Goal: Transaction & Acquisition: Purchase product/service

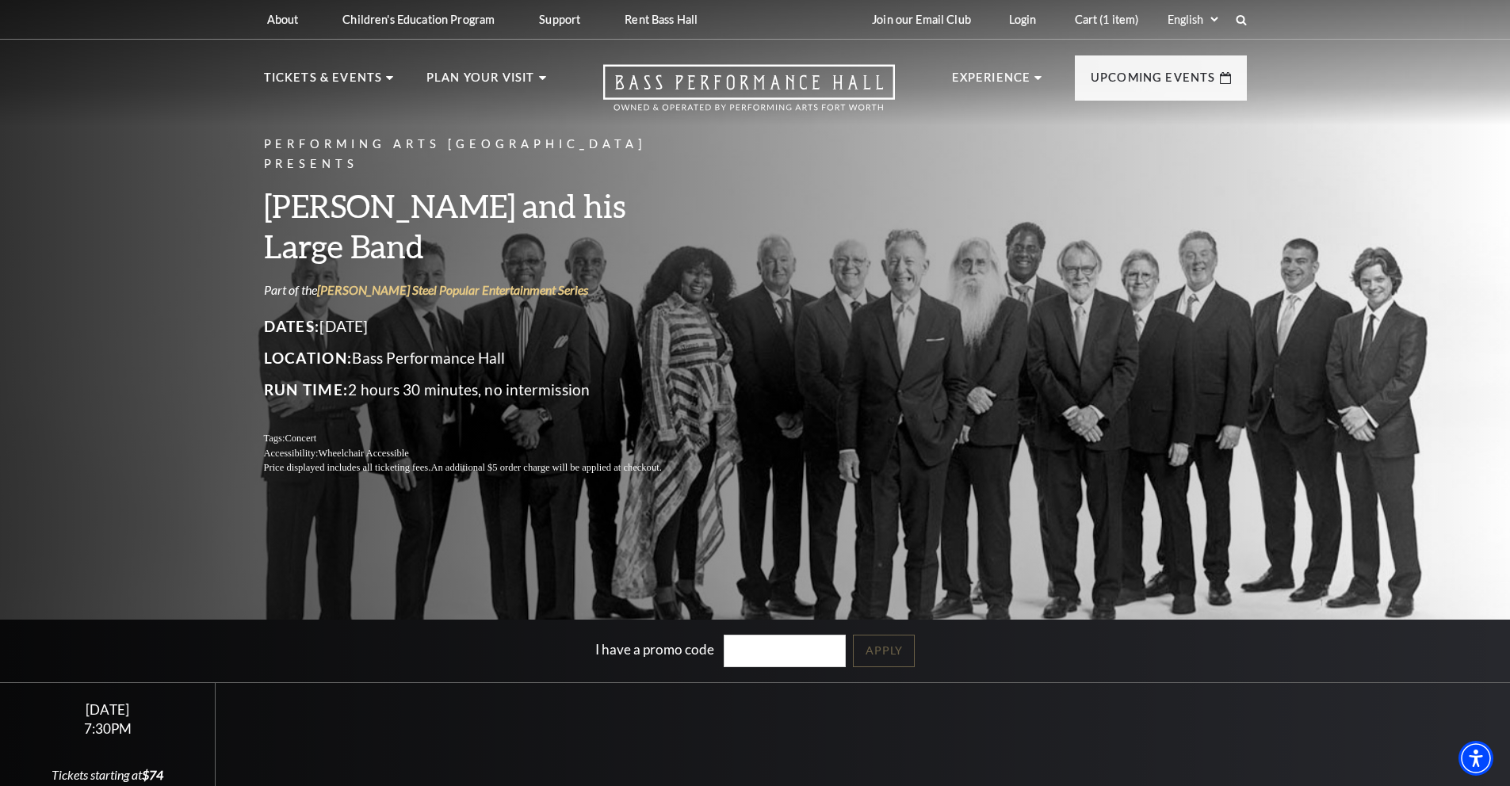
scroll to position [173, 0]
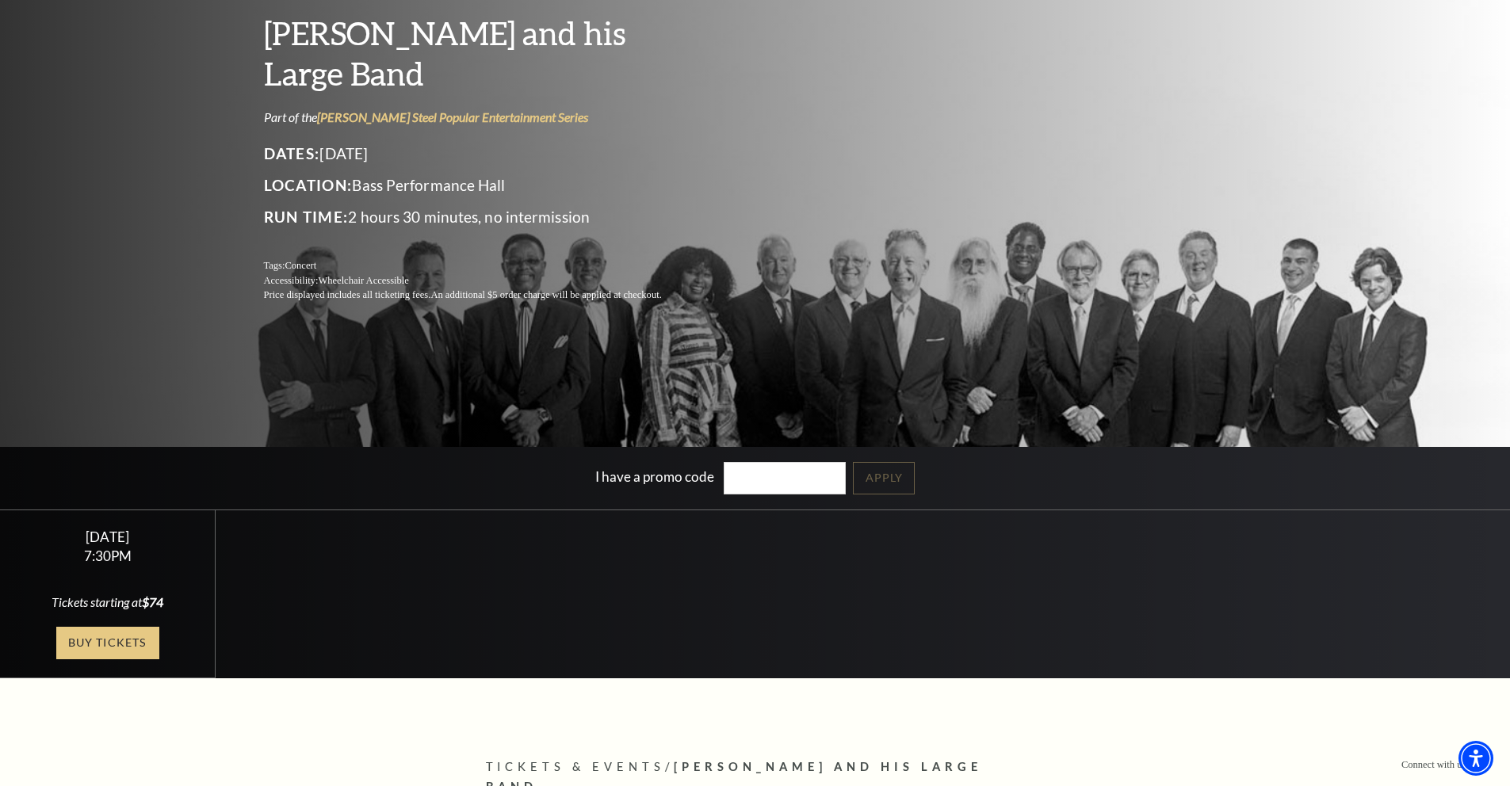
click at [90, 638] on link "Buy Tickets" at bounding box center [107, 643] width 103 height 32
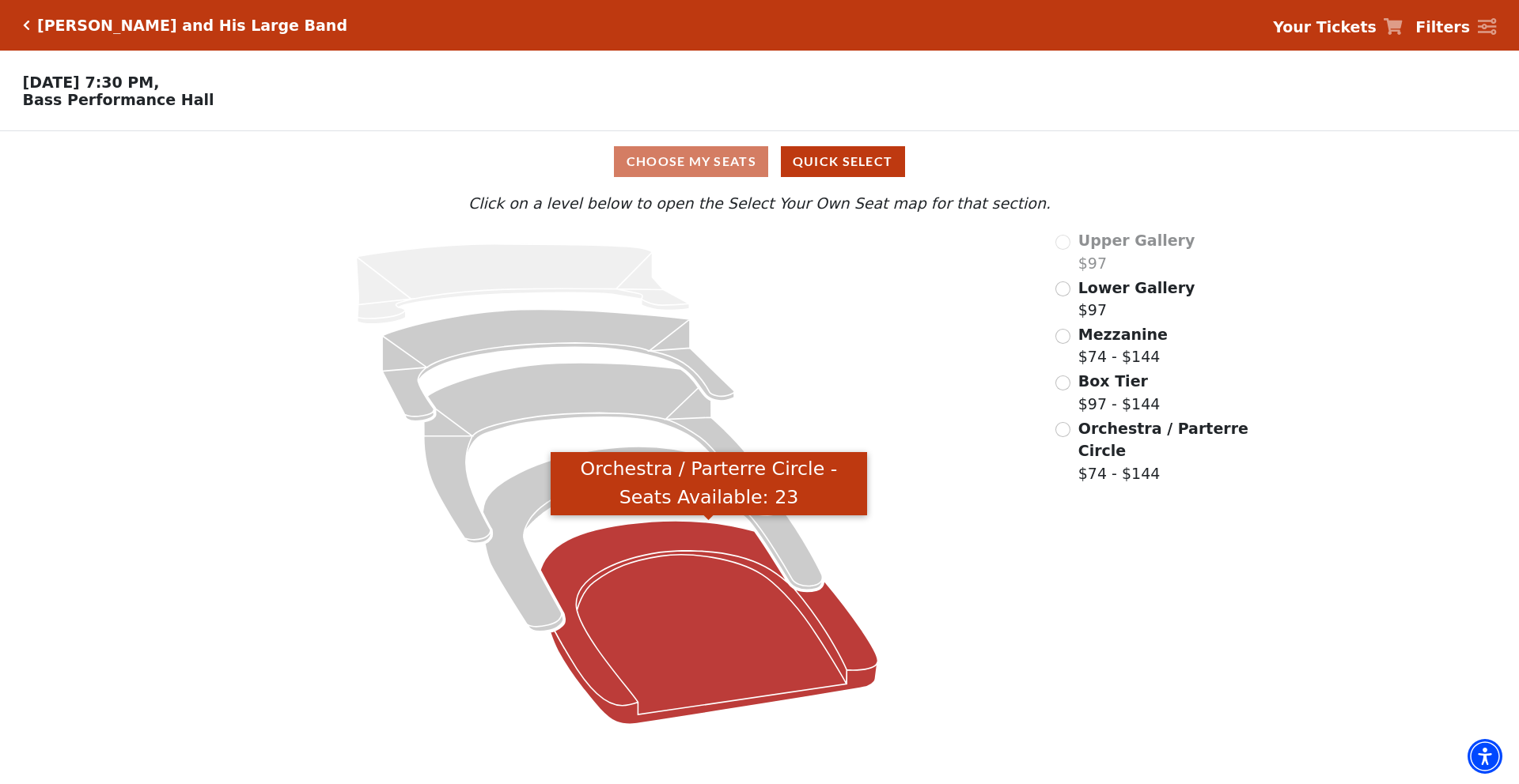
click at [787, 642] on icon "Orchestra / Parterre Circle - Seats Available: 23" at bounding box center [709, 622] width 337 height 203
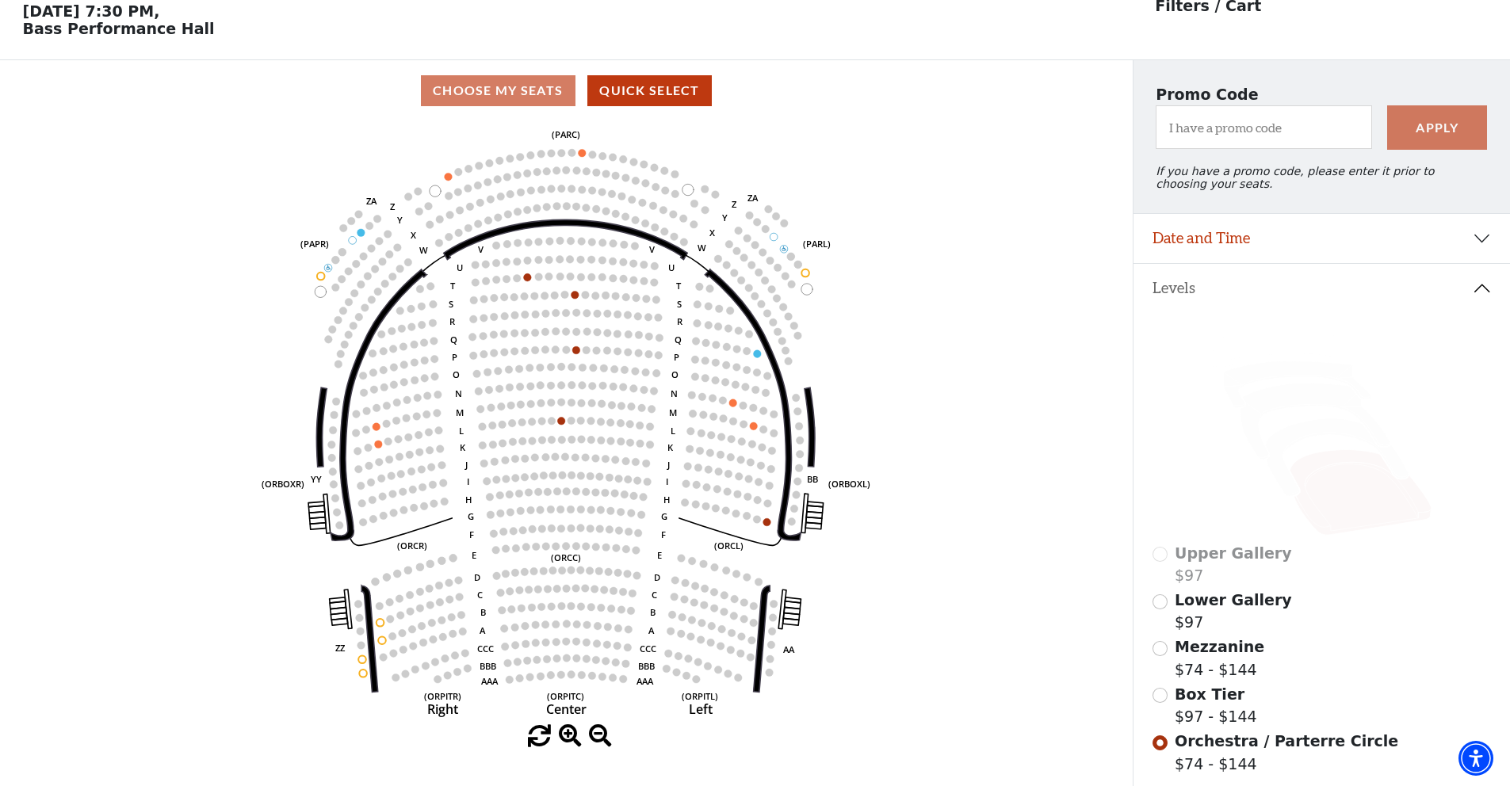
scroll to position [73, 0]
click at [770, 518] on use "Seat Selected" at bounding box center [766, 520] width 9 height 9
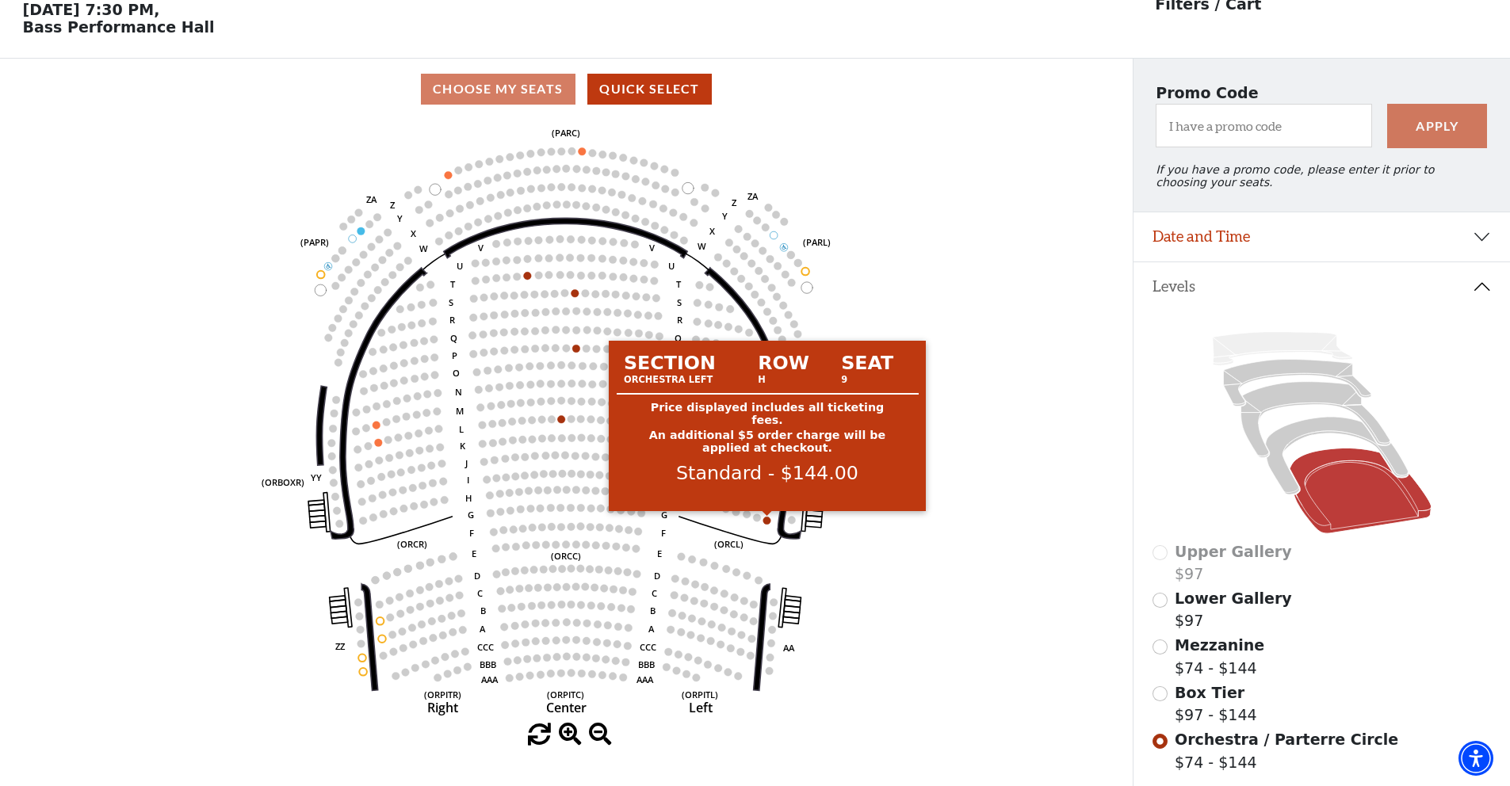
click at [766, 521] on circle at bounding box center [767, 521] width 8 height 8
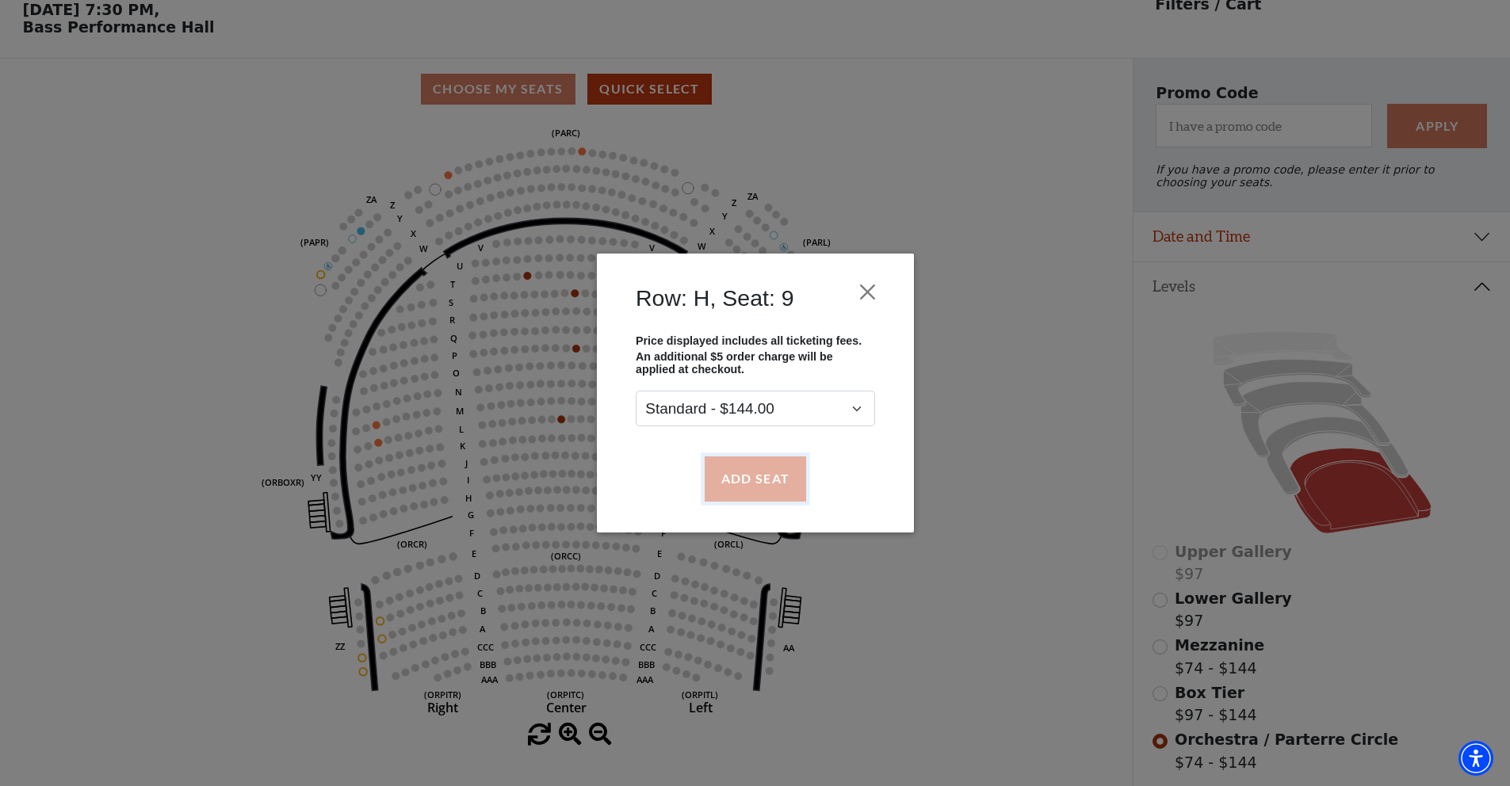
click at [759, 482] on button "Add Seat" at bounding box center [754, 478] width 101 height 44
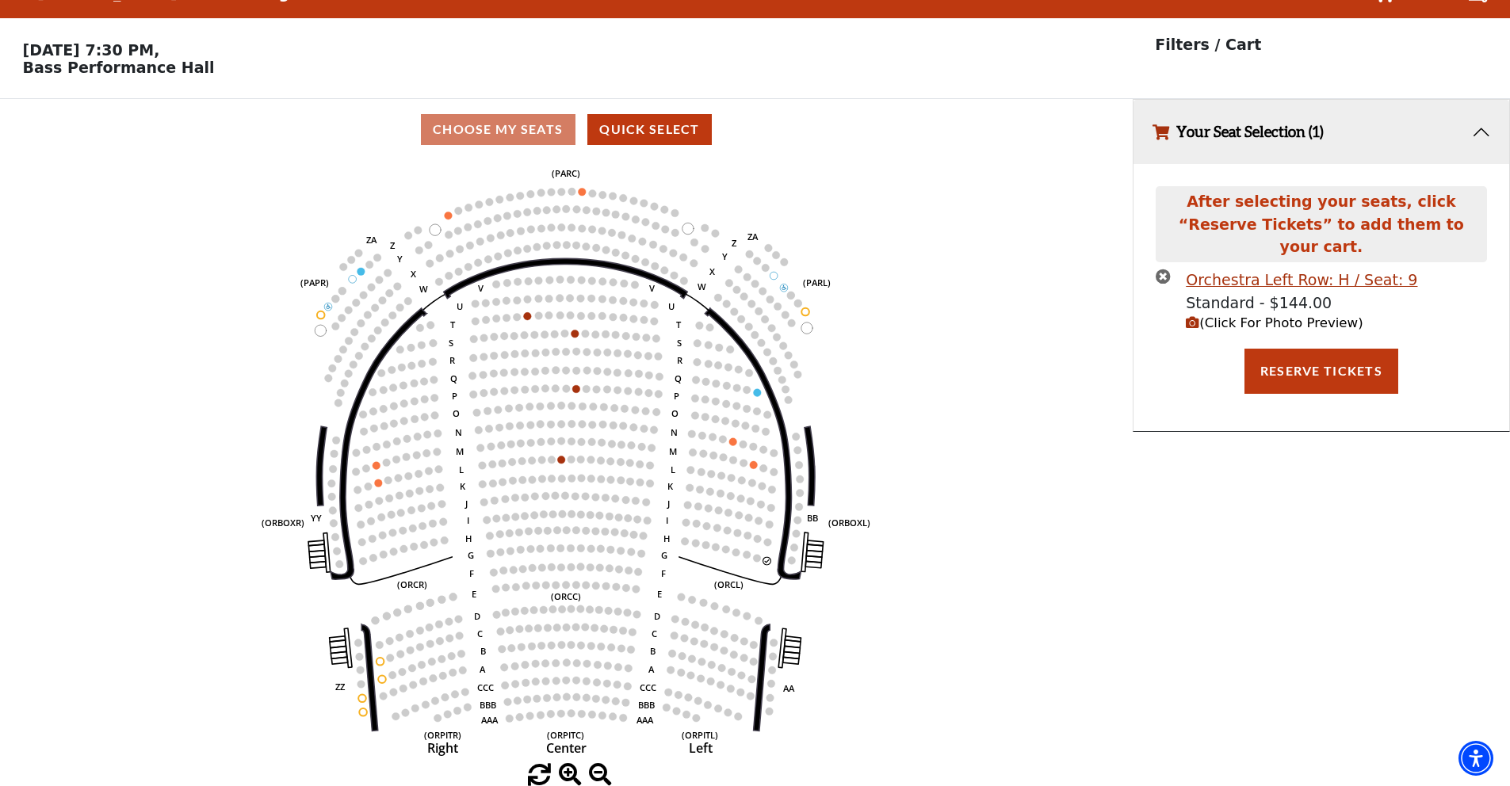
scroll to position [0, 0]
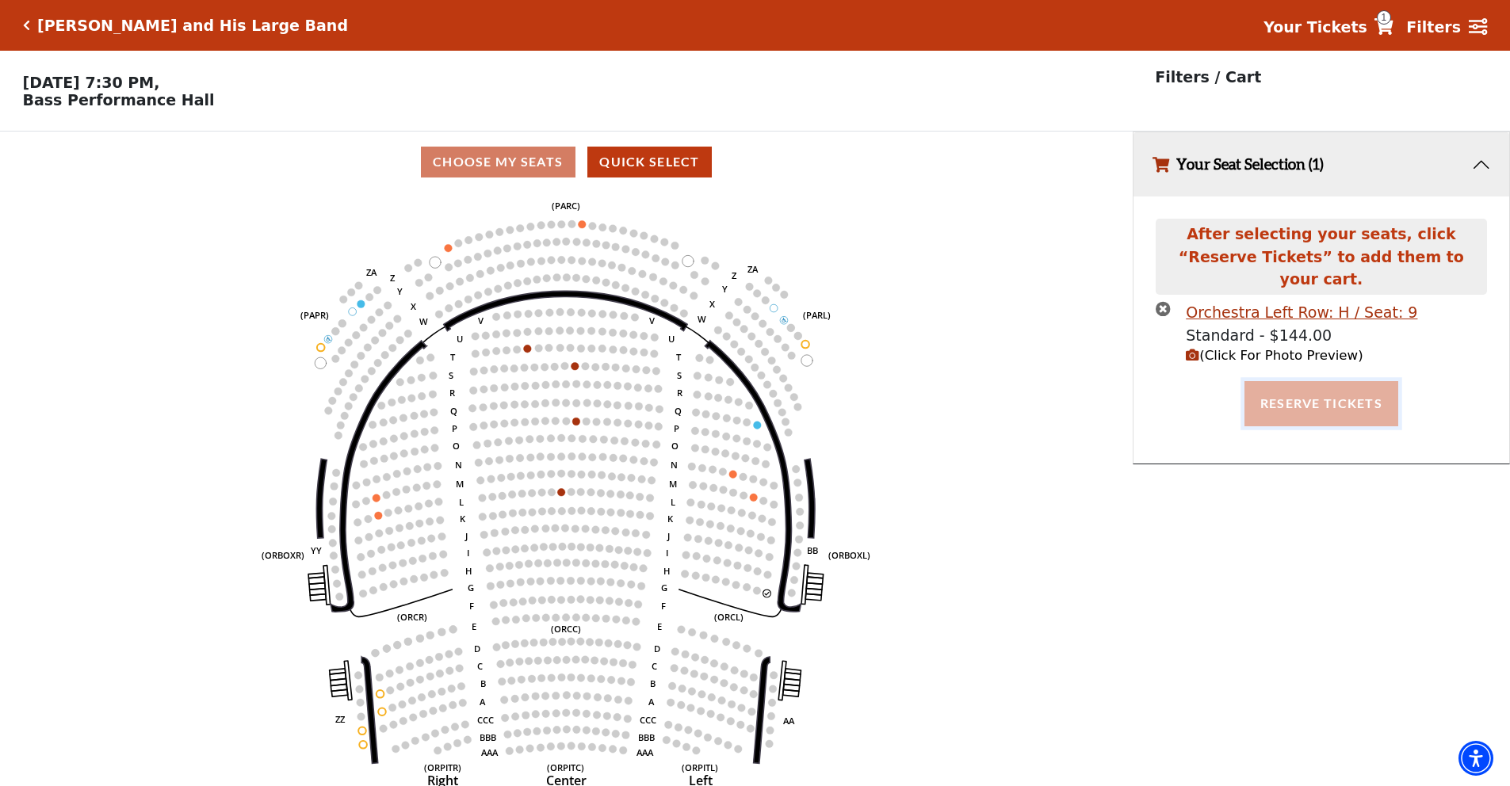
click at [1332, 381] on button "Reserve Tickets" at bounding box center [1321, 403] width 154 height 44
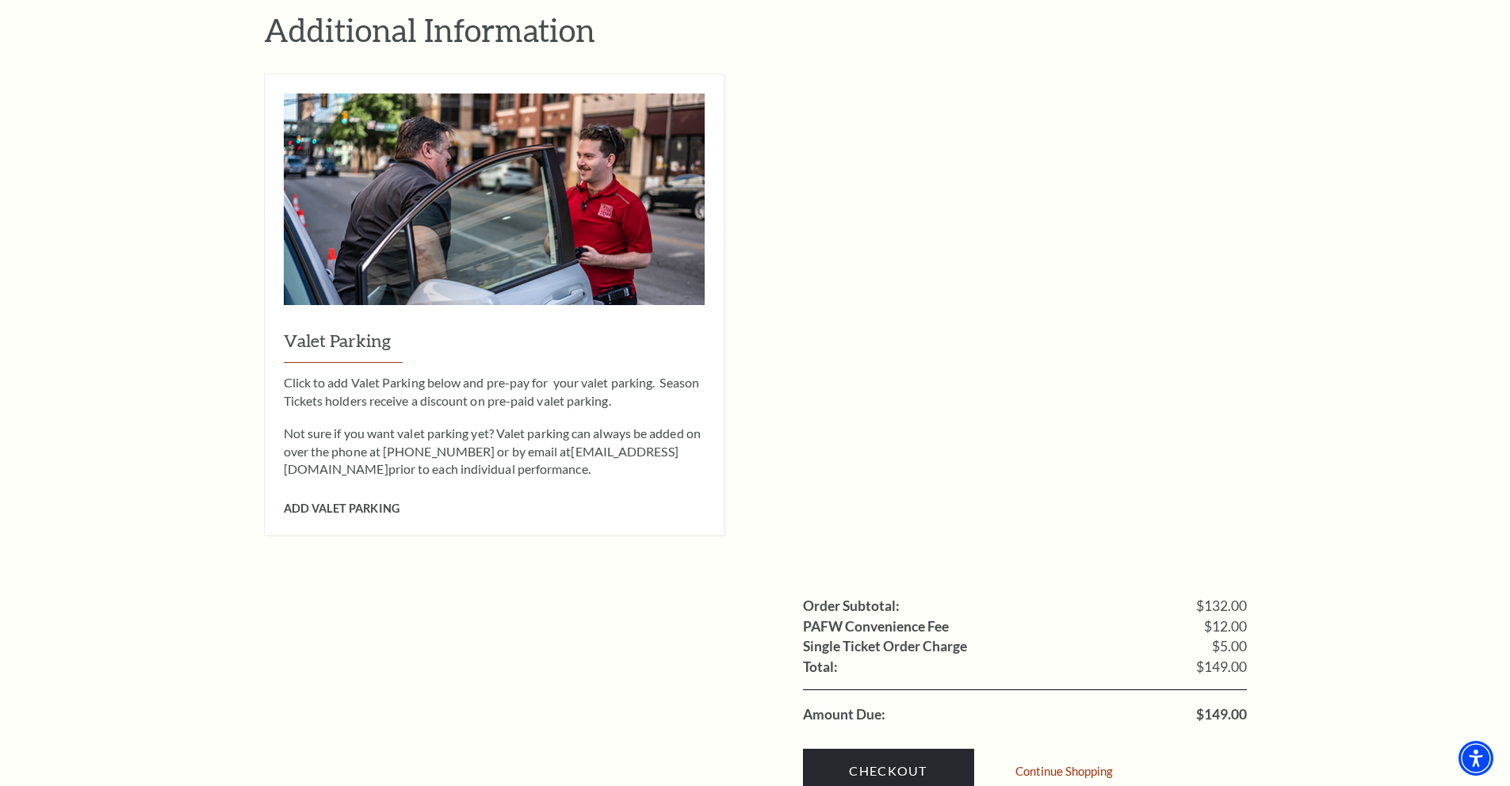
scroll to position [1160, 0]
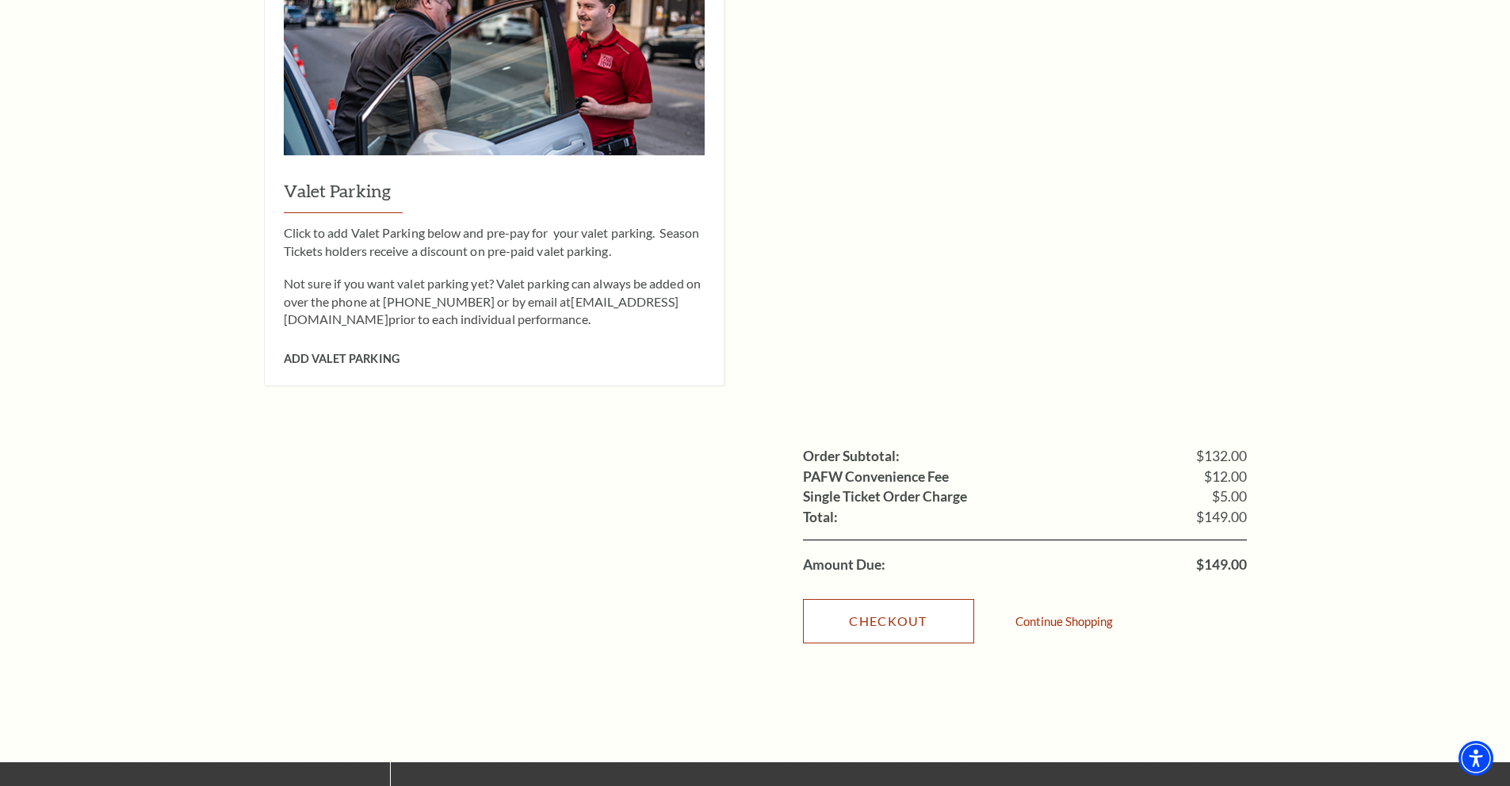
click at [937, 599] on link "Checkout" at bounding box center [888, 621] width 171 height 44
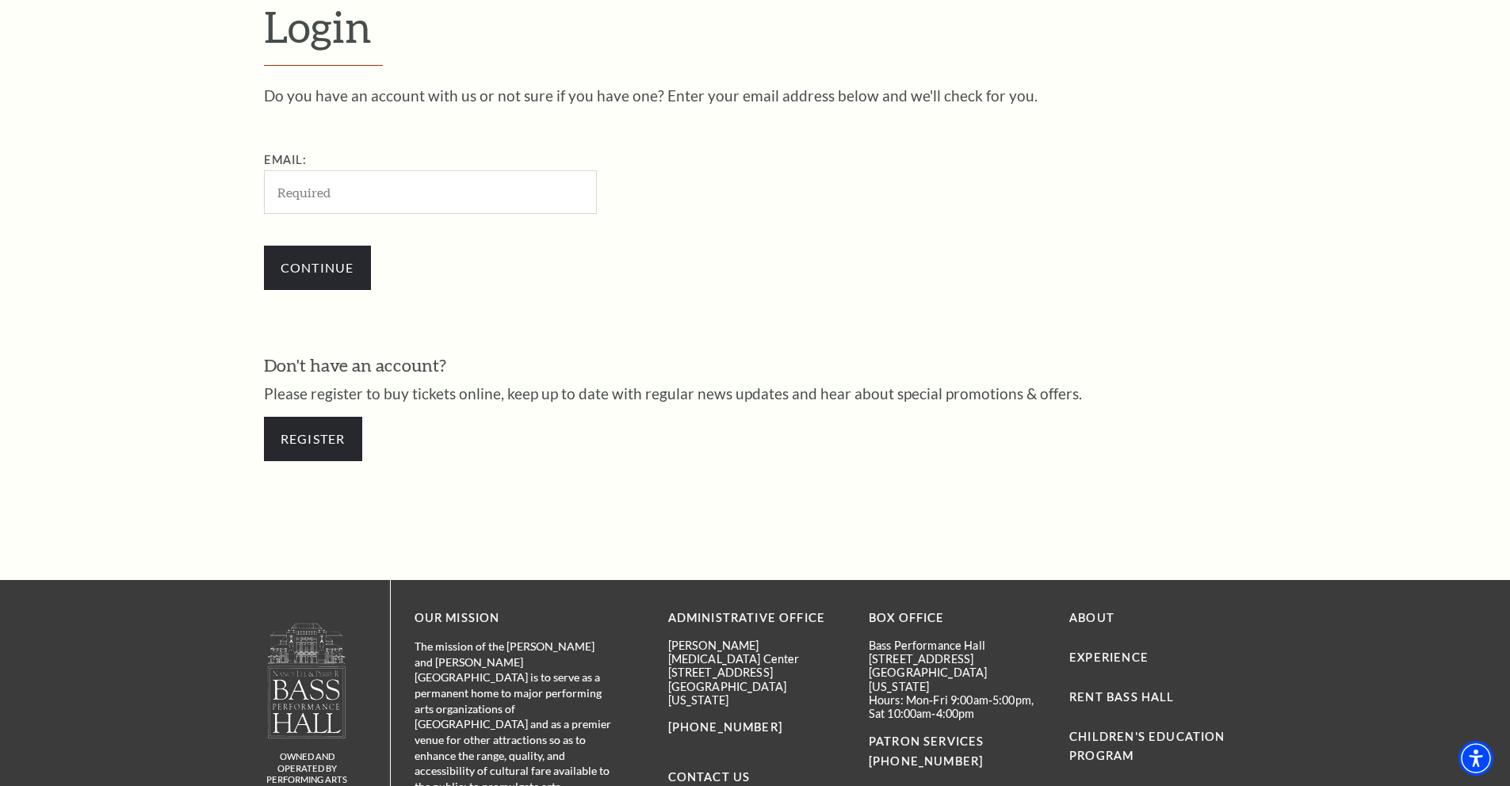
scroll to position [530, 0]
click at [320, 437] on link "Register" at bounding box center [313, 438] width 98 height 44
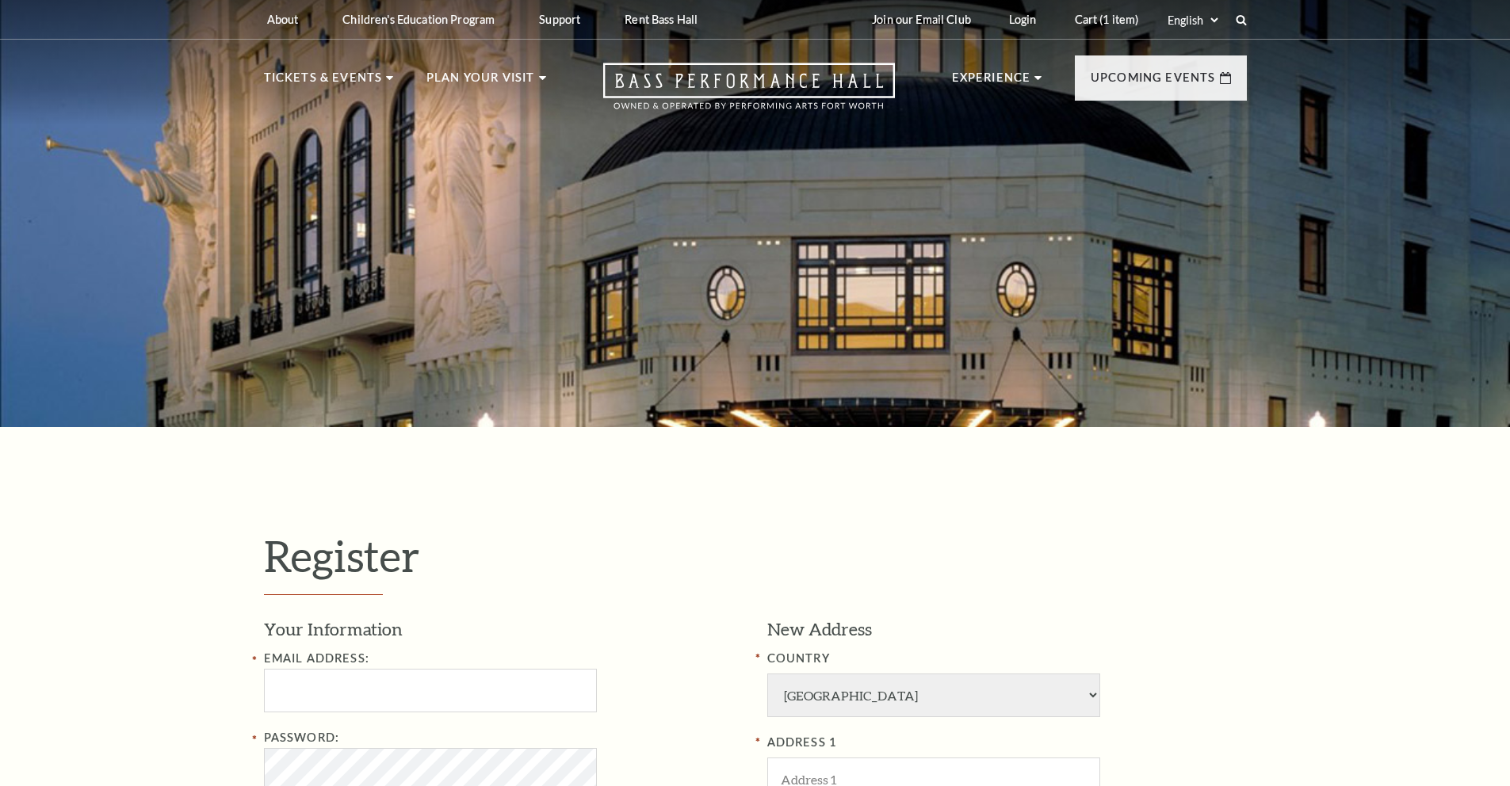
select select "1"
select select "TX"
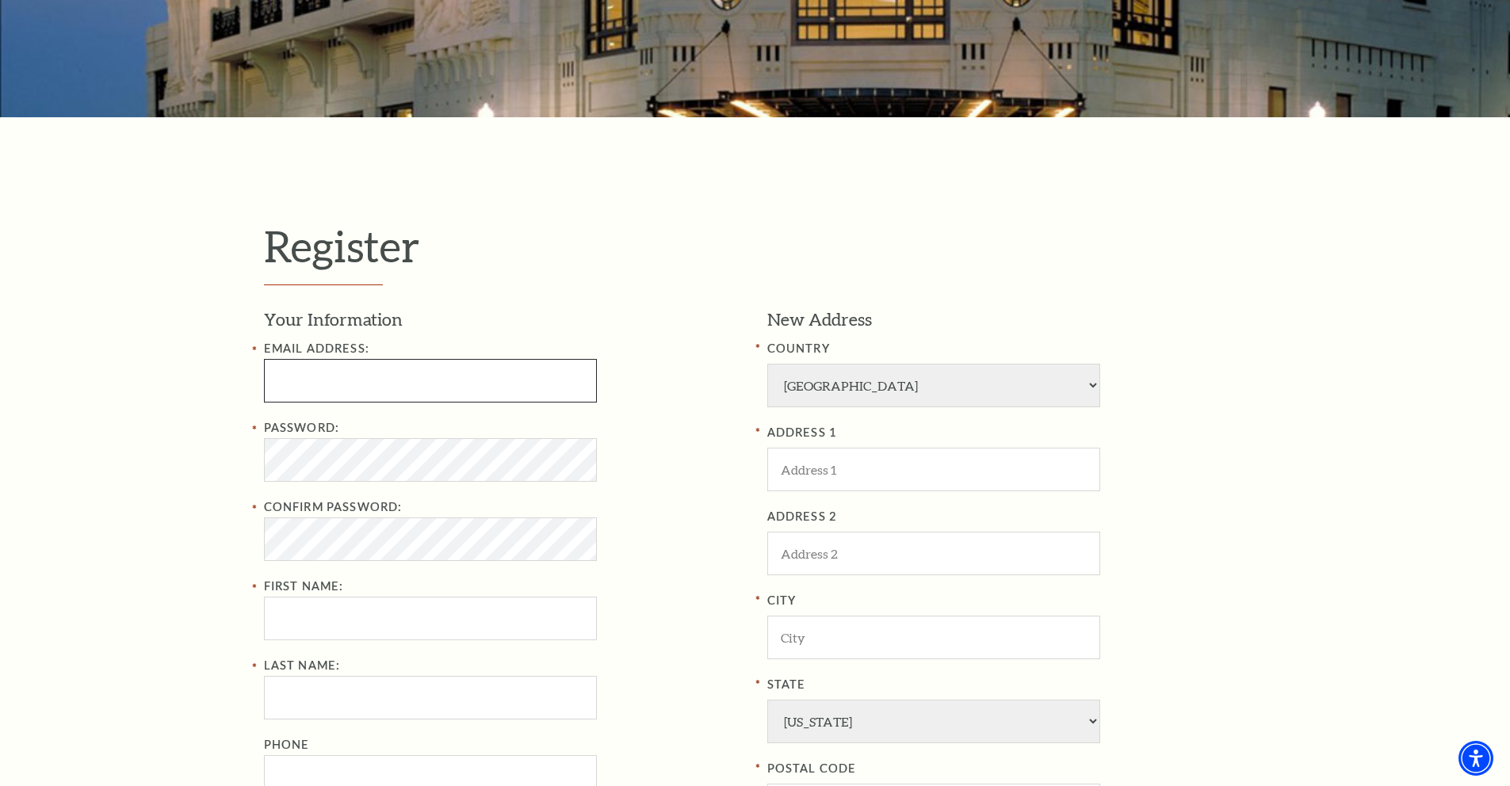
click at [384, 383] on input "Email Address:" at bounding box center [430, 381] width 333 height 44
type input "gcmoran@yahoo.com"
type input "Gregory"
type input "Moran"
type input "2147739405"
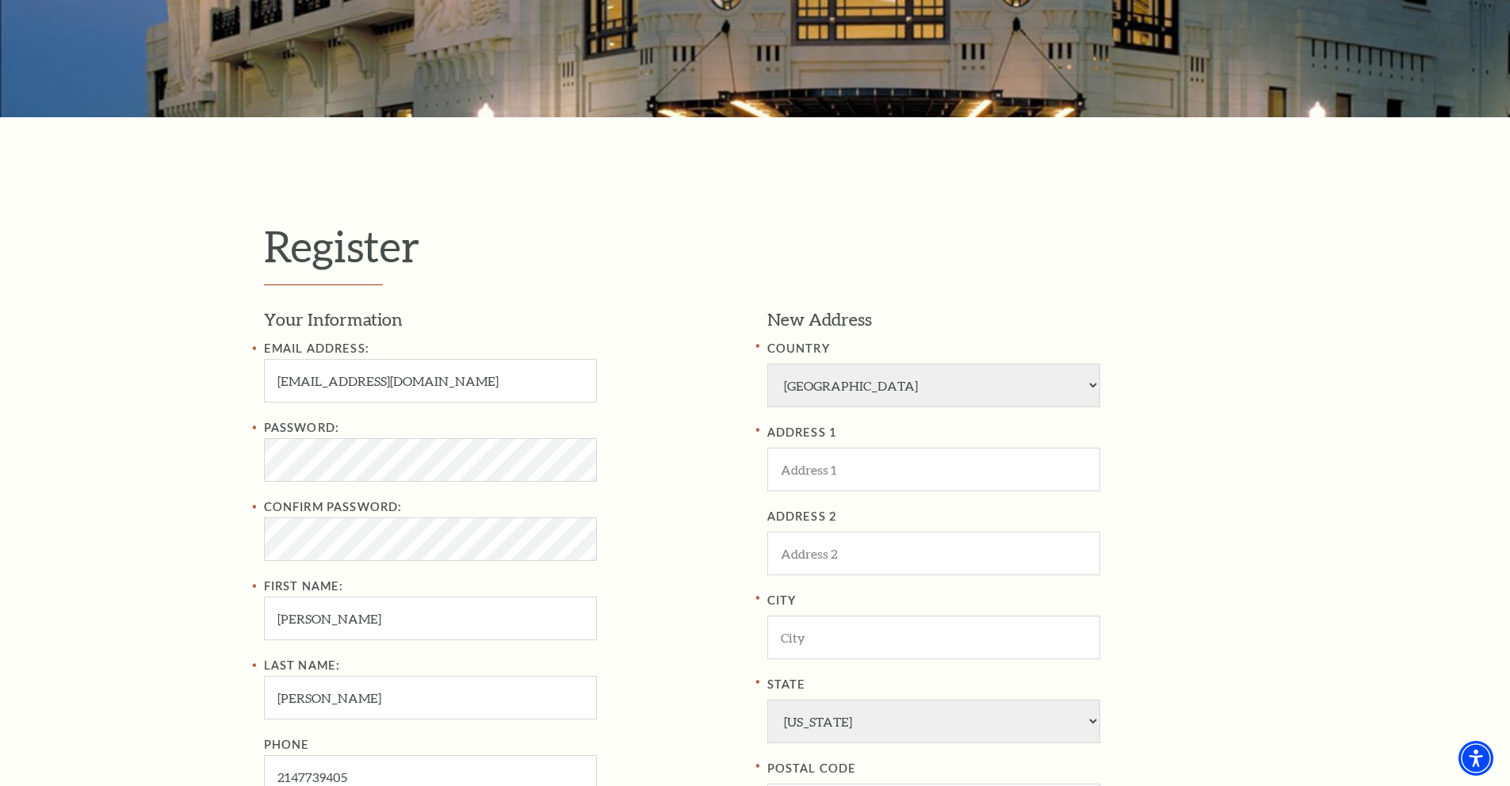
type input "1601 TIPPS RD"
type input "CROSSROADS"
type input "76227"
type input "214-773-9405"
click at [751, 220] on h1 "Register" at bounding box center [755, 252] width 983 height 65
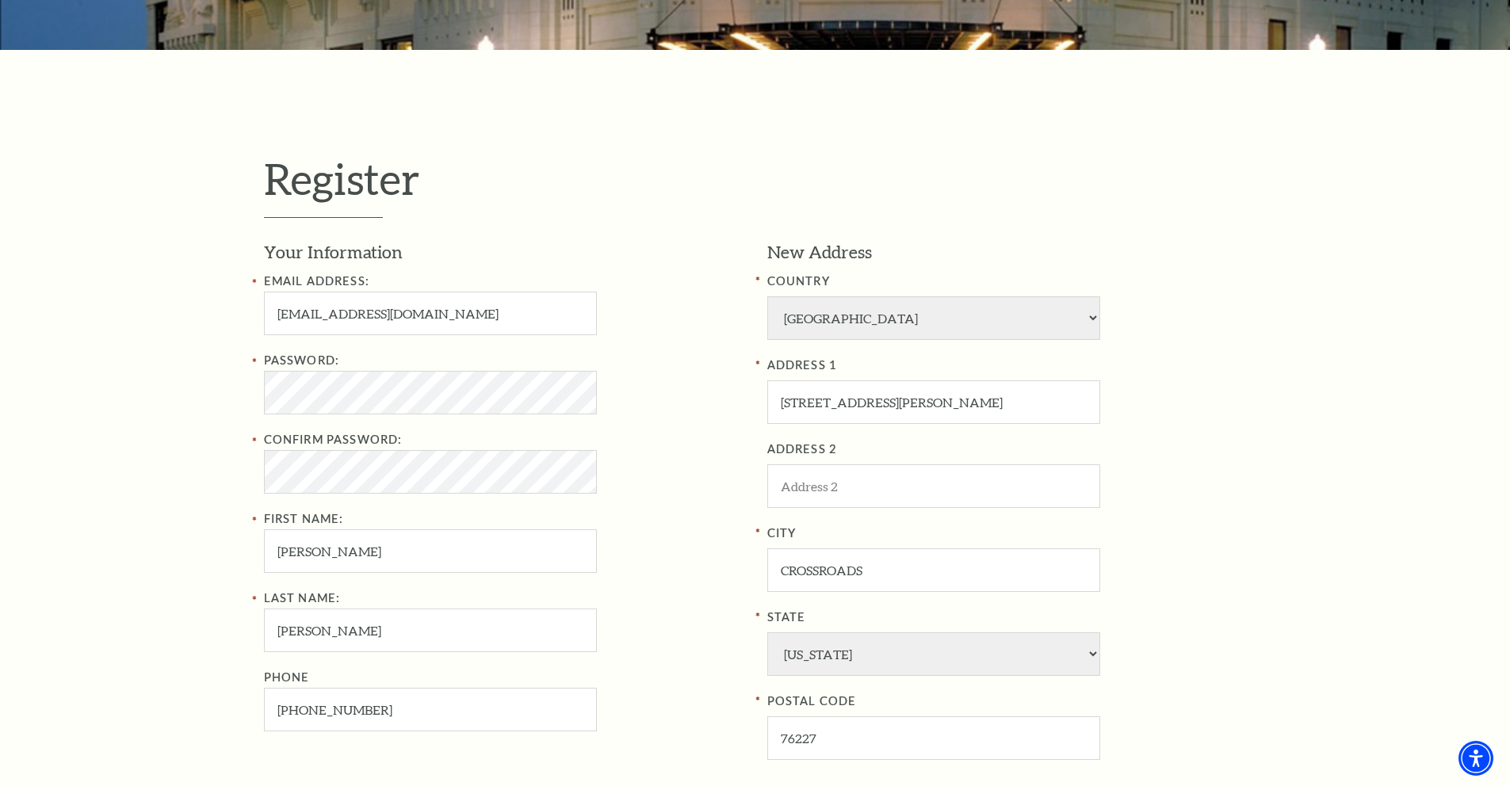
scroll to position [426, 0]
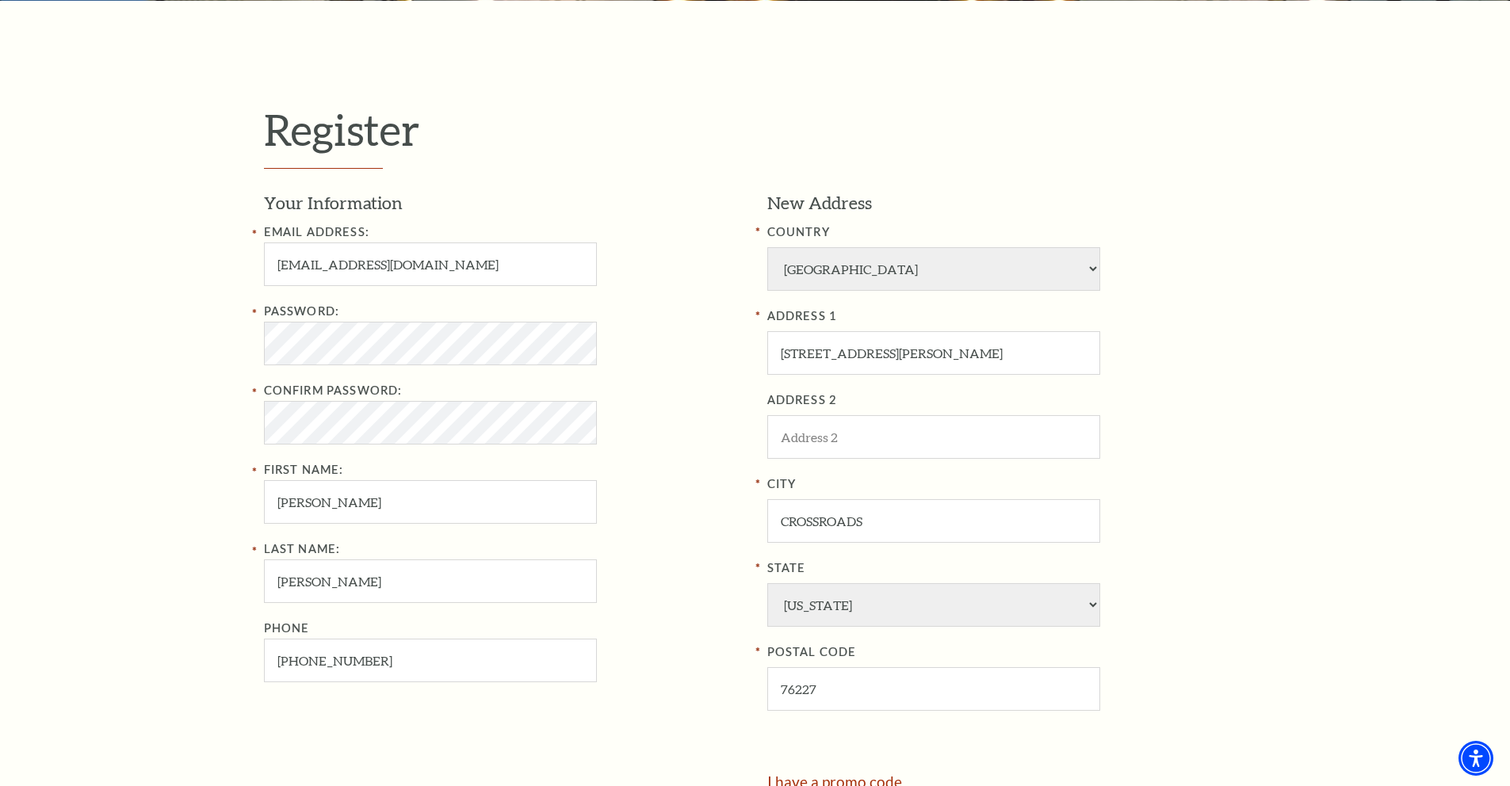
click at [264, 381] on nordpass-icon at bounding box center [264, 381] width 0 height 0
click at [0, 360] on nordpass-autofill-portal at bounding box center [0, 360] width 0 height 0
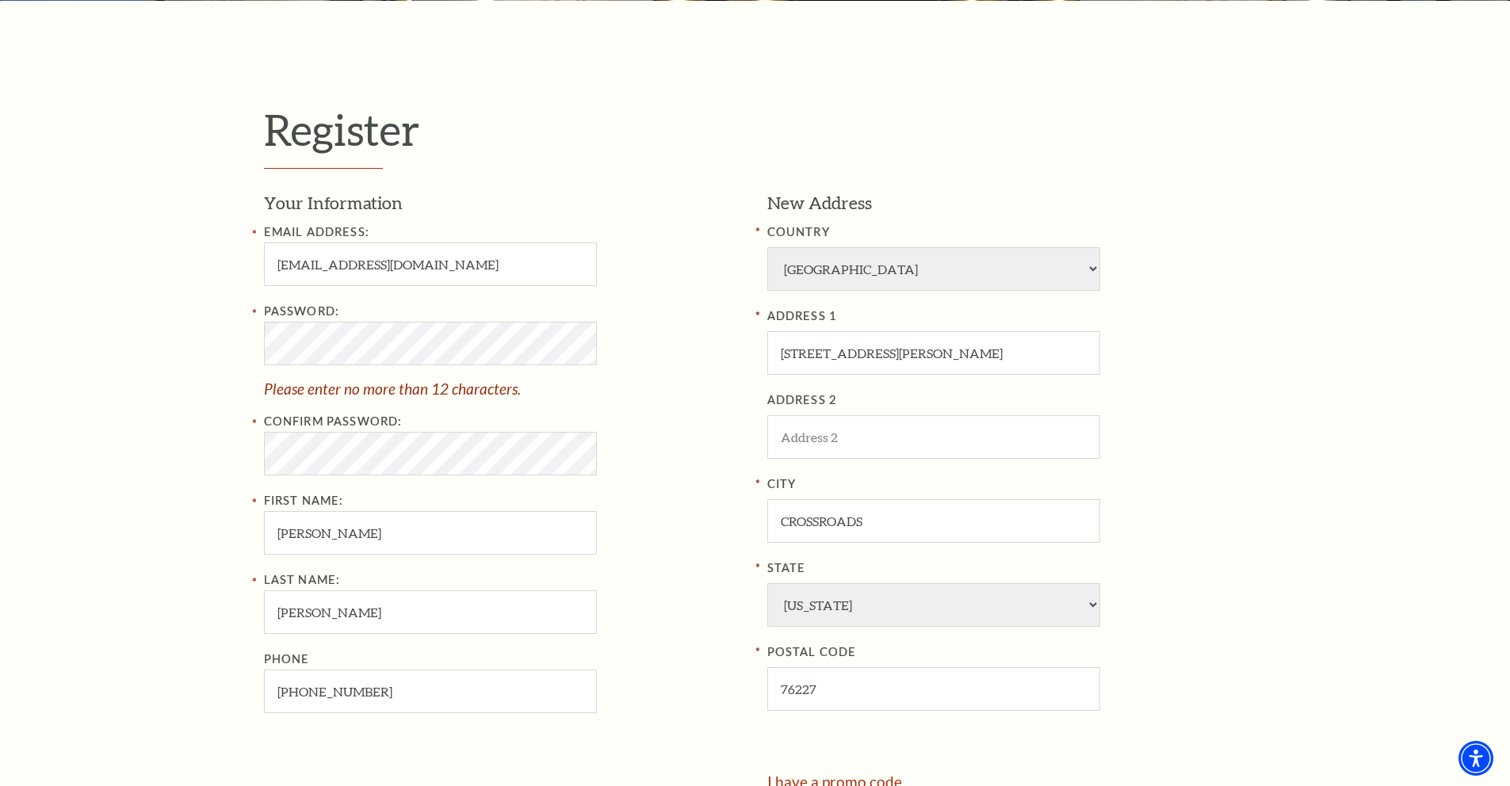
click at [745, 342] on div "Your Information Email Address: gcmoran@yahoo.com Password: Please enter no mor…" at bounding box center [509, 482] width 491 height 583
click at [264, 412] on nordpass-icon at bounding box center [264, 412] width 0 height 0
click at [0, 360] on nordpass-autofill-portal at bounding box center [0, 360] width 0 height 0
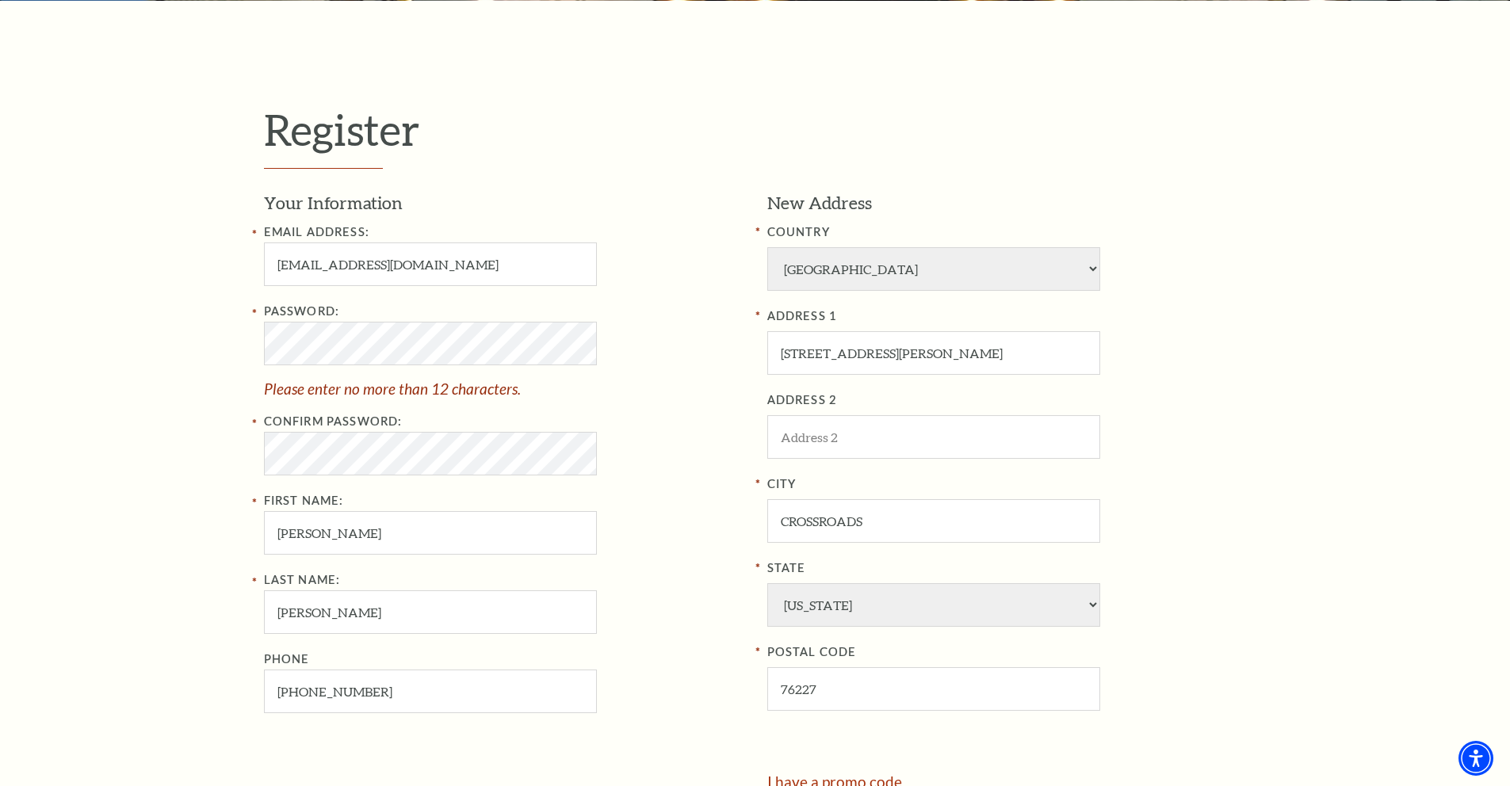
click at [0, 360] on nordpass-autofill-portal at bounding box center [0, 360] width 0 height 0
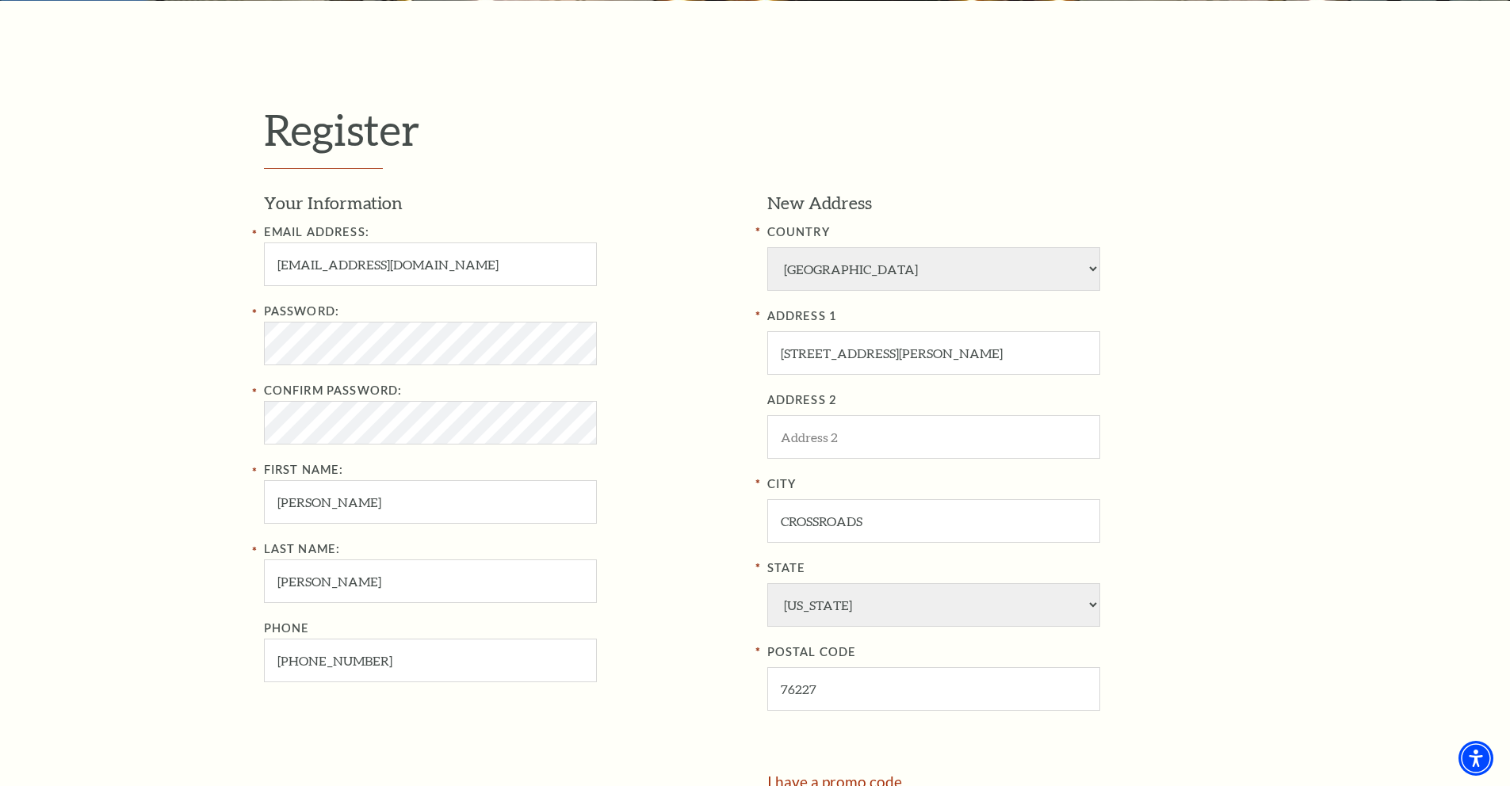
click at [264, 381] on nordpass-icon at bounding box center [264, 381] width 0 height 0
click at [0, 360] on nordpass-autofill-portal at bounding box center [0, 360] width 0 height 0
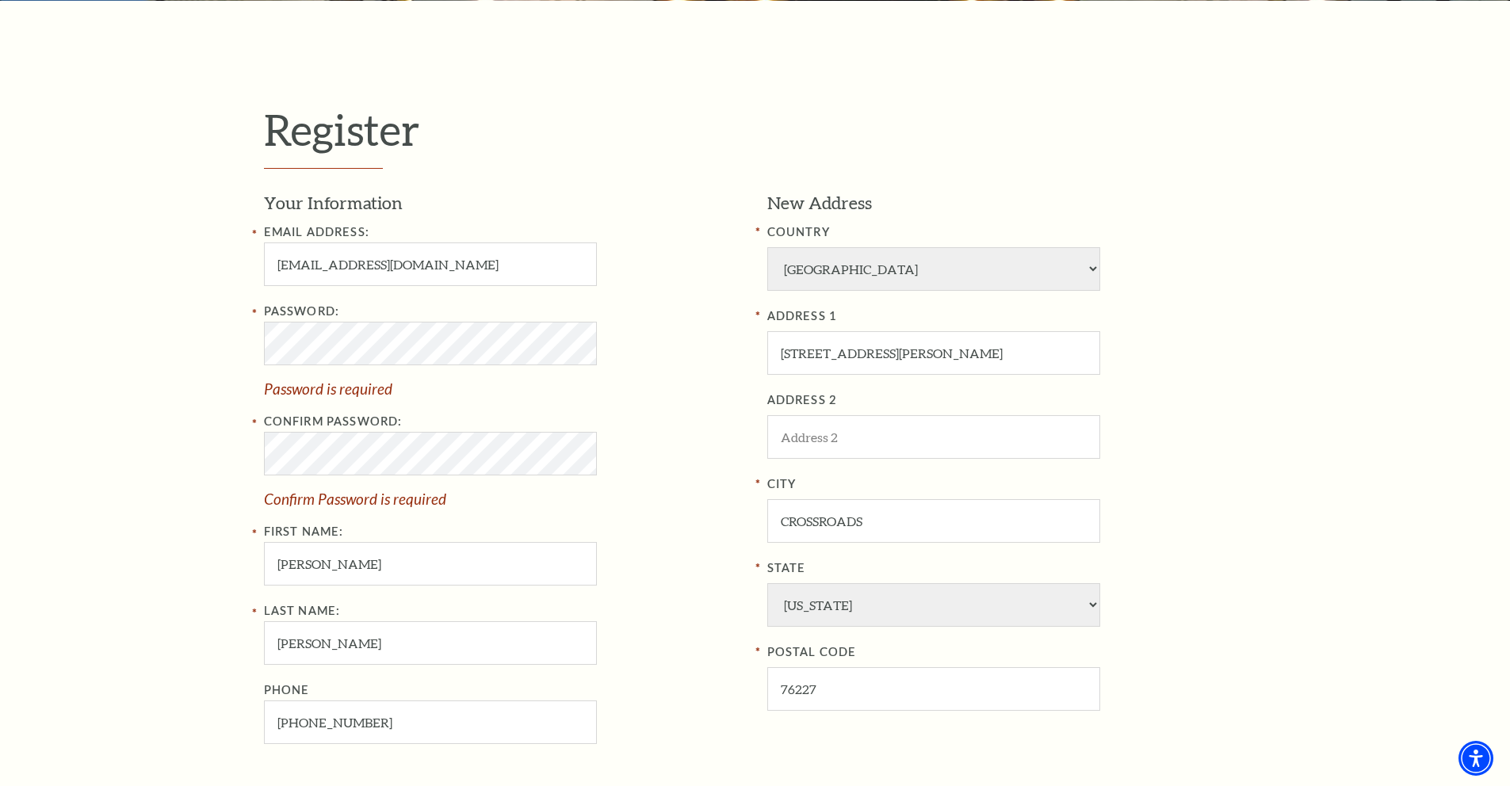
click at [264, 412] on nordpass-icon at bounding box center [264, 412] width 0 height 0
click at [0, 360] on nordpass-autofill-portal at bounding box center [0, 360] width 0 height 0
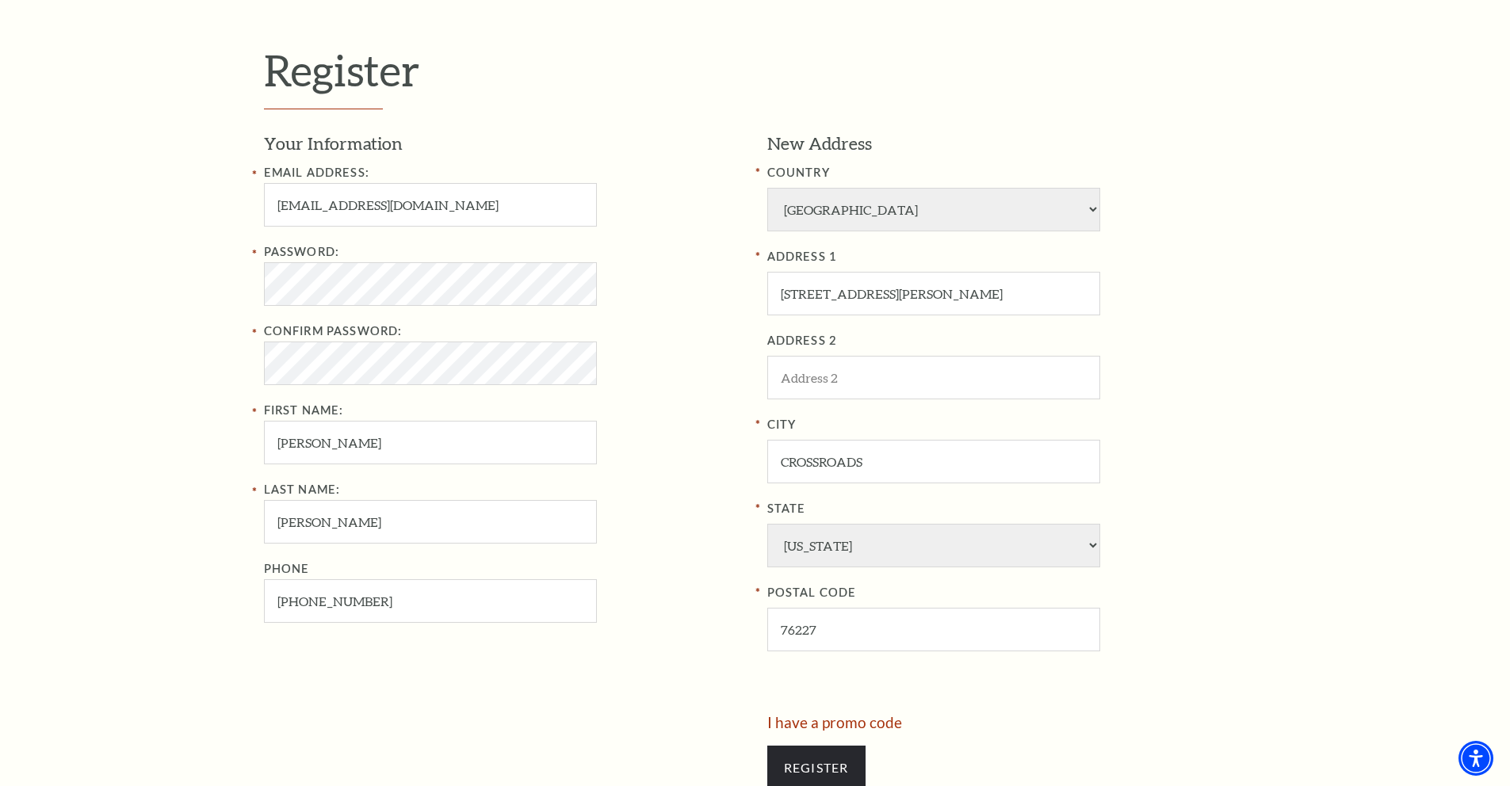
scroll to position [607, 0]
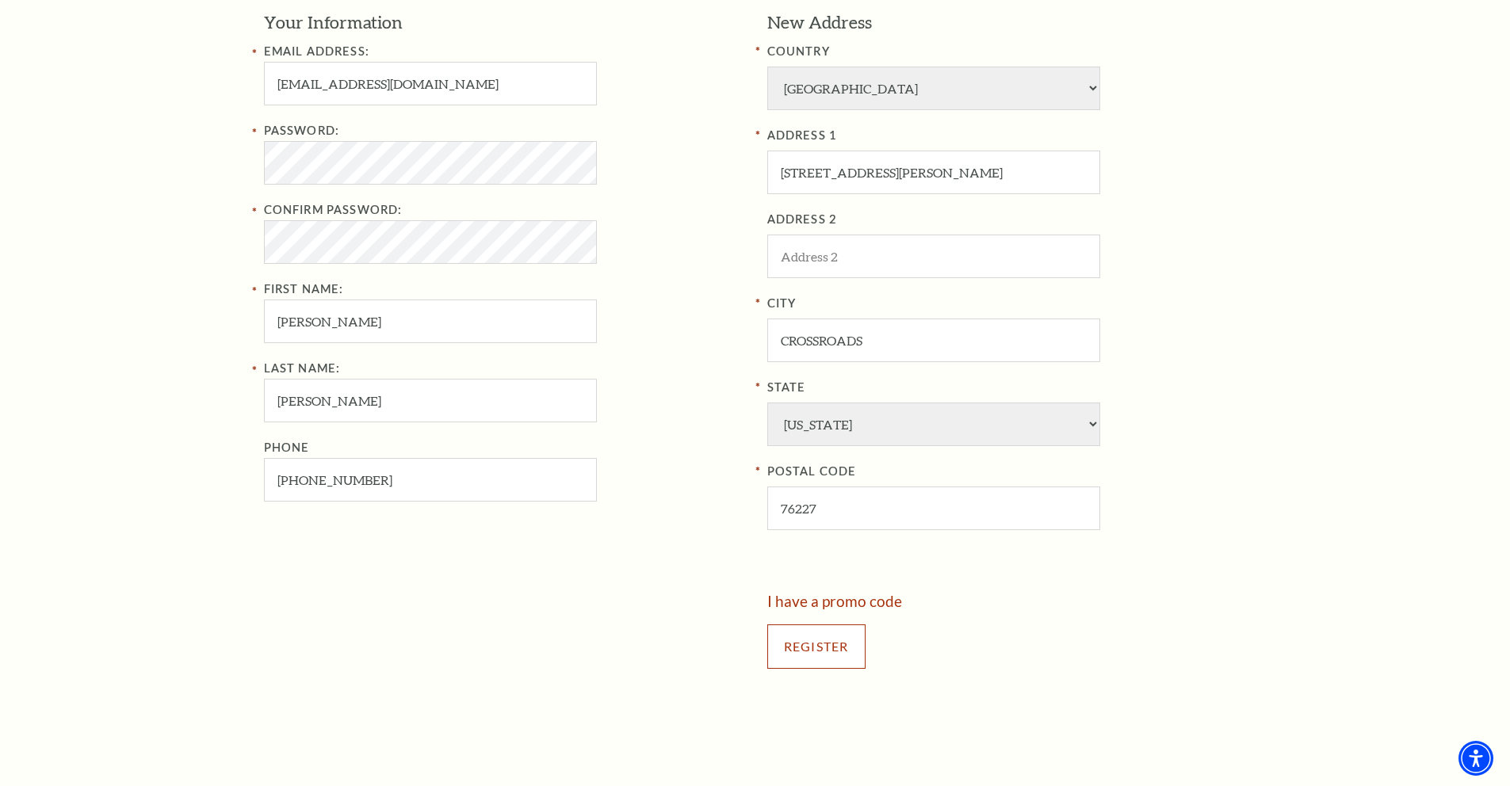
click at [838, 642] on input "Register" at bounding box center [816, 647] width 98 height 44
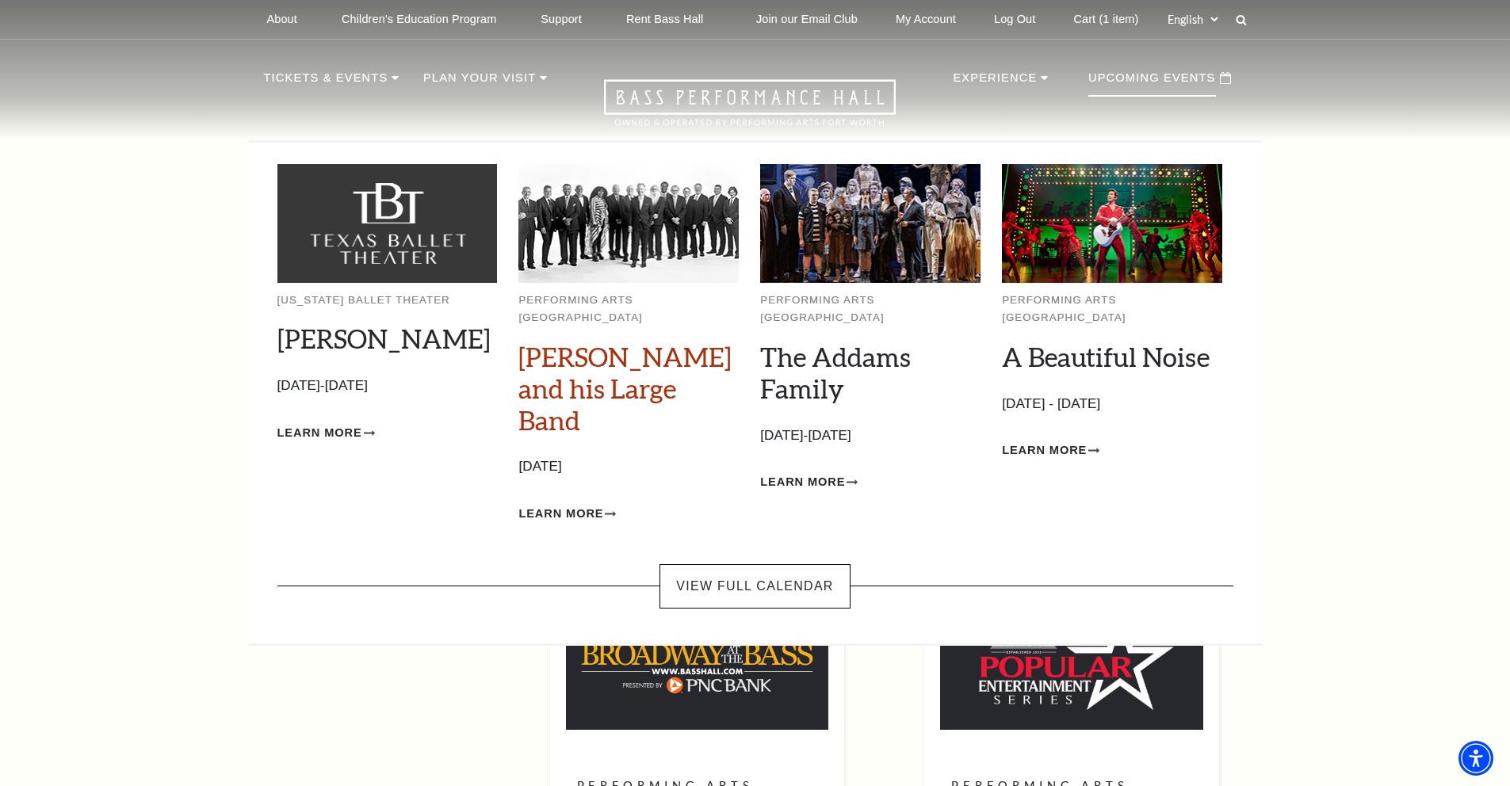
click at [633, 371] on link "[PERSON_NAME] and his Large Band" at bounding box center [624, 388] width 213 height 95
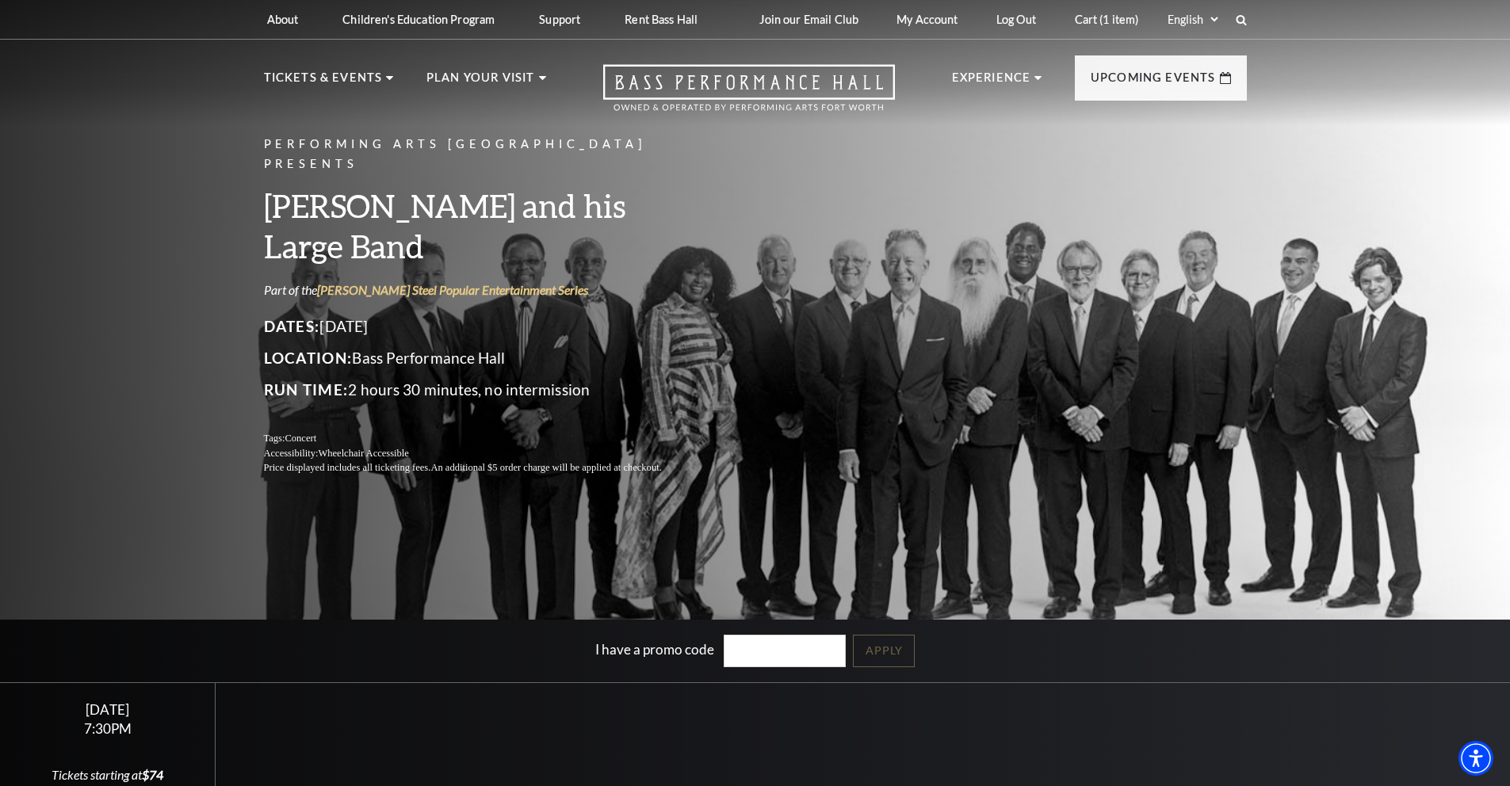
scroll to position [290, 0]
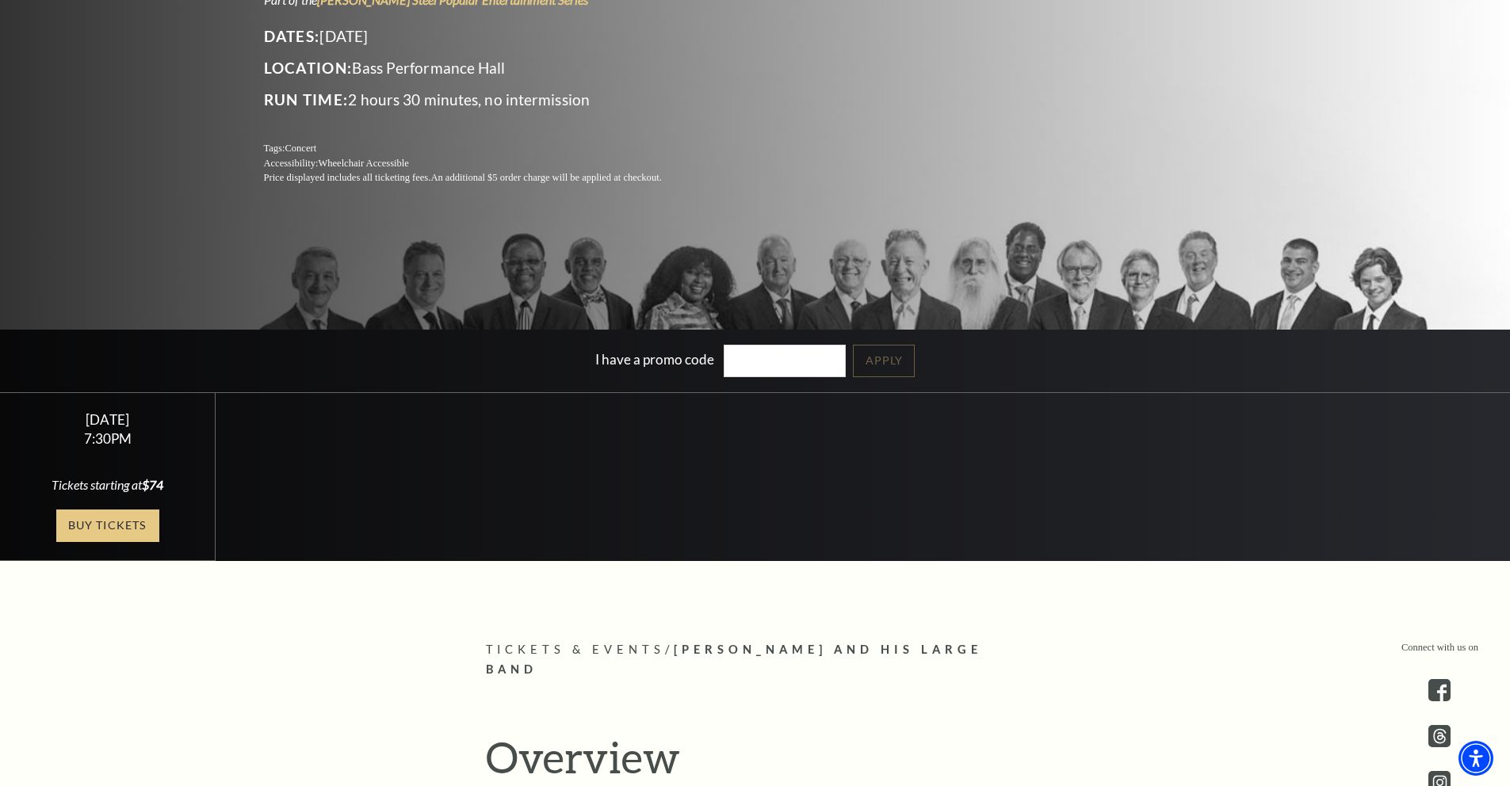
click at [141, 528] on link "Buy Tickets" at bounding box center [107, 526] width 103 height 32
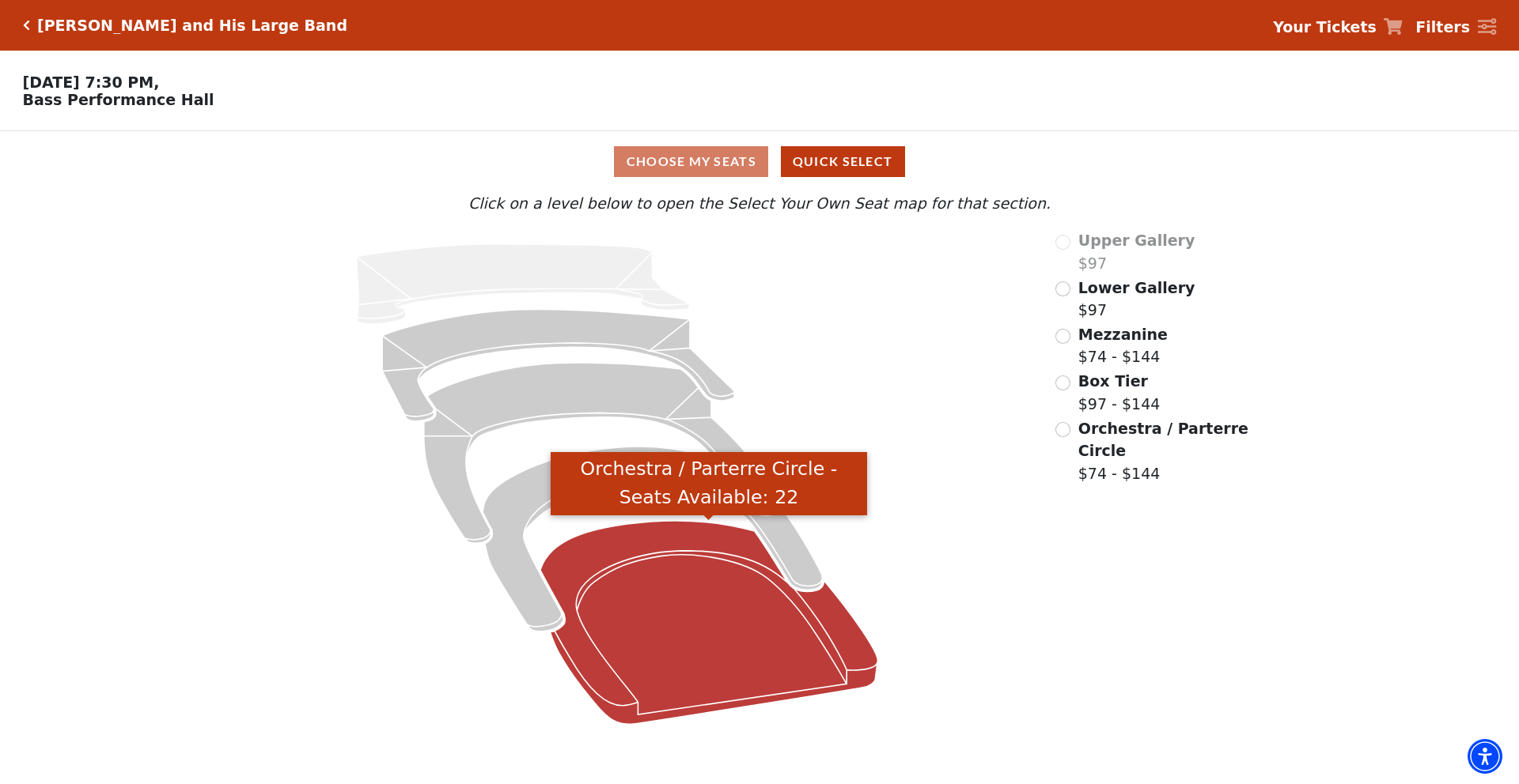
click at [772, 625] on icon "Orchestra / Parterre Circle - Seats Available: 22" at bounding box center [709, 622] width 337 height 203
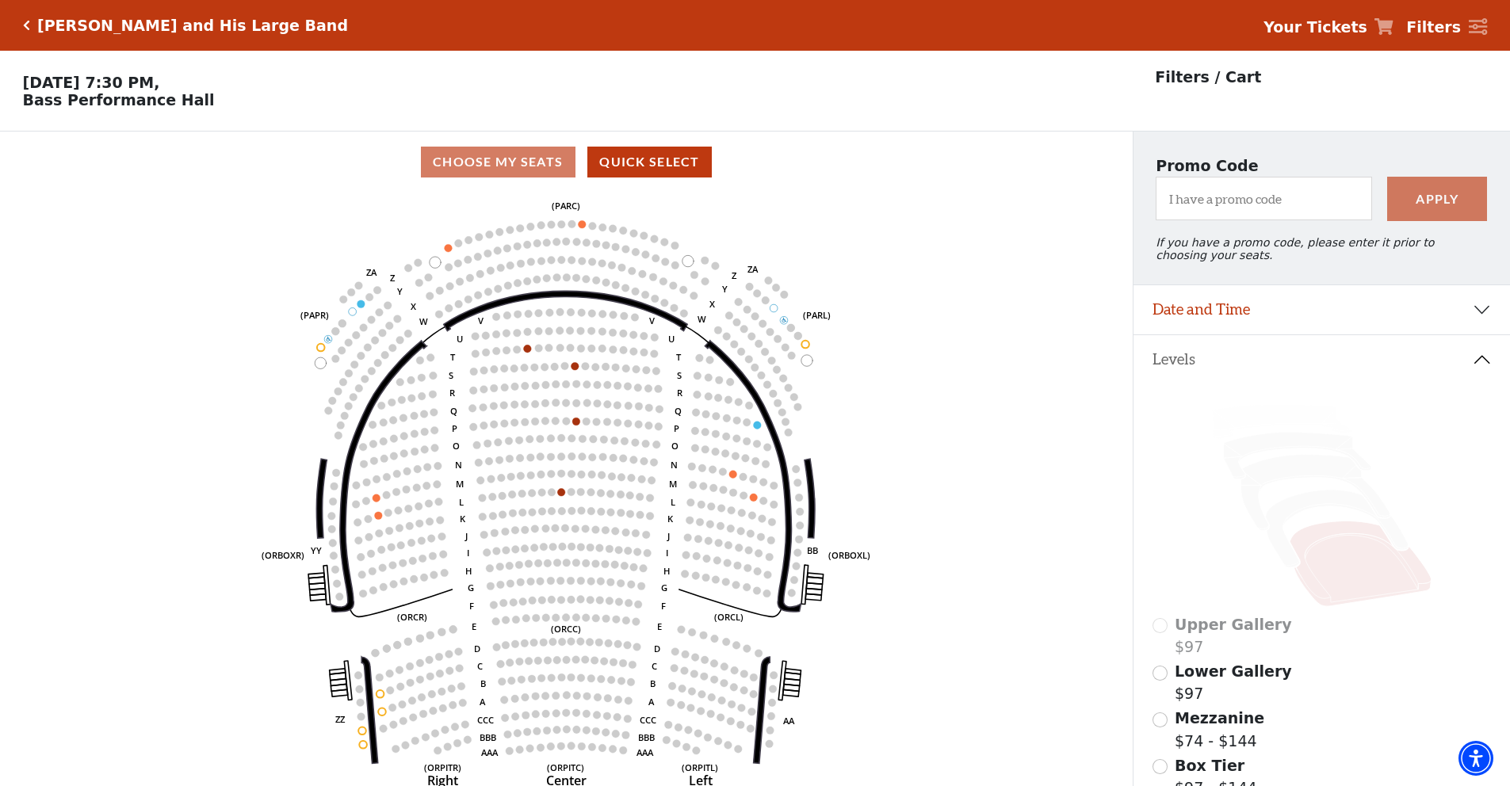
click at [1320, 28] on strong "Your Tickets" at bounding box center [1315, 26] width 104 height 17
click at [1342, 29] on strong "Your Tickets" at bounding box center [1315, 26] width 104 height 17
click at [201, 34] on h5 "Lyle Lovett and His Large Band" at bounding box center [192, 26] width 311 height 18
click at [1442, 25] on strong "Filters" at bounding box center [1433, 26] width 55 height 17
click at [1433, 27] on strong "Filters" at bounding box center [1433, 26] width 55 height 17
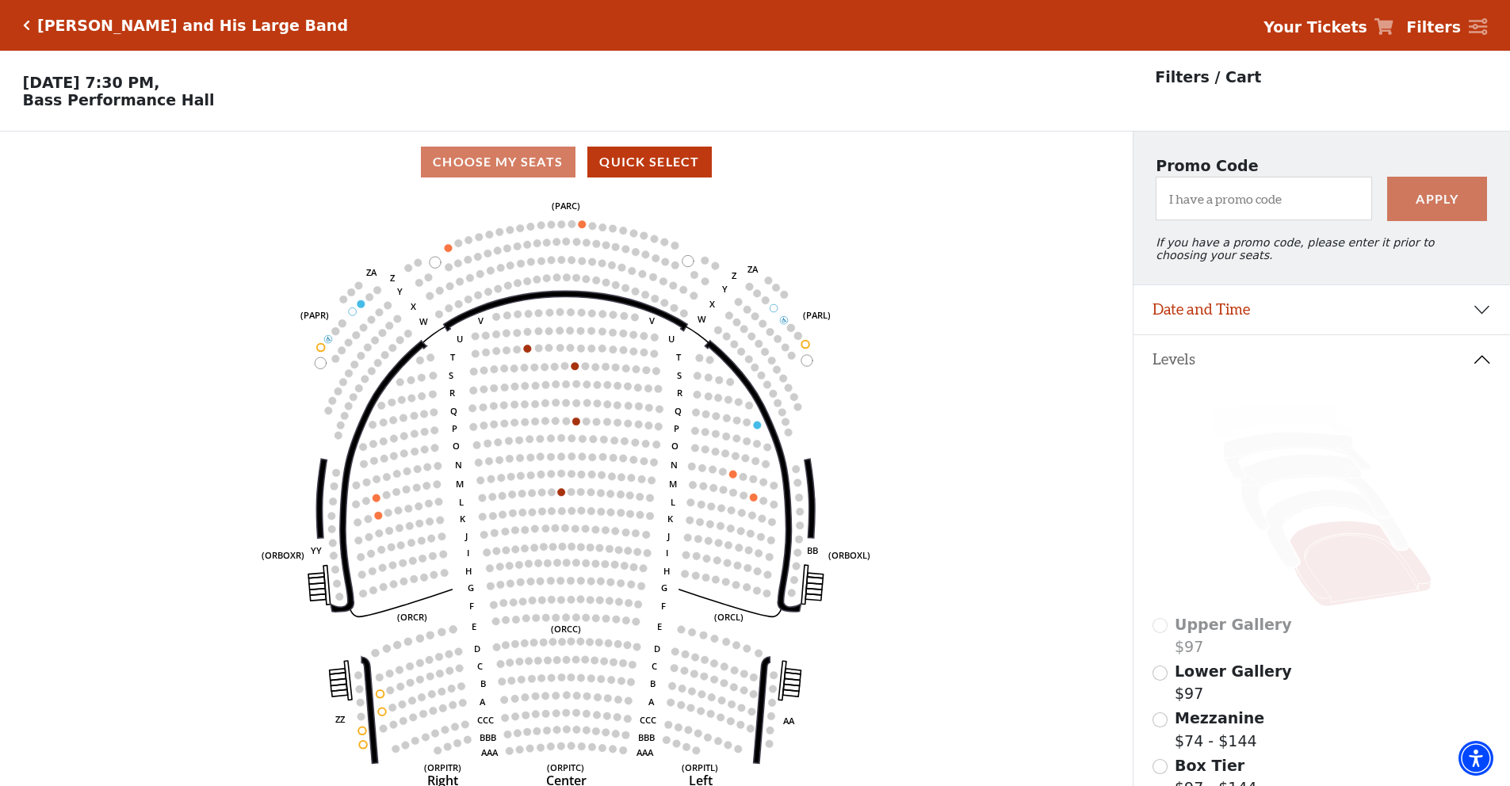
scroll to position [239, 0]
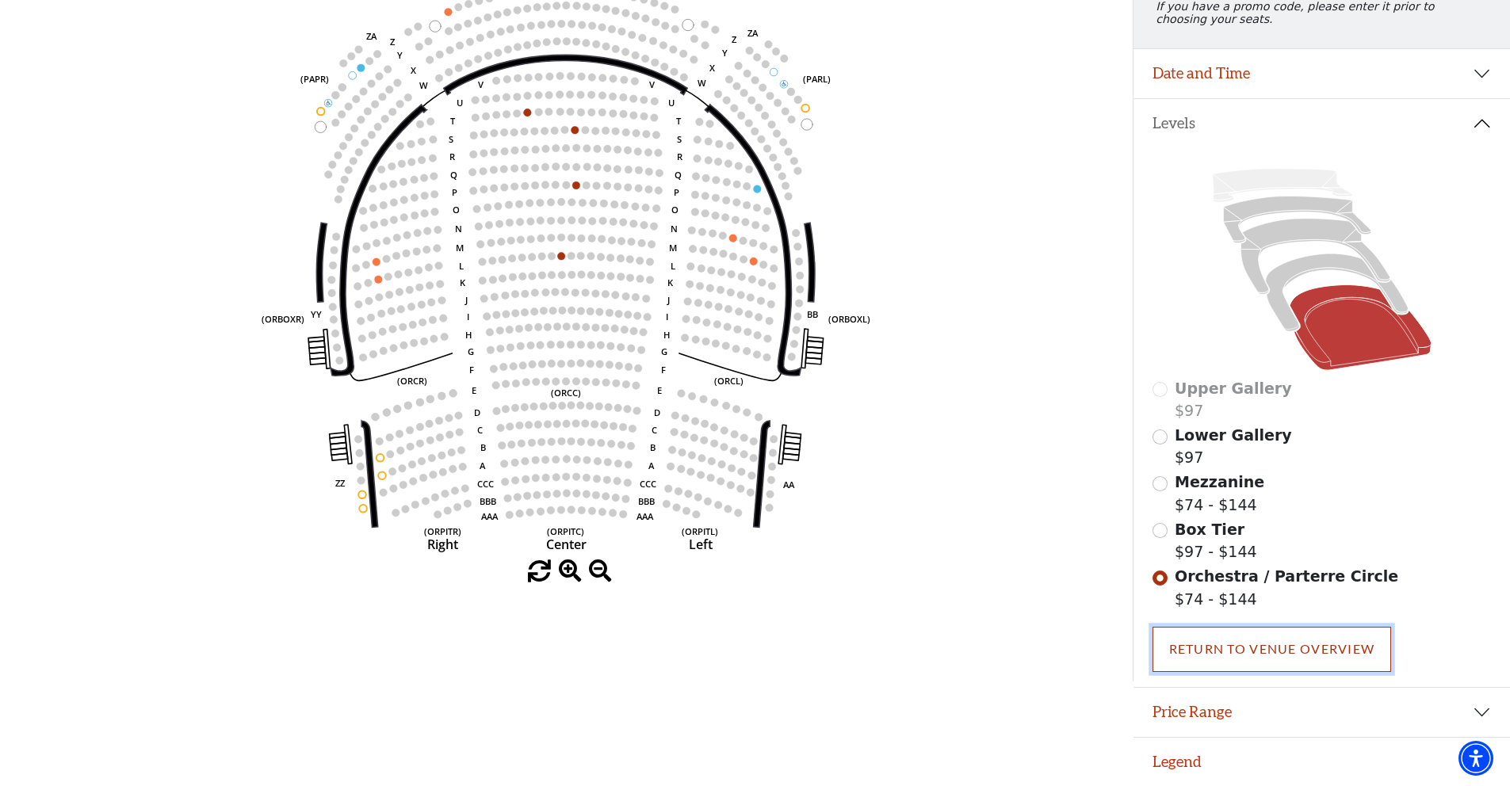
click at [1309, 642] on link "Return To Venue Overview" at bounding box center [1271, 649] width 239 height 44
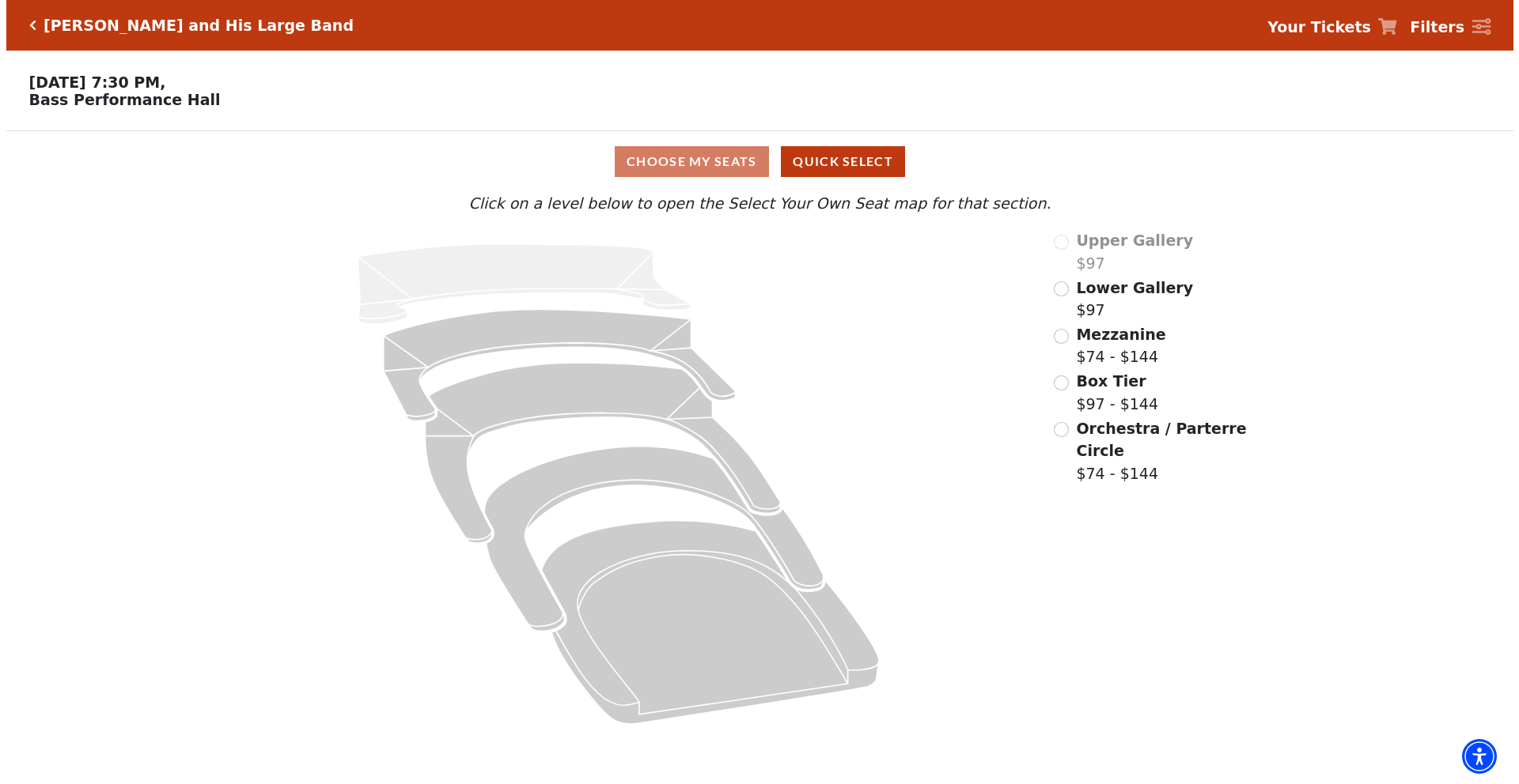
scroll to position [0, 0]
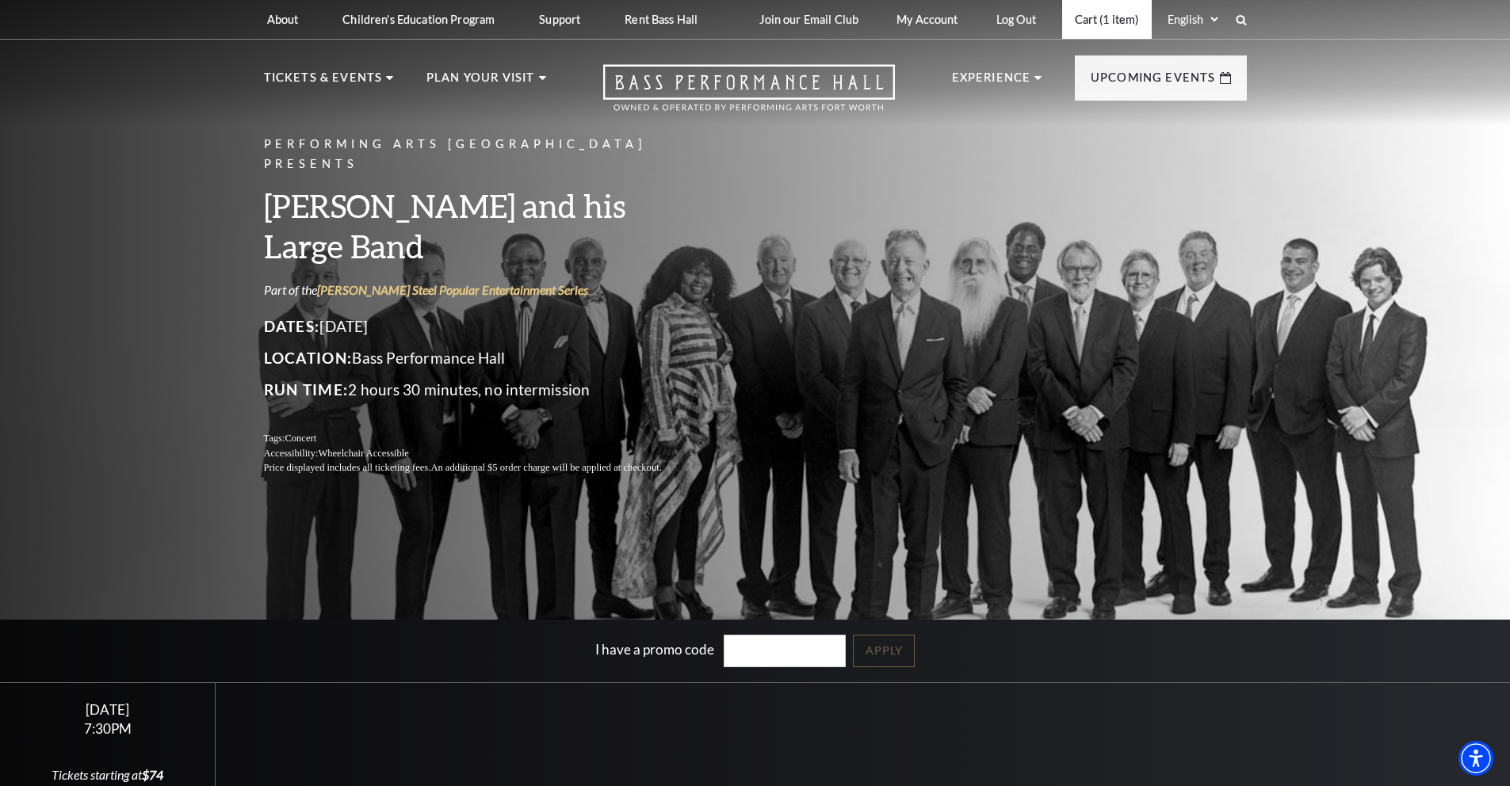
click at [1095, 18] on link "Cart (1 item)" at bounding box center [1107, 19] width 90 height 39
click at [1094, 23] on link "Cart (1 item)" at bounding box center [1107, 19] width 90 height 39
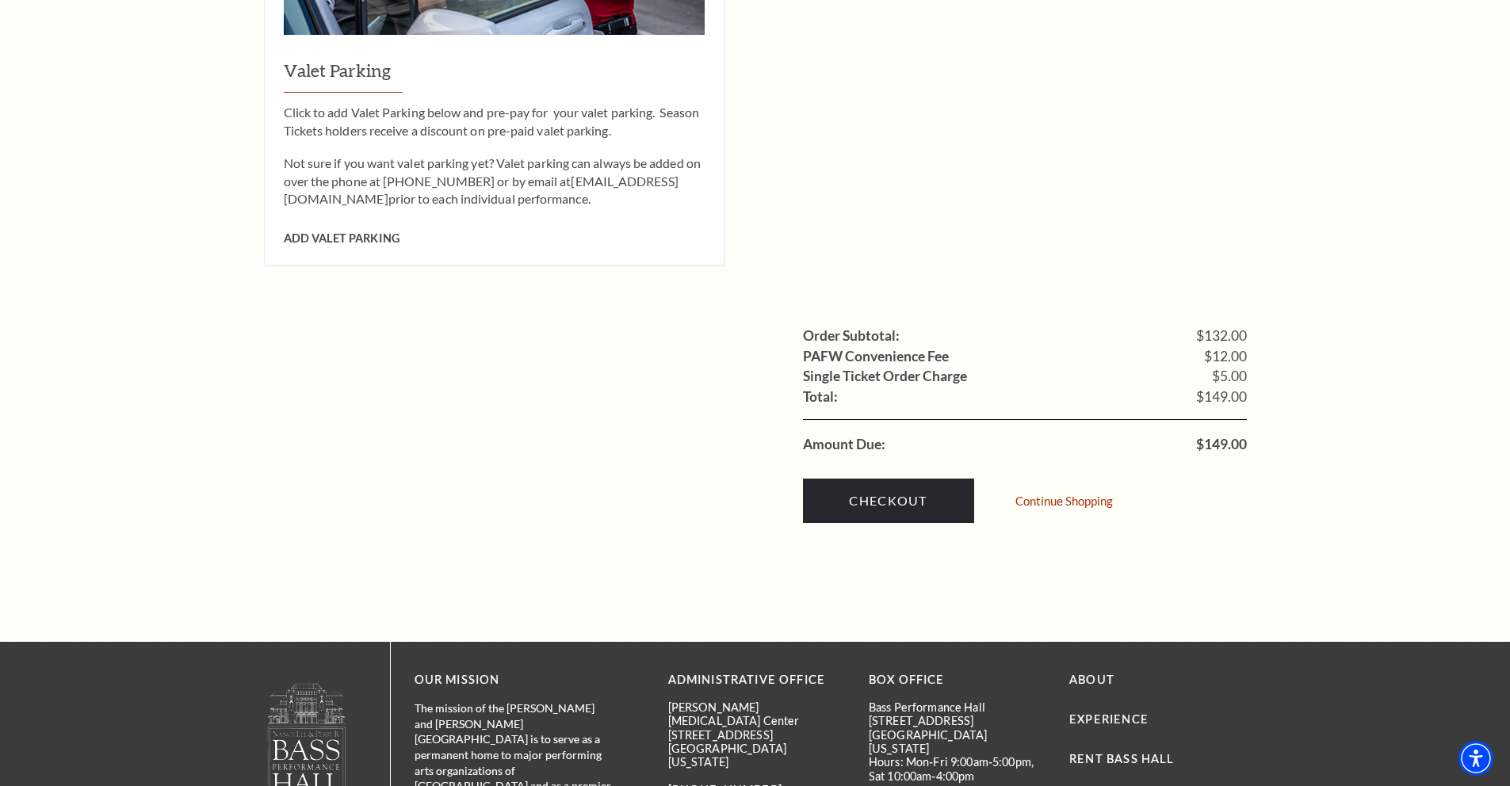
scroll to position [1371, 0]
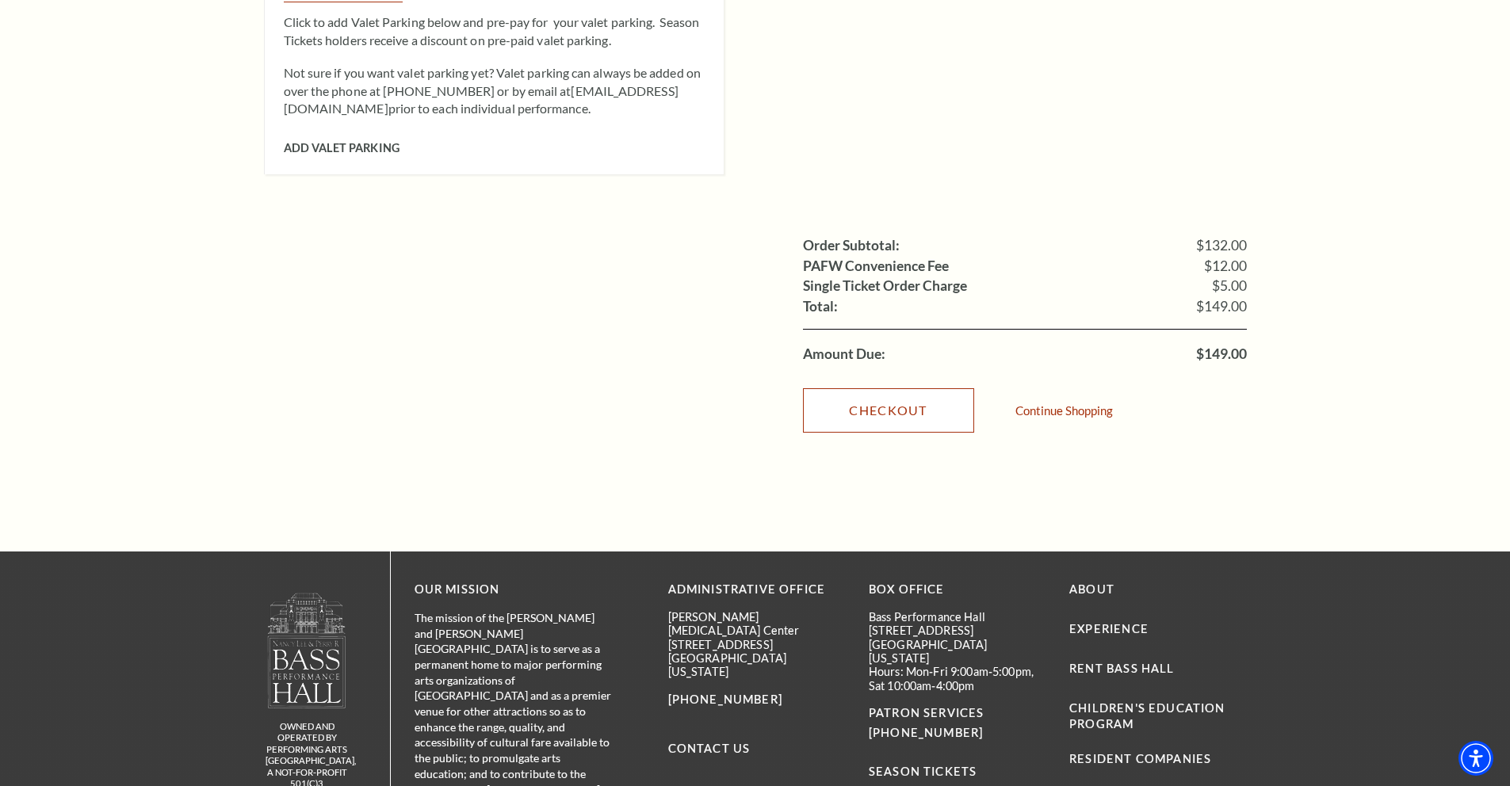
click at [934, 388] on link "Checkout" at bounding box center [888, 410] width 171 height 44
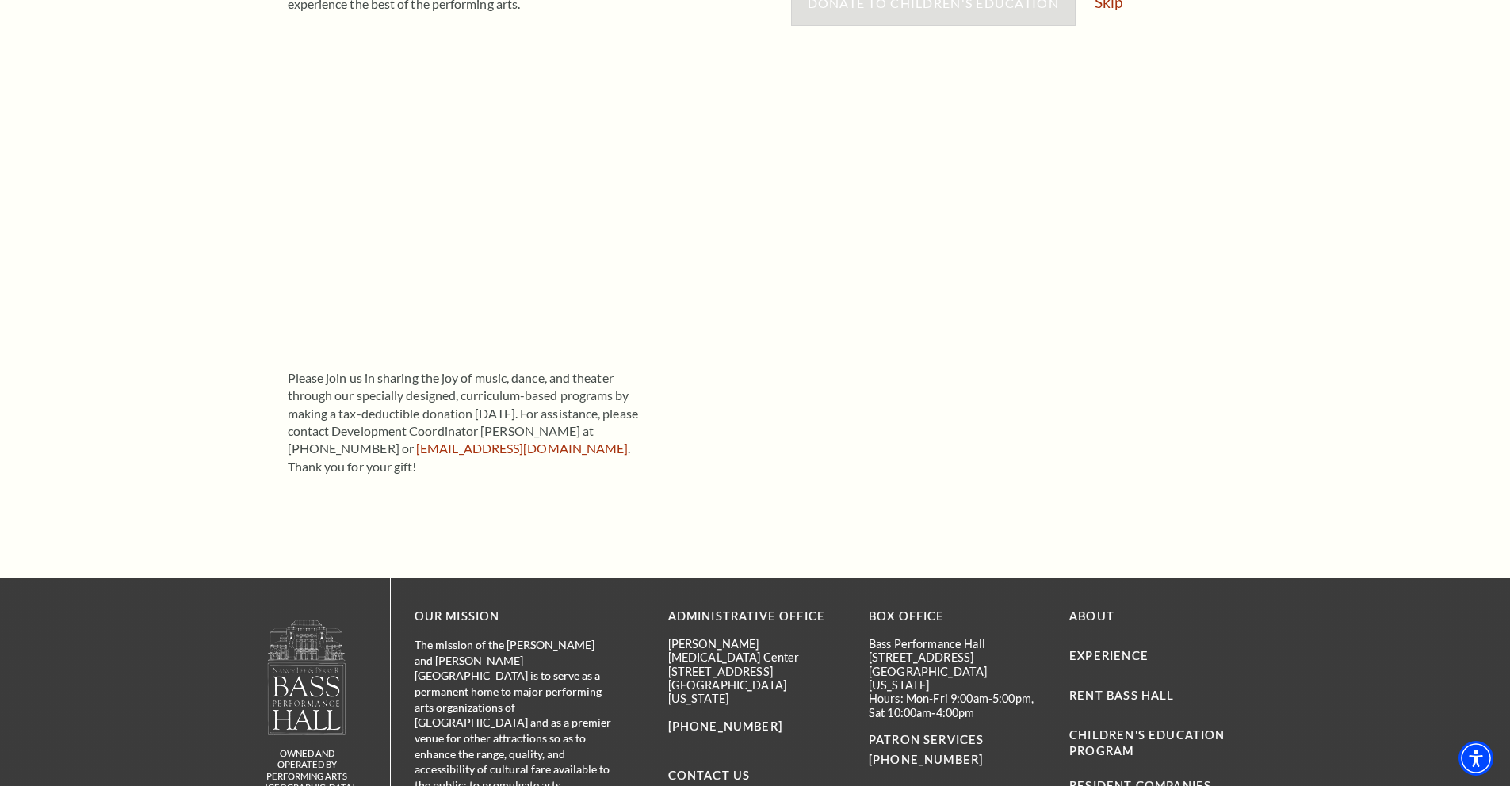
scroll to position [214, 0]
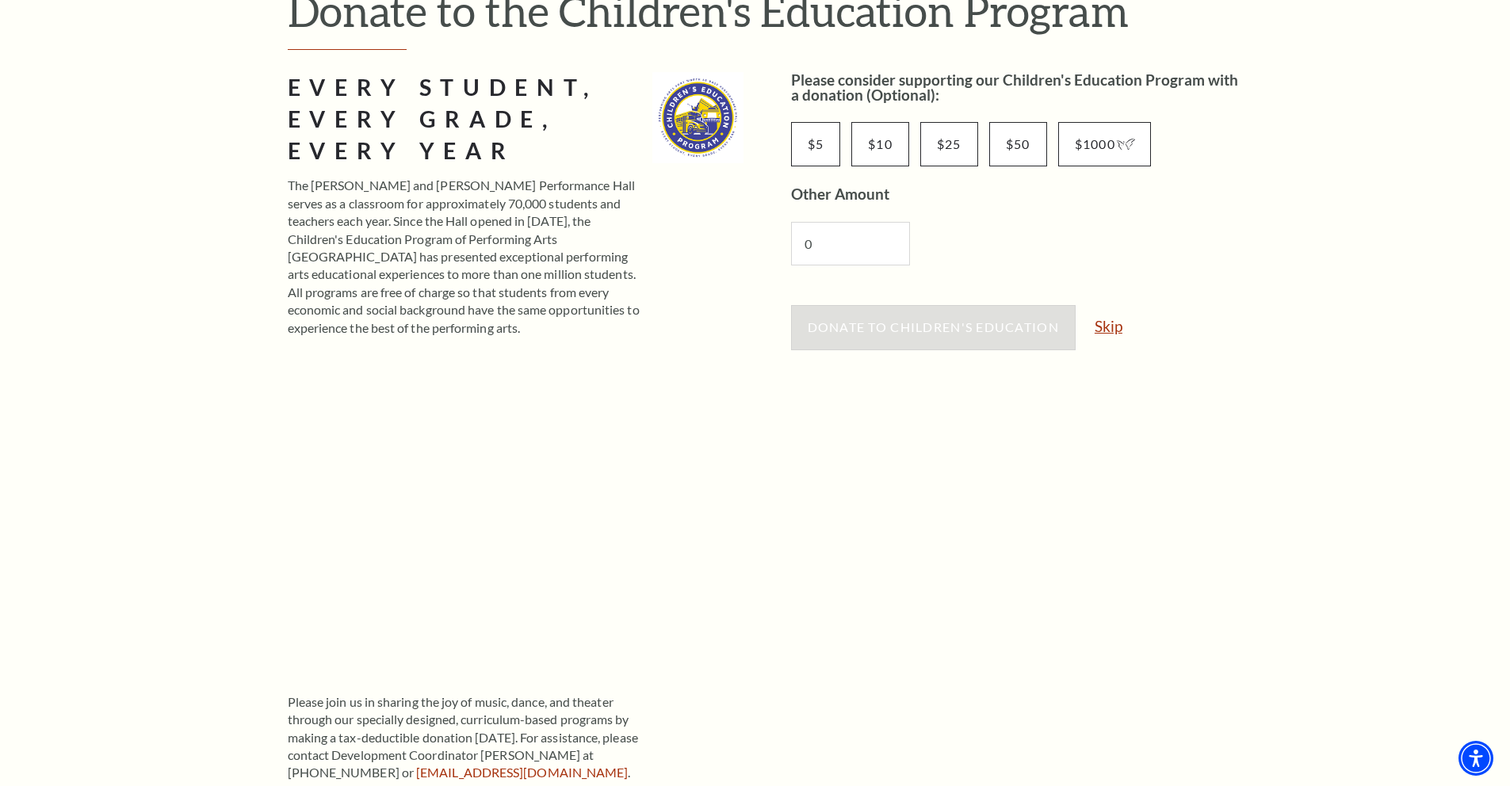
click at [1106, 323] on link "Skip" at bounding box center [1108, 326] width 28 height 15
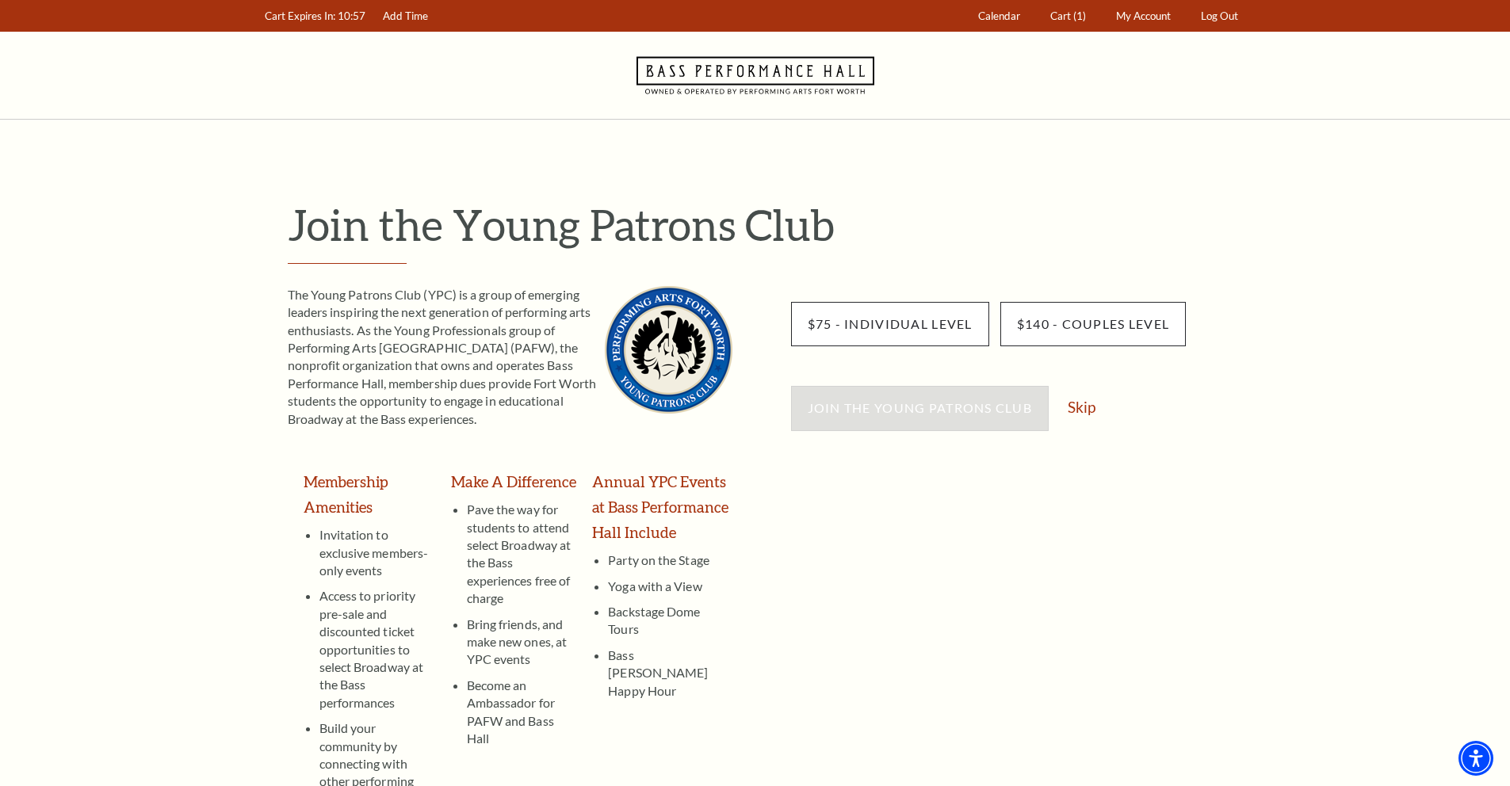
scroll to position [10, 0]
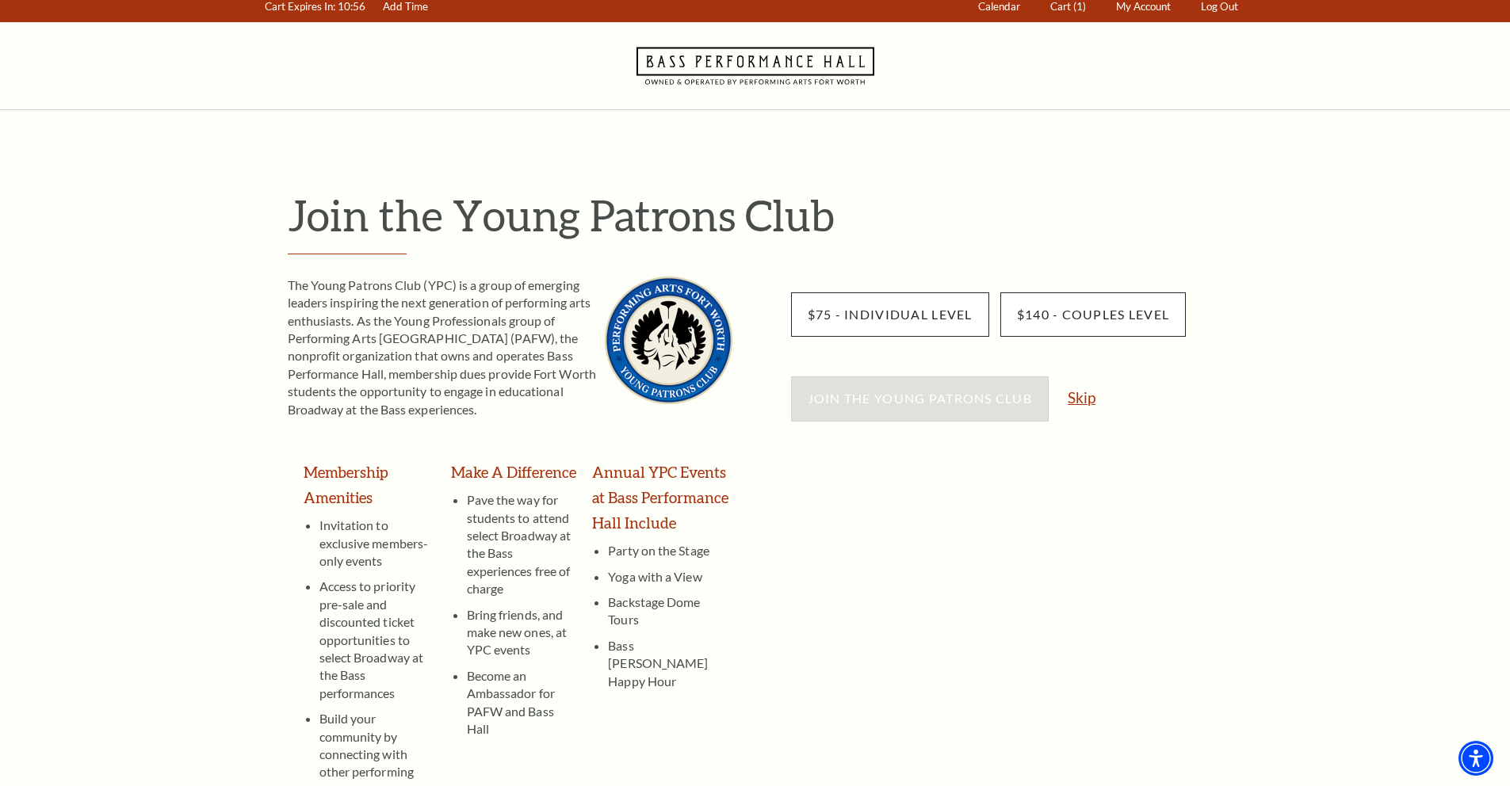
click at [1074, 398] on link "Skip" at bounding box center [1082, 397] width 28 height 15
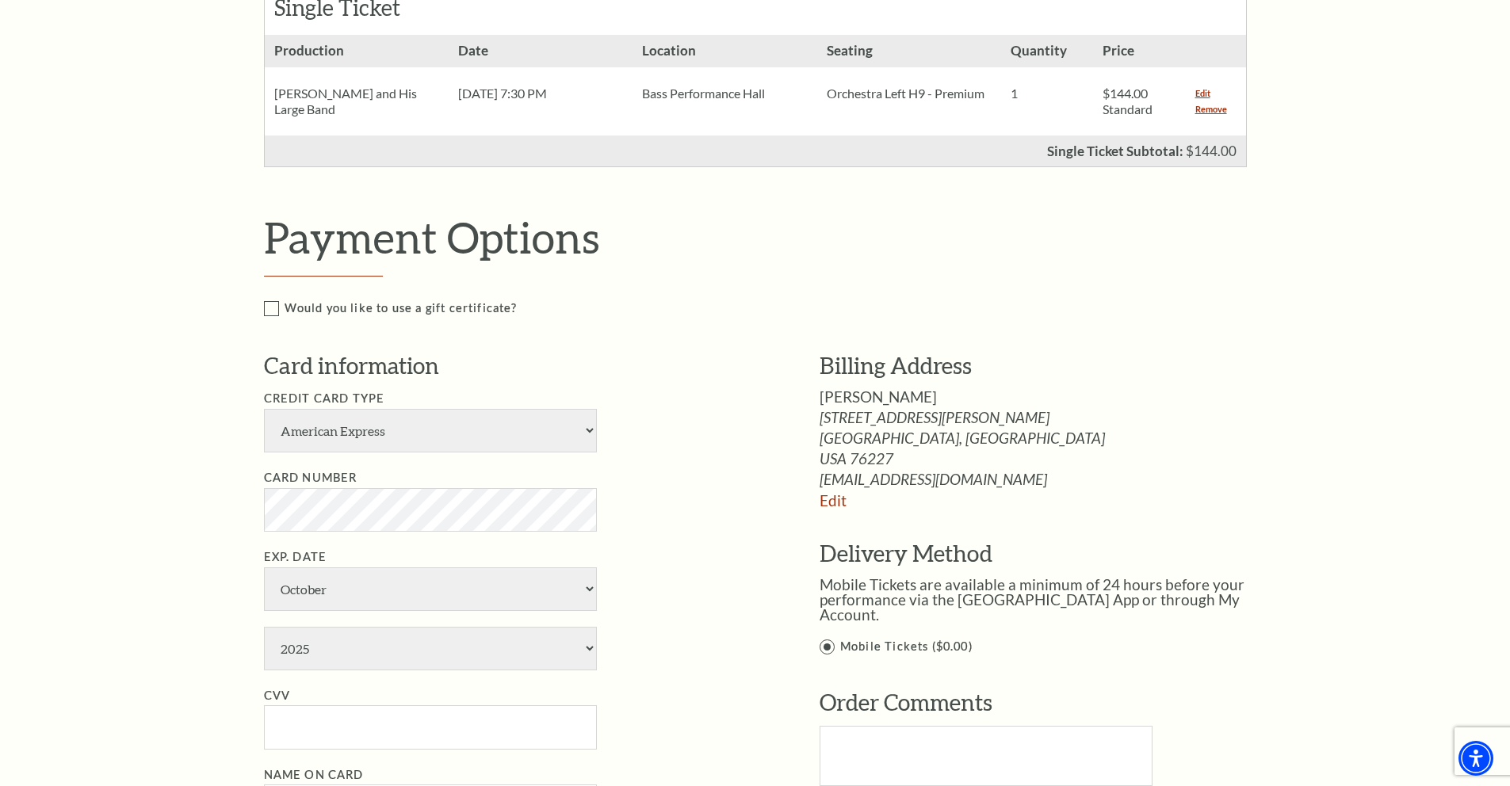
scroll to position [646, 0]
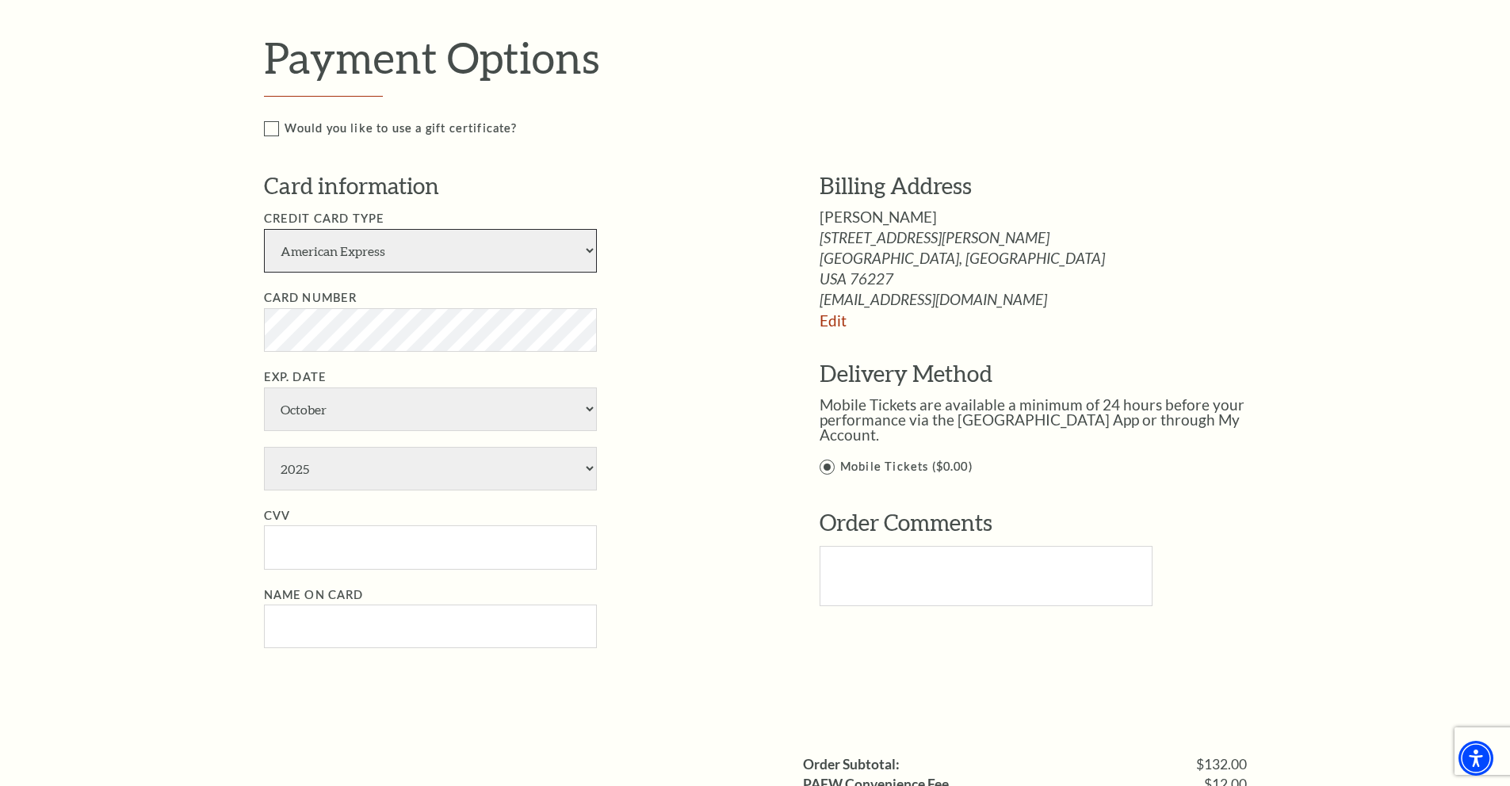
click at [502, 247] on select "American Express Visa Master Card Discover" at bounding box center [430, 251] width 333 height 44
select select "25"
click at [264, 229] on select "American Express Visa Master Card Discover" at bounding box center [430, 251] width 333 height 44
click at [0, 140] on nordpass-autofill-portal at bounding box center [0, 140] width 0 height 0
type input "Gregory C Moran"
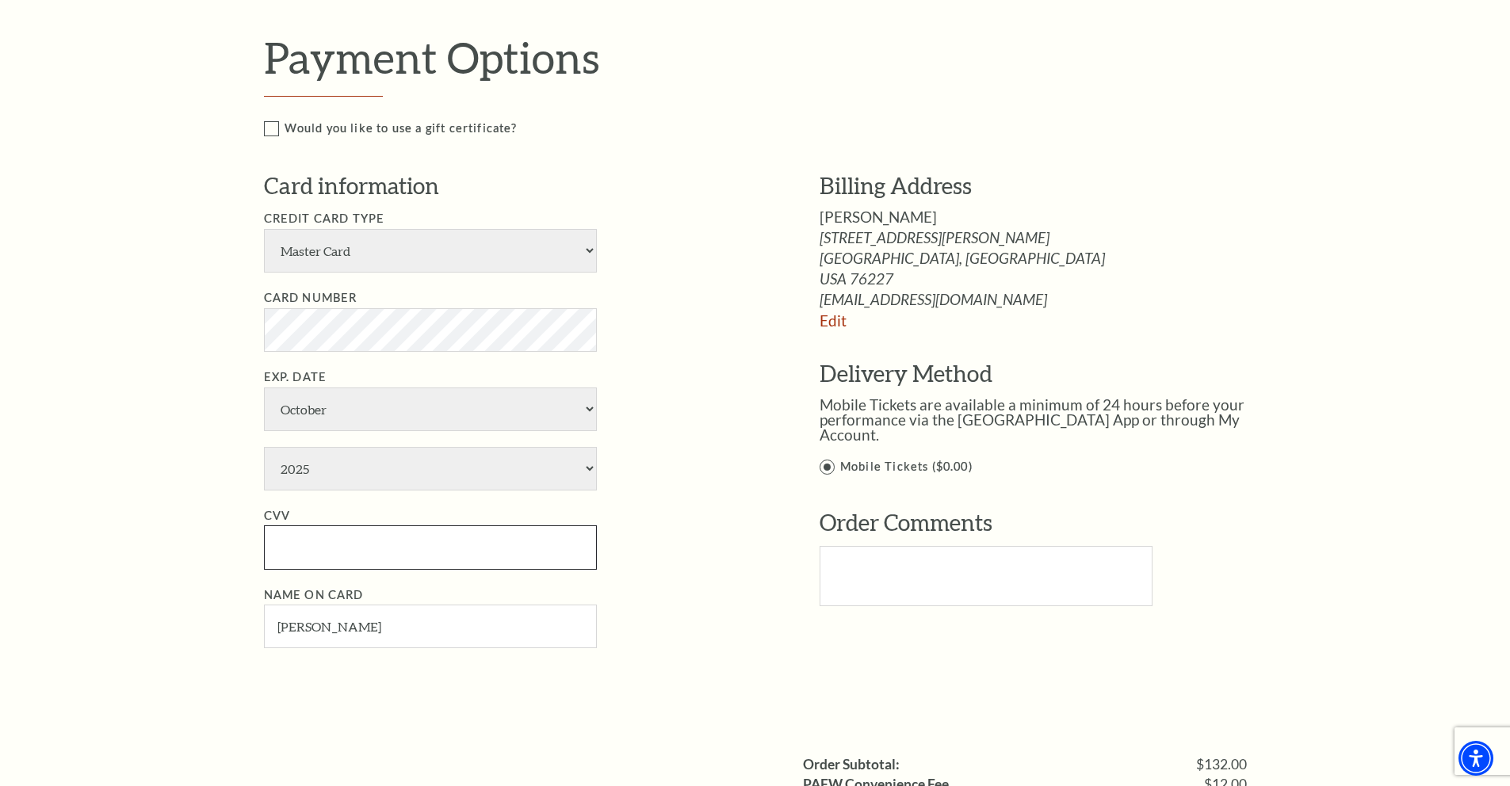
type input "017"
select select "2027"
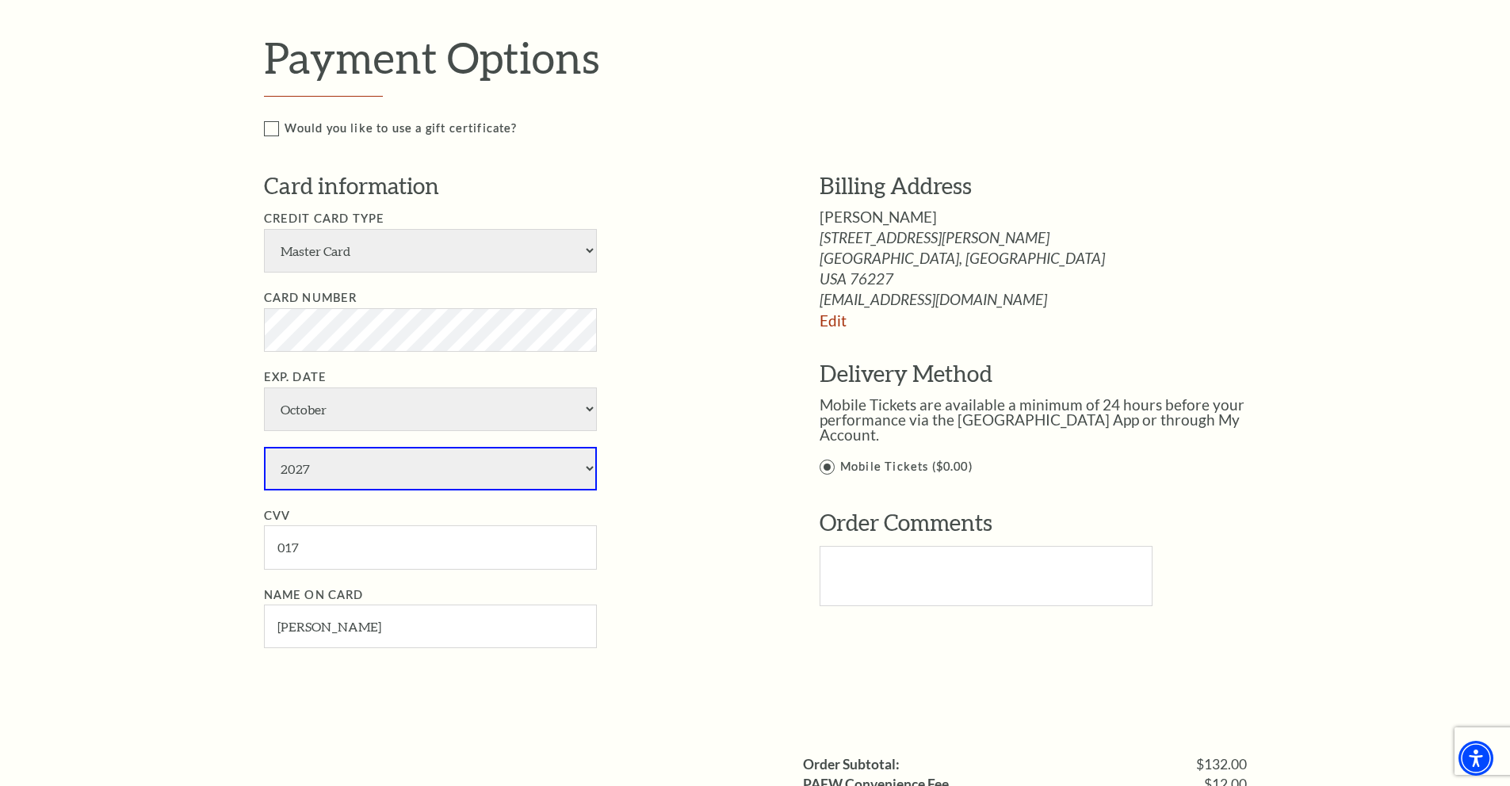
click at [699, 382] on li "Exp. Date January February March April May June July August September October N…" at bounding box center [518, 429] width 508 height 123
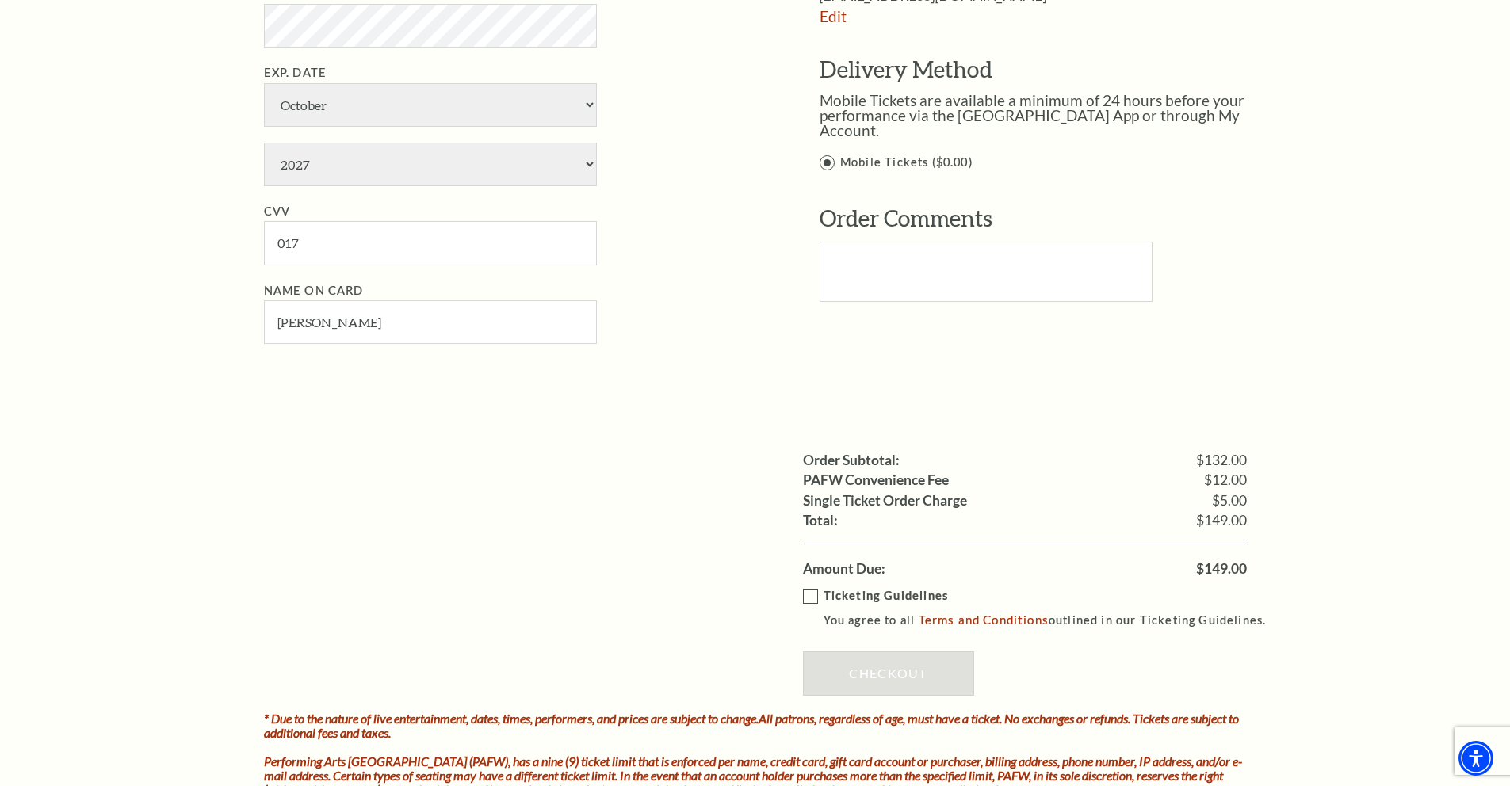
scroll to position [981, 0]
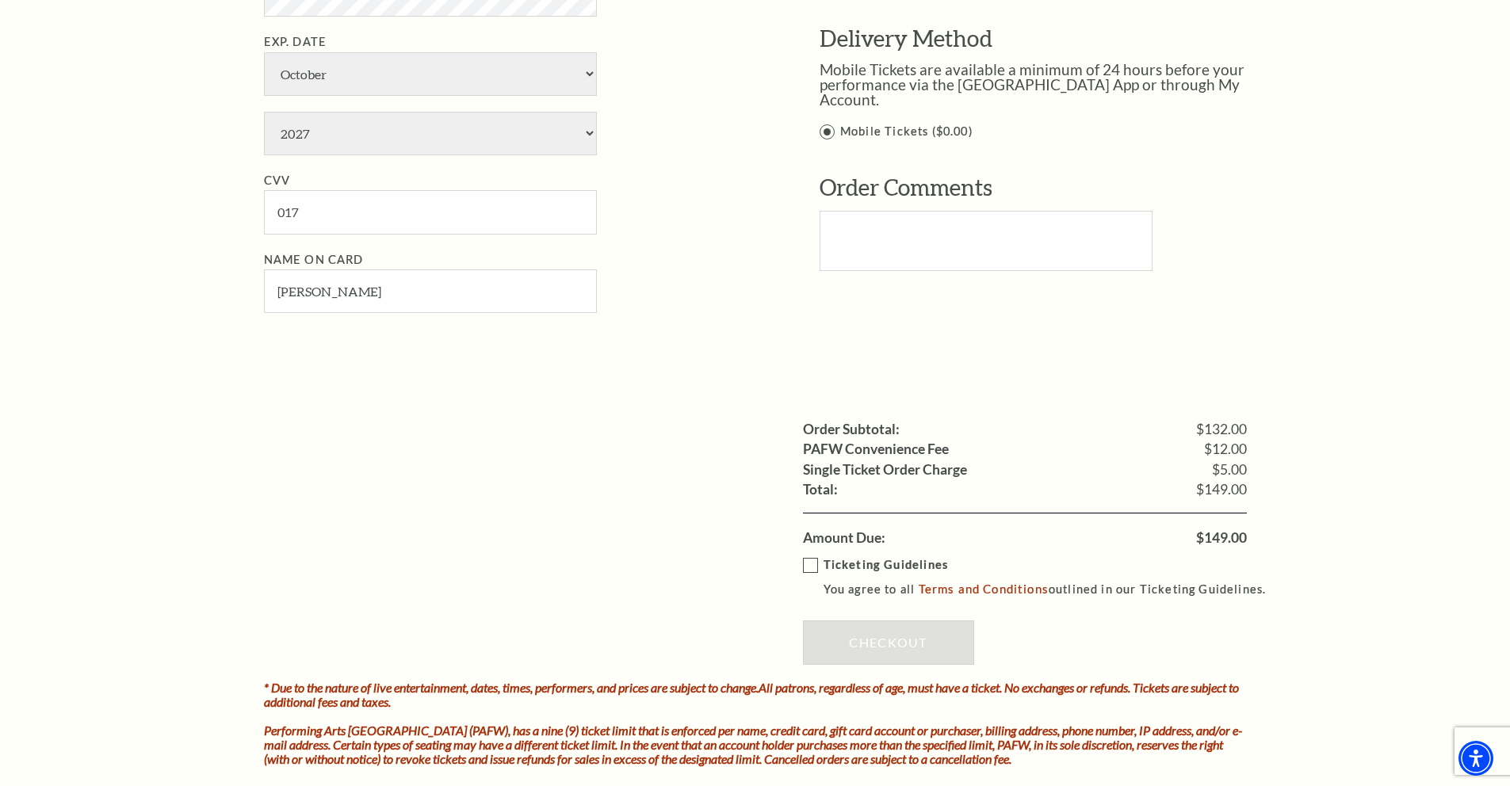
click at [808, 568] on label "Ticketing Guidelines You agree to all Terms and Conditions outlined in our Tick…" at bounding box center [1042, 578] width 478 height 44
click at [0, 0] on input "Ticketing Guidelines You agree to all Terms and Conditions outlined in our Tick…" at bounding box center [0, 0] width 0 height 0
click at [913, 639] on link "Checkout" at bounding box center [888, 643] width 171 height 44
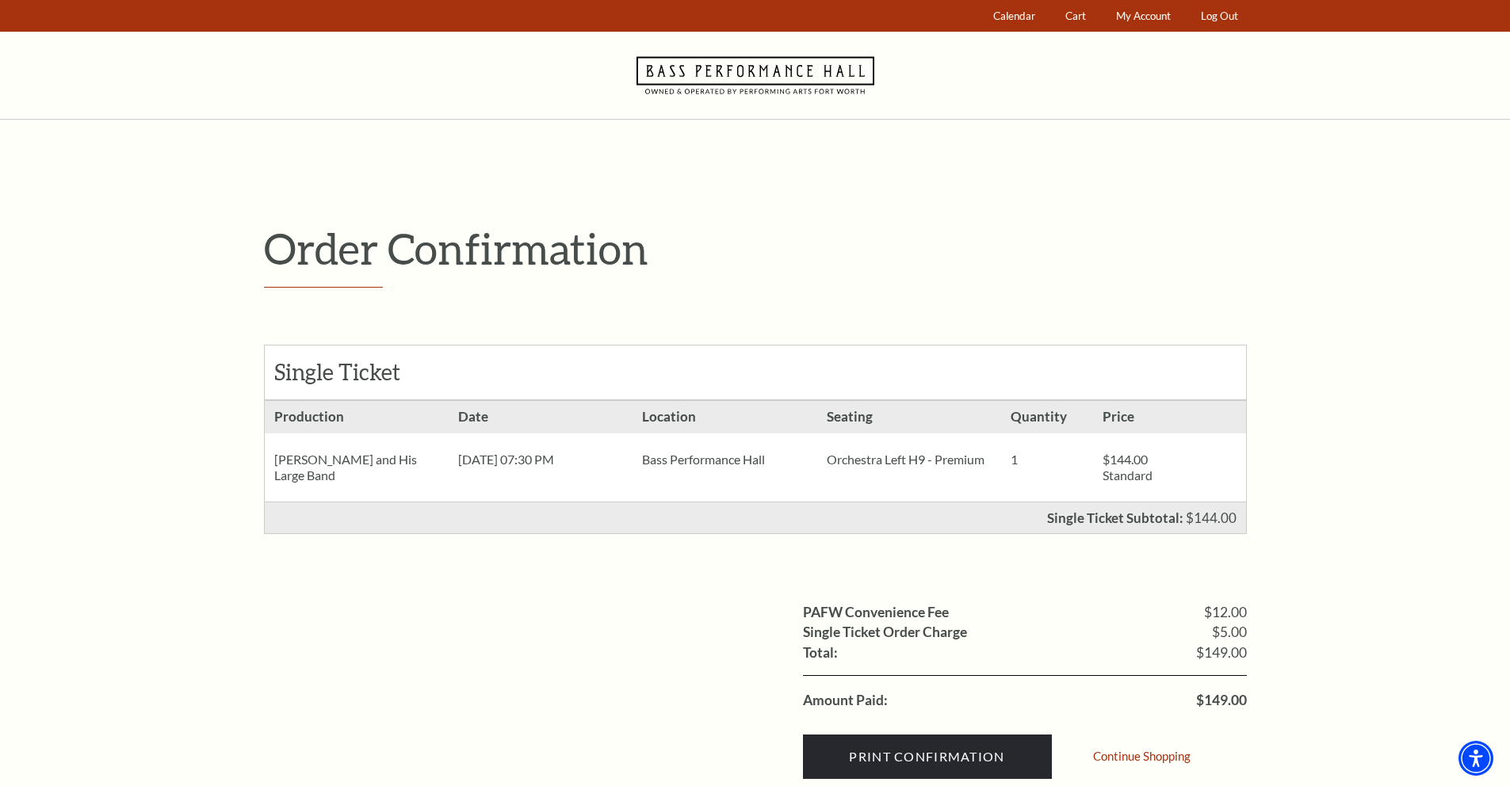
scroll to position [86, 0]
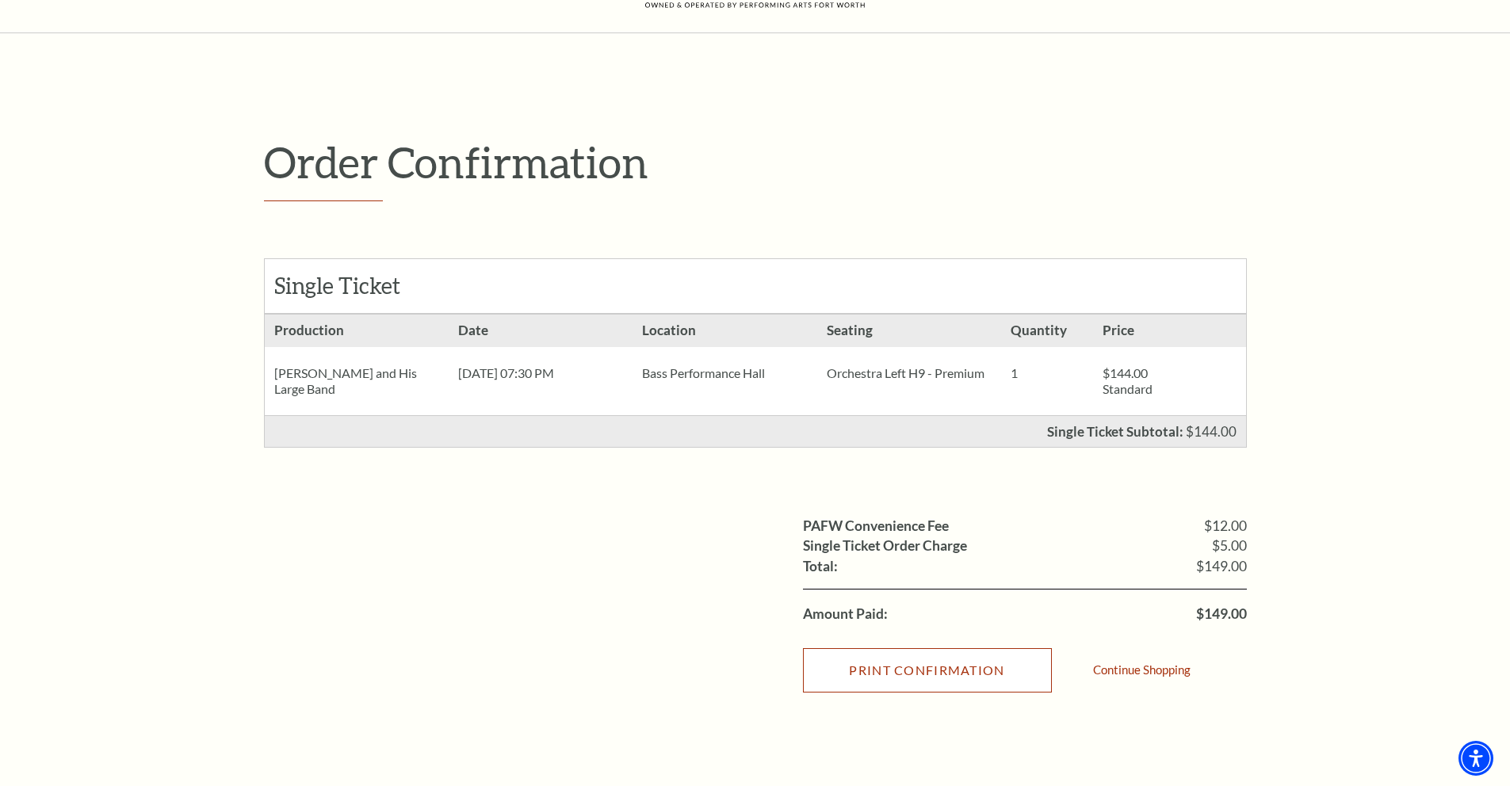
click at [919, 673] on input "Print Confirmation" at bounding box center [927, 670] width 249 height 44
click at [1014, 659] on input "Print Confirmation" at bounding box center [927, 670] width 249 height 44
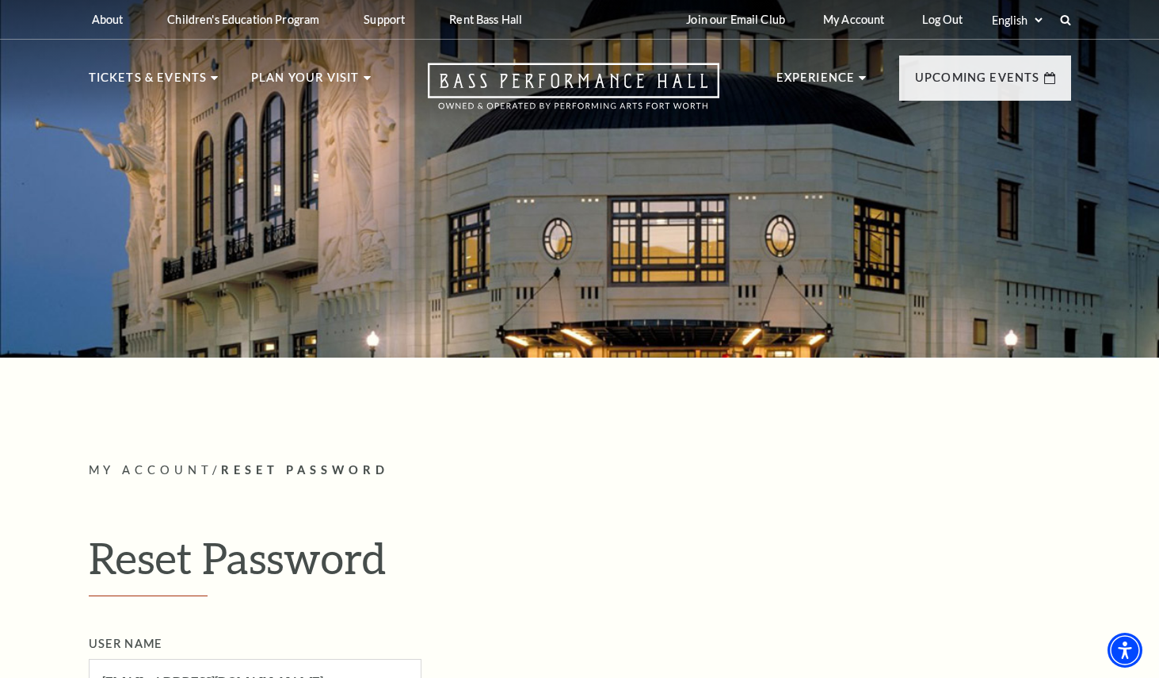
scroll to position [460, 0]
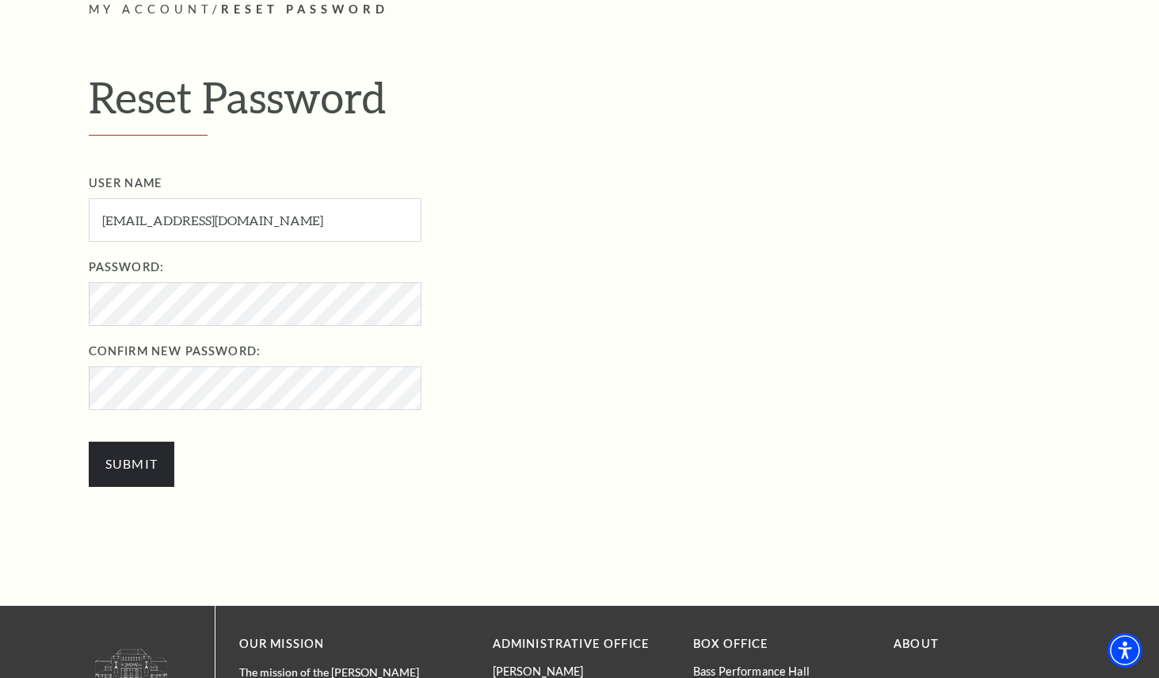
click at [89, 342] on nordpass-icon at bounding box center [89, 342] width 0 height 0
click at [0, 217] on nordpass-autofill-portal at bounding box center [0, 217] width 0 height 0
click at [133, 468] on input "Submit" at bounding box center [132, 463] width 86 height 44
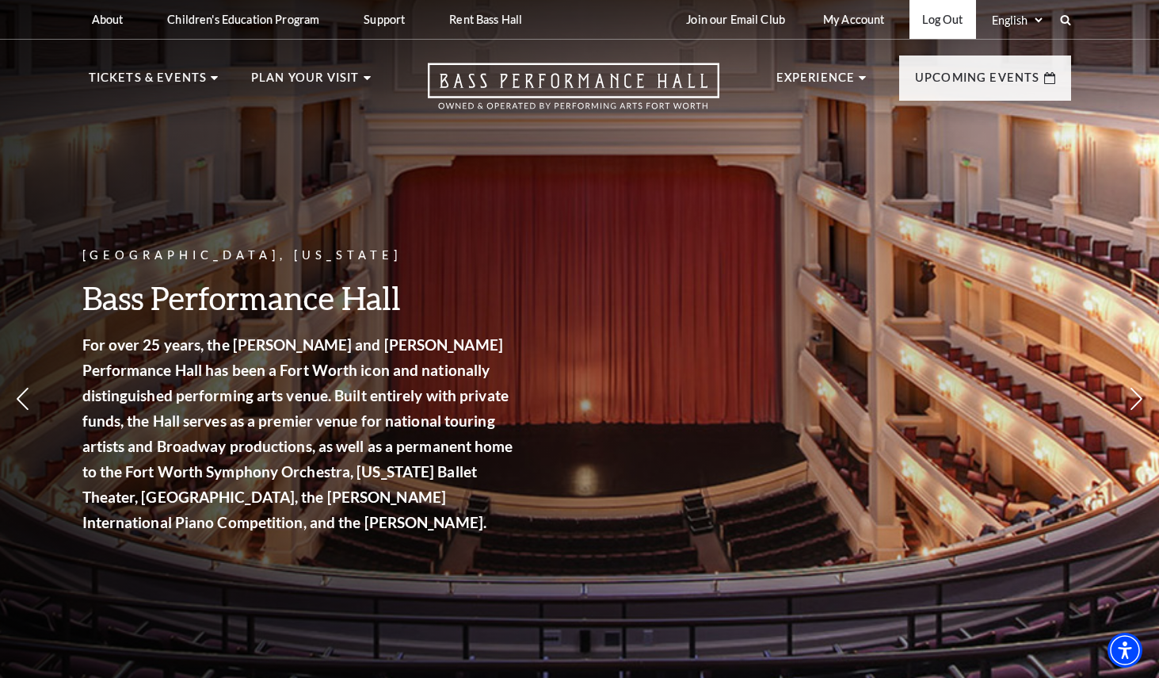
click at [936, 18] on link "Log Out" at bounding box center [943, 19] width 66 height 39
click at [950, 19] on link "Login" at bounding box center [949, 19] width 53 height 39
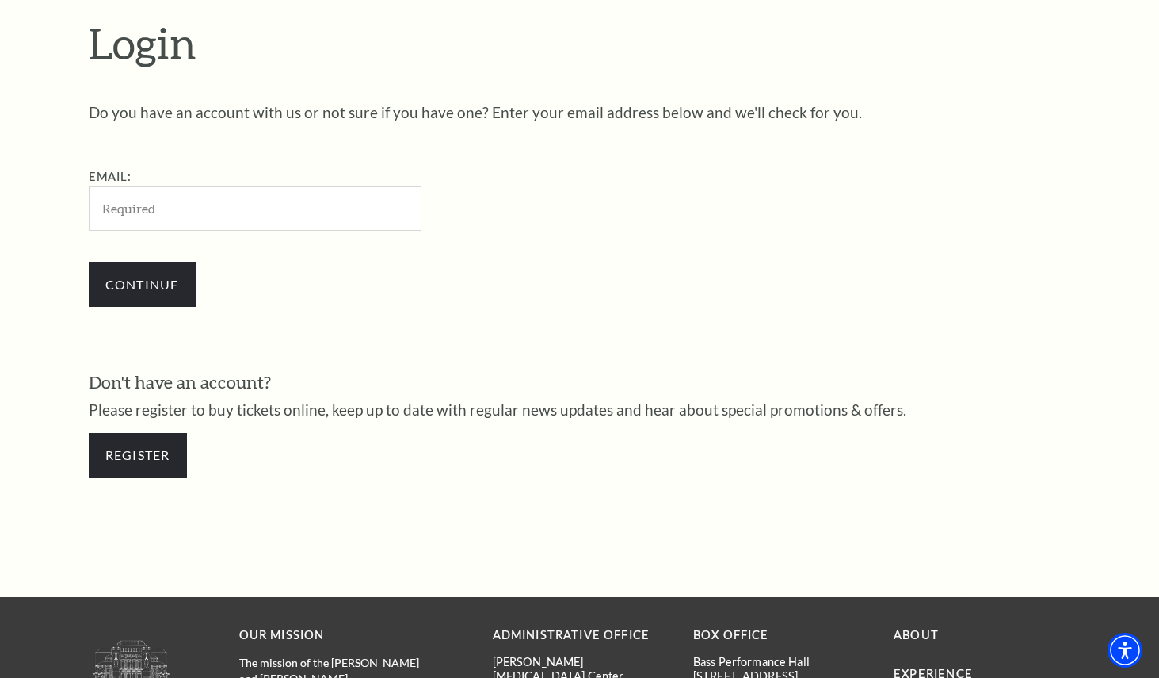
scroll to position [460, 0]
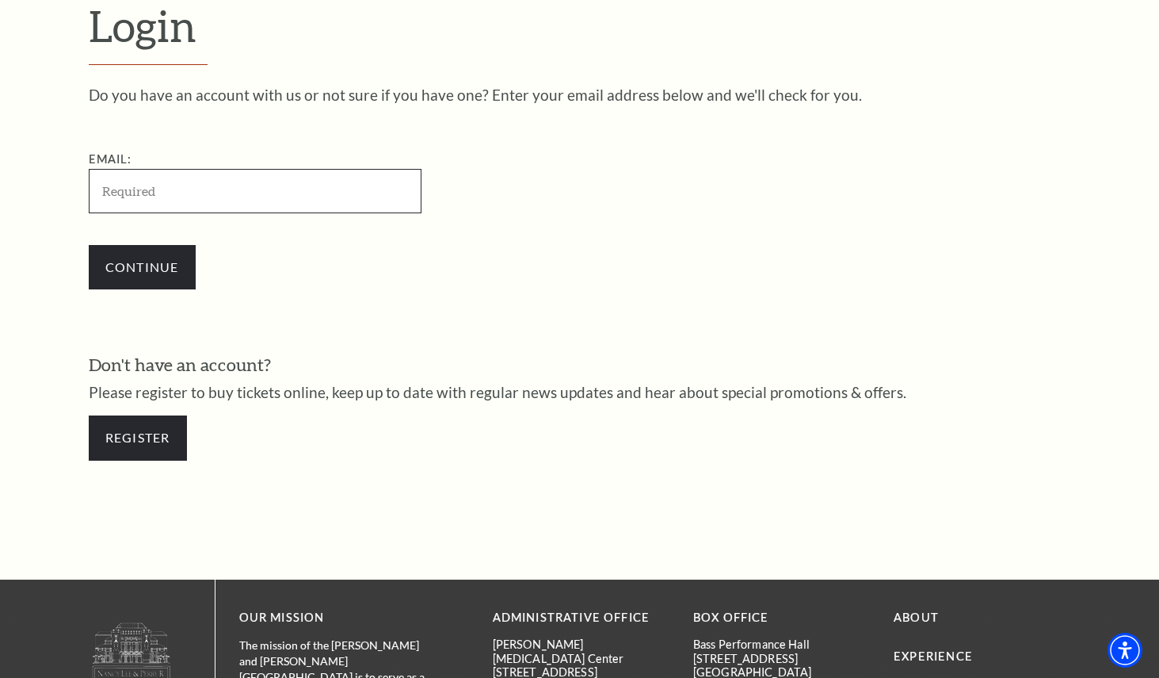
click at [318, 189] on input "Email:" at bounding box center [255, 191] width 333 height 44
type input "[EMAIL_ADDRESS][DOMAIN_NAME]"
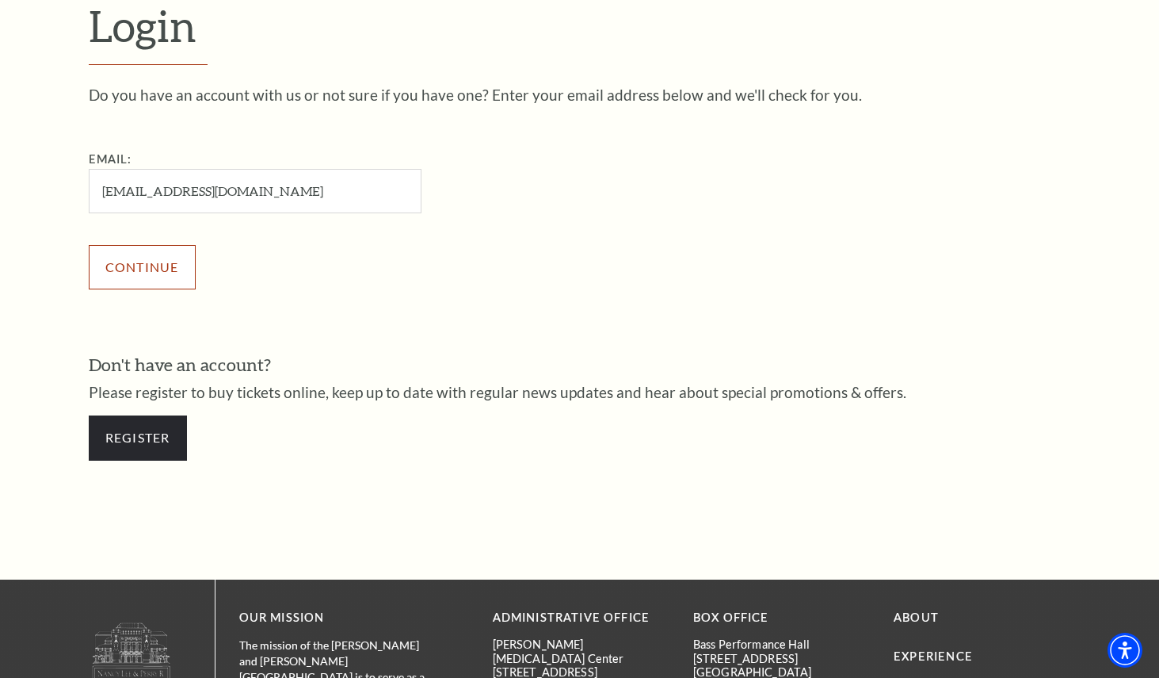
click at [189, 259] on input "Continue" at bounding box center [142, 267] width 107 height 44
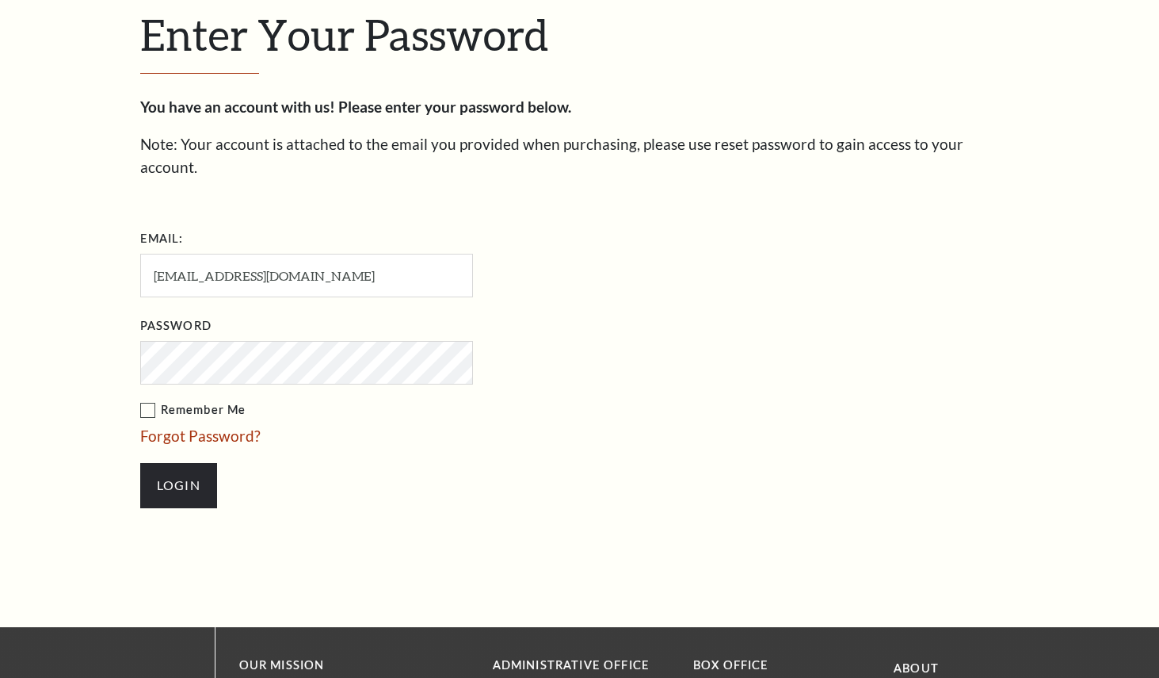
scroll to position [476, 0]
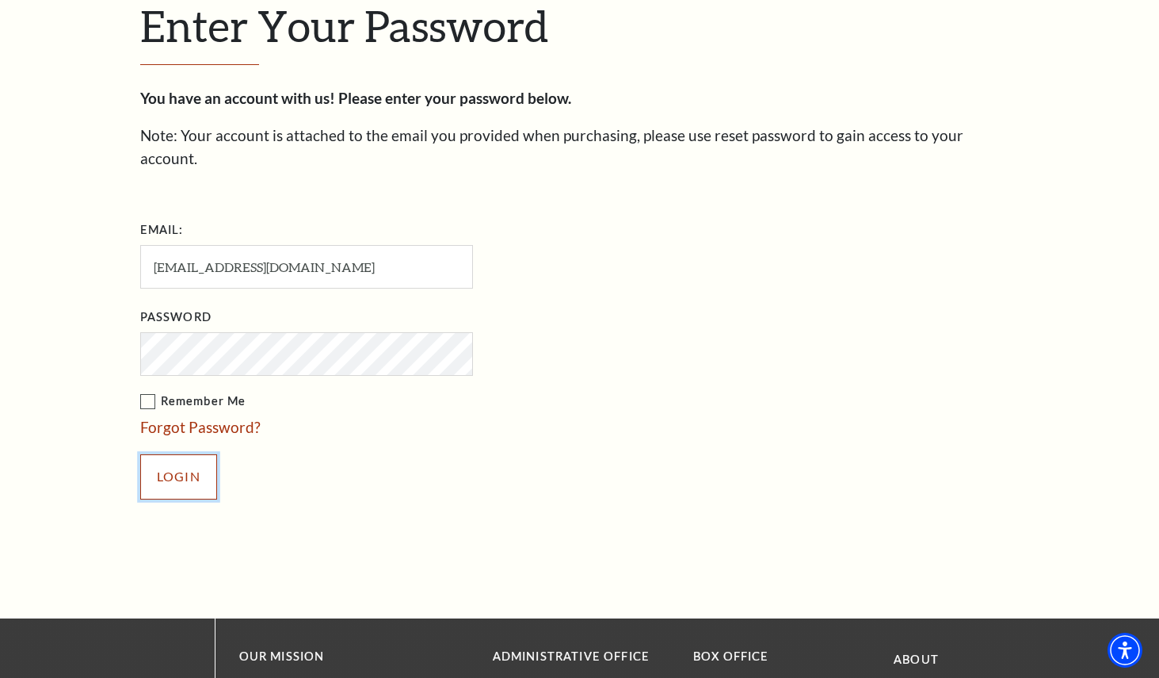
click at [179, 454] on input "Login" at bounding box center [178, 476] width 77 height 44
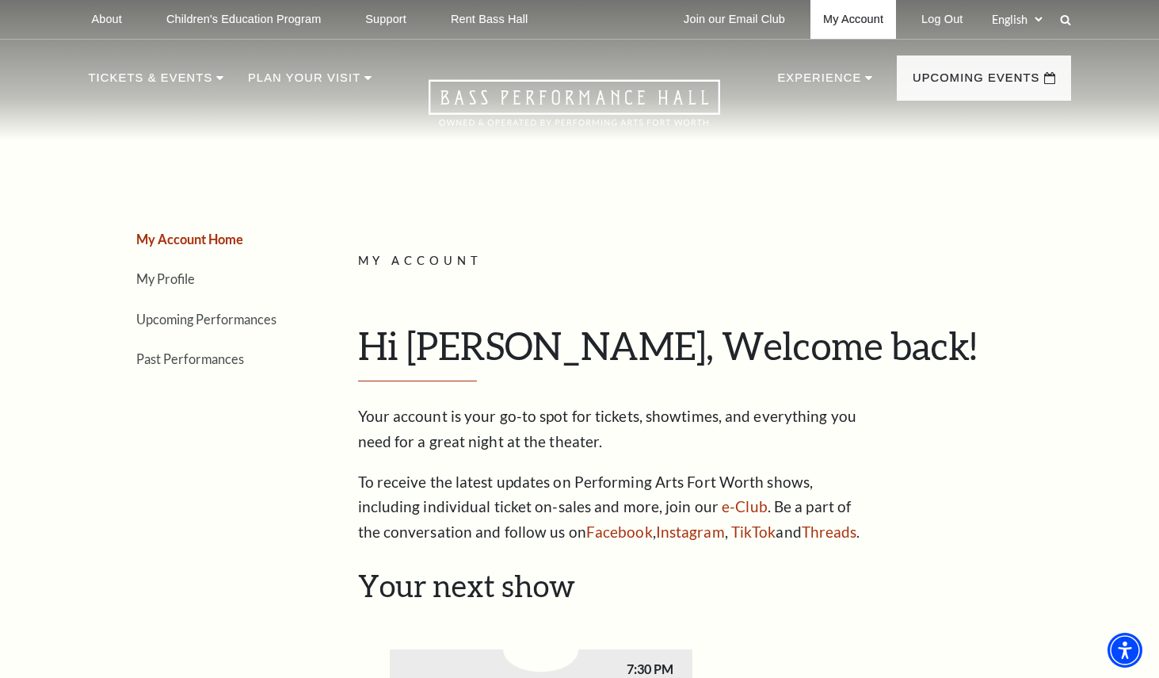
click at [862, 21] on link "My Account" at bounding box center [854, 19] width 86 height 39
click at [857, 28] on link "My Account" at bounding box center [854, 19] width 86 height 39
click at [171, 280] on link "My Profile" at bounding box center [165, 278] width 59 height 15
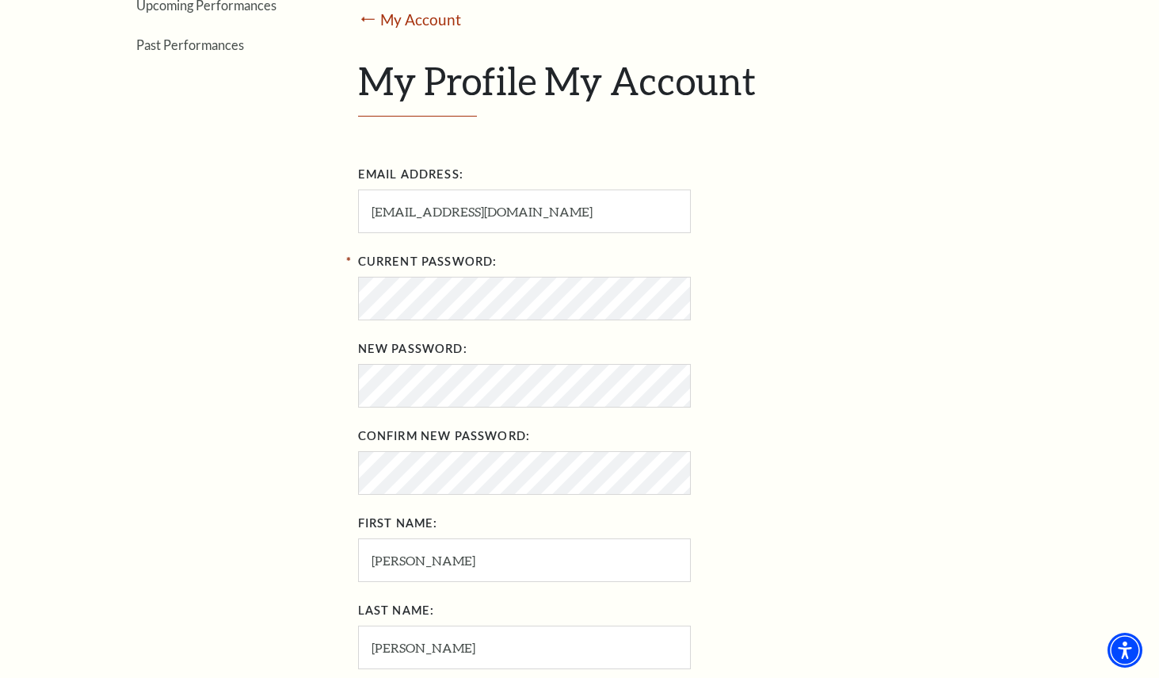
scroll to position [265, 0]
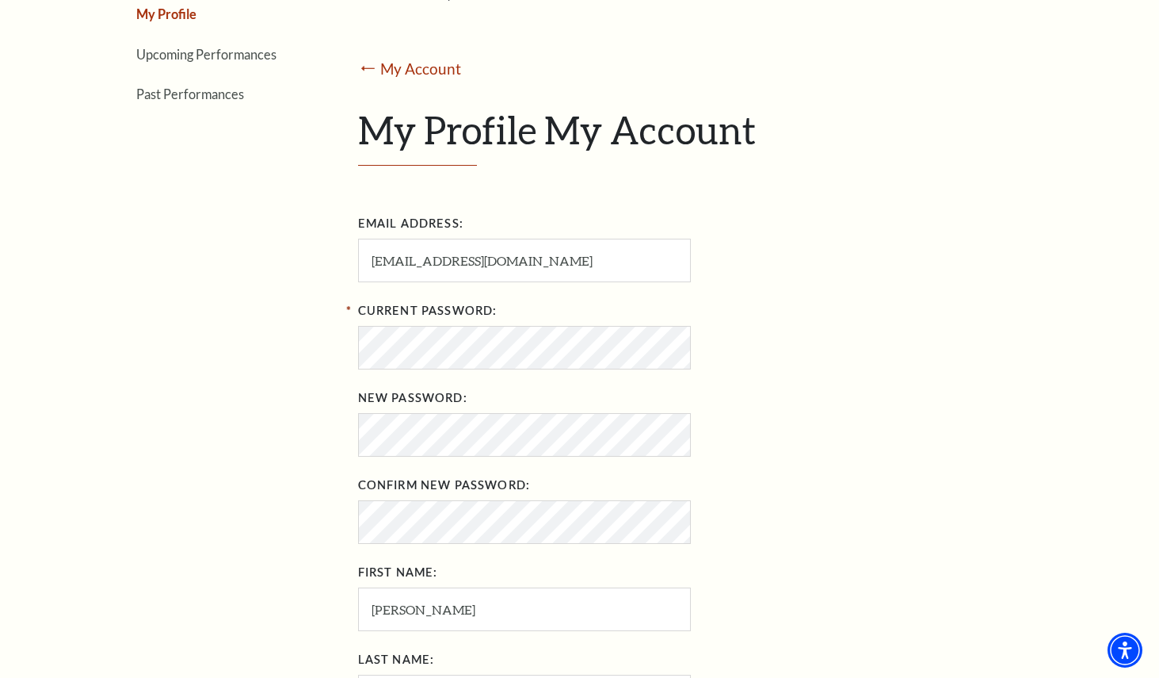
click at [358, 385] on nordpass-icon at bounding box center [358, 385] width 0 height 0
click at [811, 327] on div "Current Password:" at bounding box center [615, 333] width 515 height 71
click at [358, 472] on nordpass-icon at bounding box center [358, 472] width 0 height 0
click at [0, 413] on nordpass-autofill-portal at bounding box center [0, 413] width 0 height 0
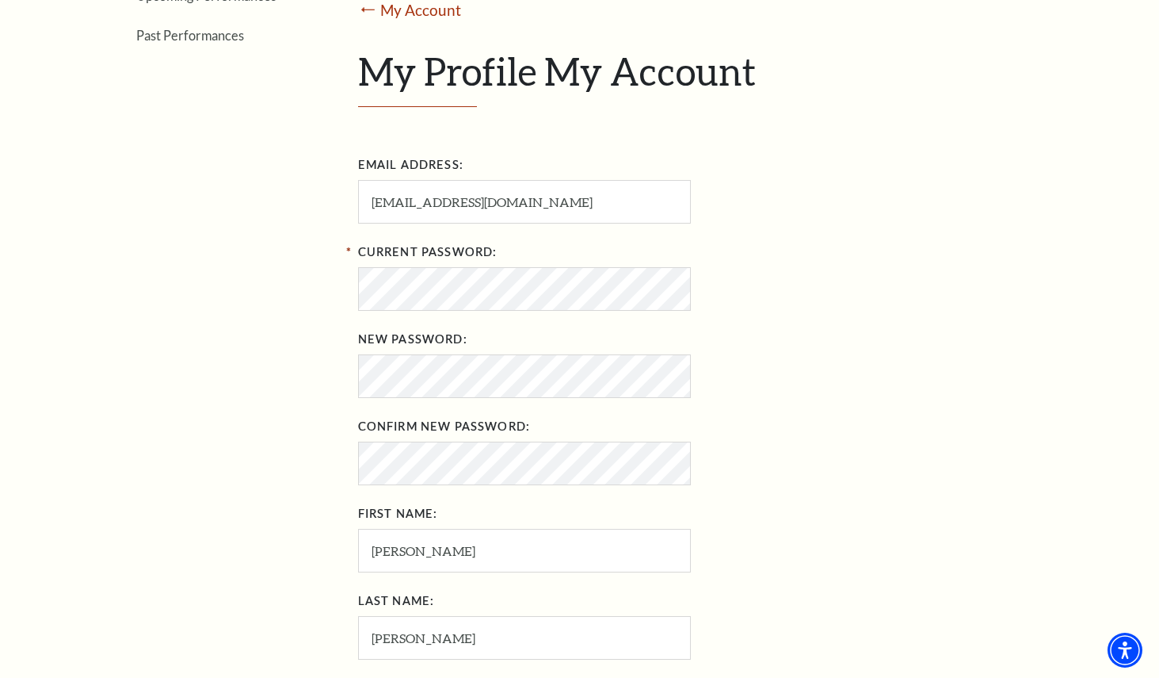
scroll to position [570, 0]
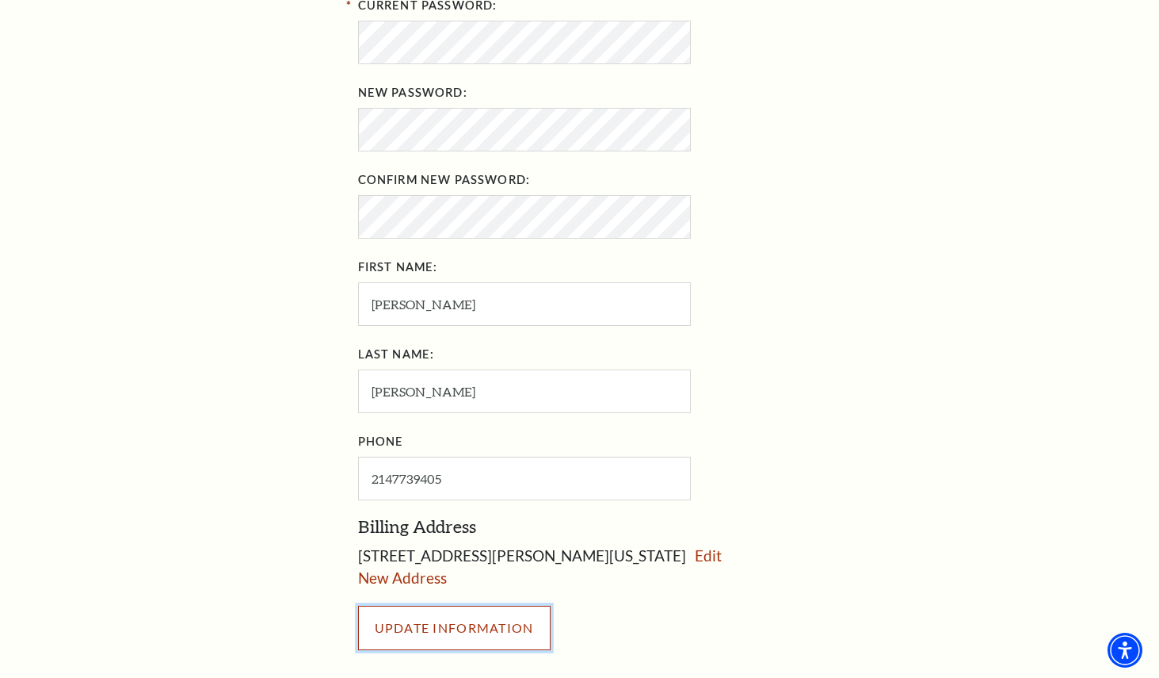
click at [509, 627] on input "UPDATE INFORMATION" at bounding box center [454, 627] width 193 height 44
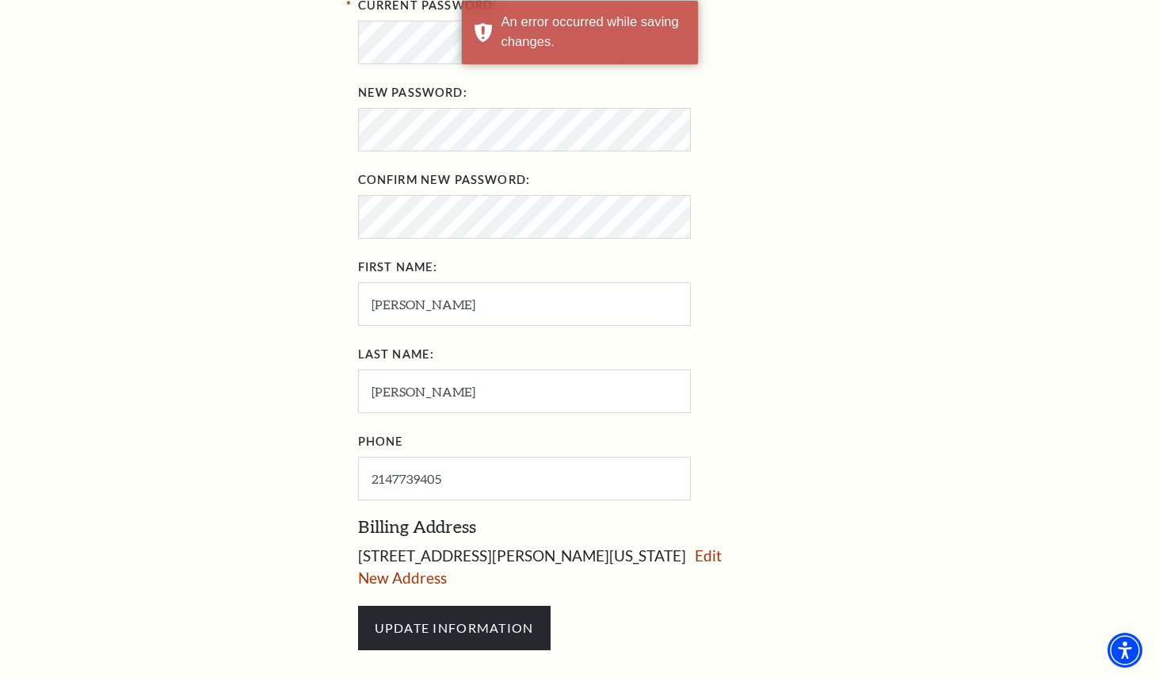
click at [789, 86] on div "New Password:" at bounding box center [615, 115] width 515 height 71
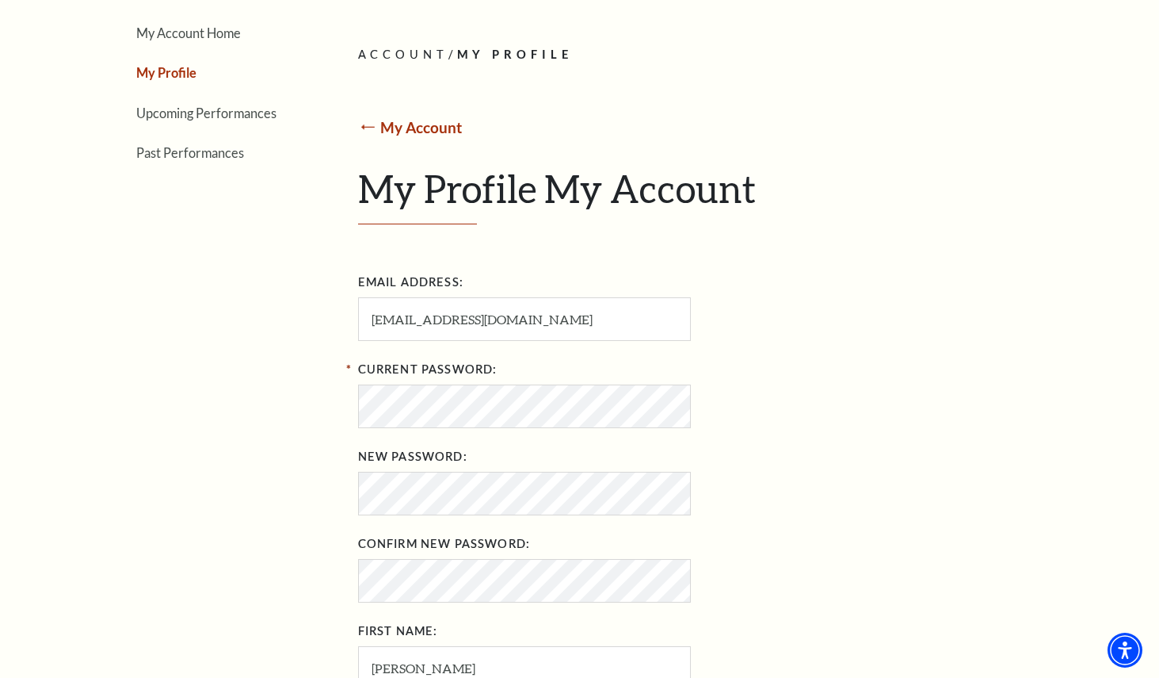
click at [449, 132] on link "My Account" at bounding box center [421, 127] width 82 height 18
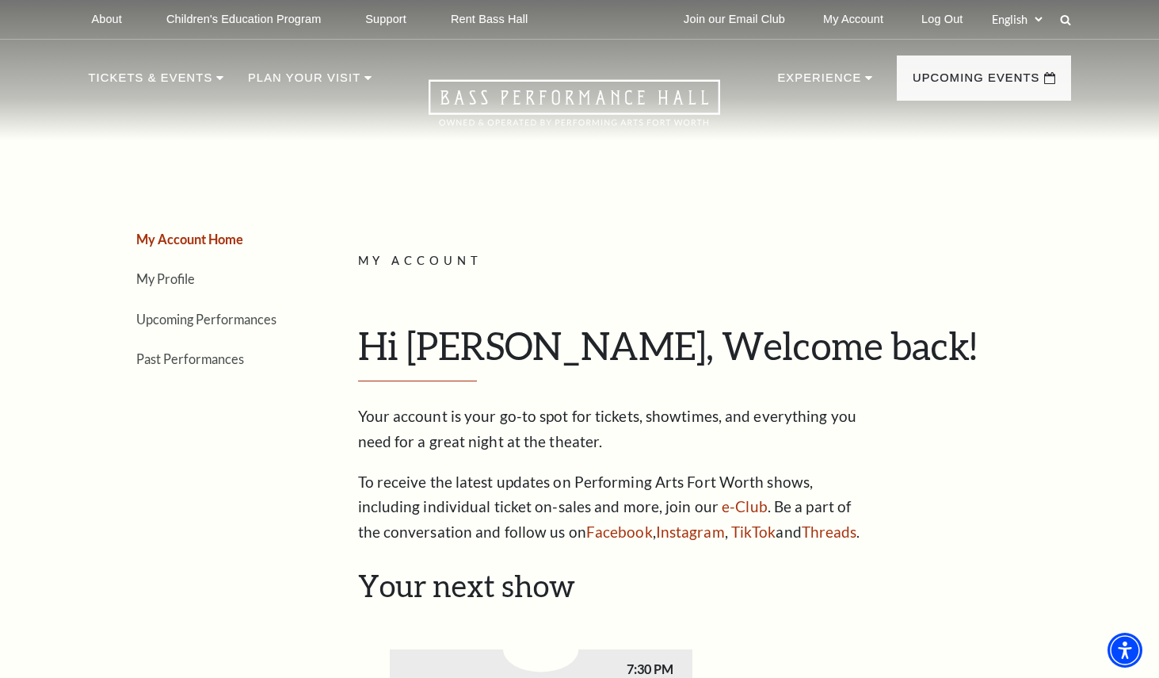
scroll to position [277, 0]
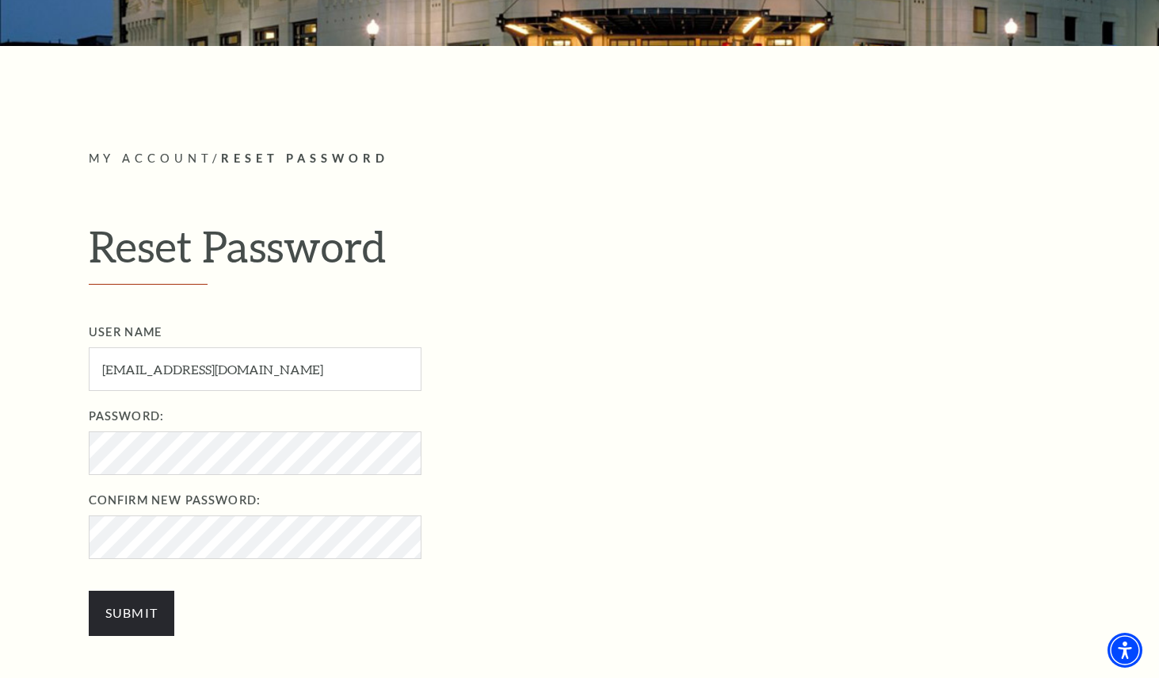
scroll to position [322, 0]
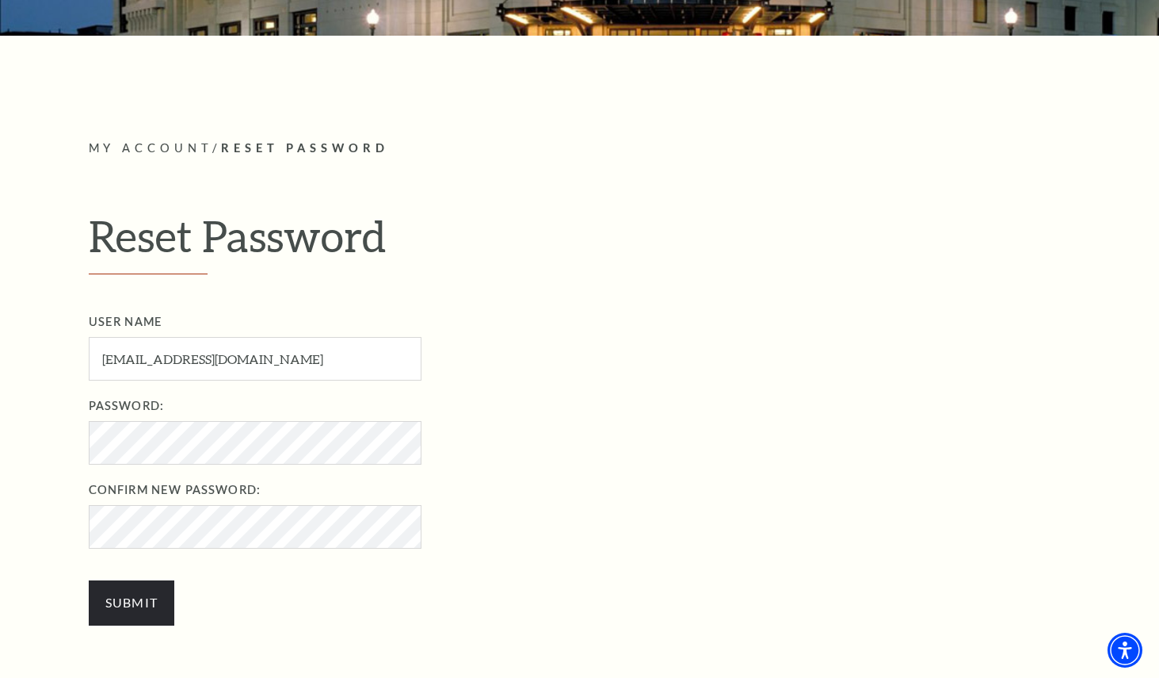
click at [89, 480] on nordpass-icon at bounding box center [89, 480] width 0 height 0
click at [0, 356] on nordpass-autofill-portal at bounding box center [0, 356] width 0 height 0
click at [139, 607] on input "Submit" at bounding box center [132, 602] width 86 height 44
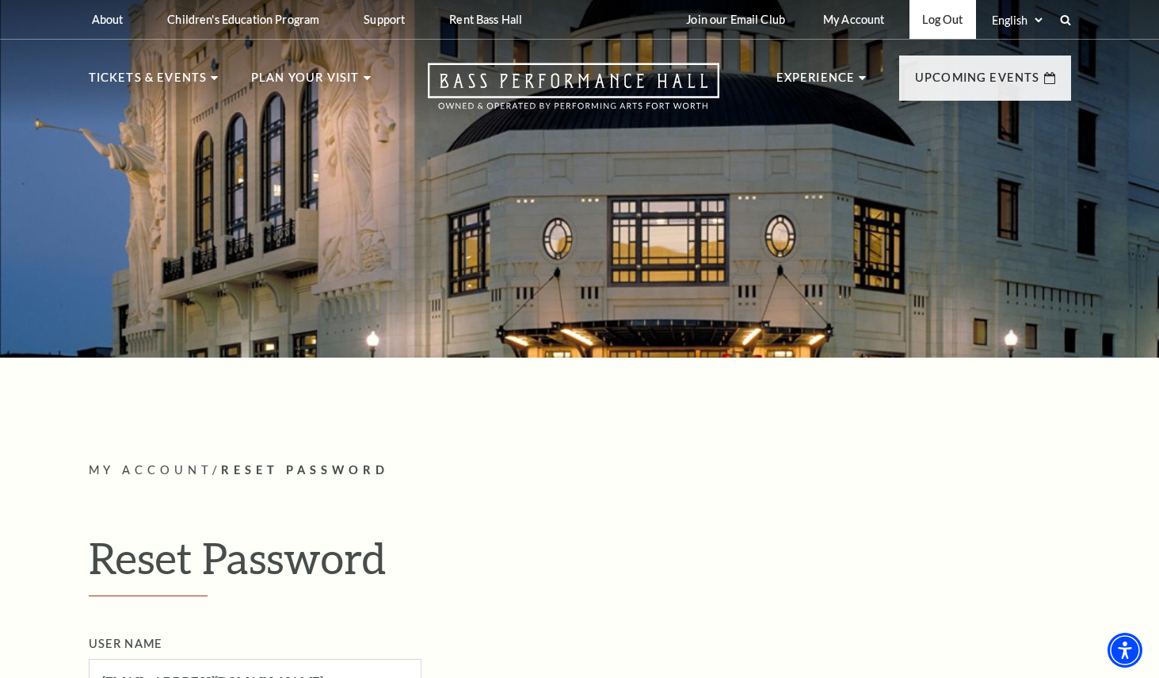
click at [937, 20] on link "Log Out" at bounding box center [943, 19] width 66 height 39
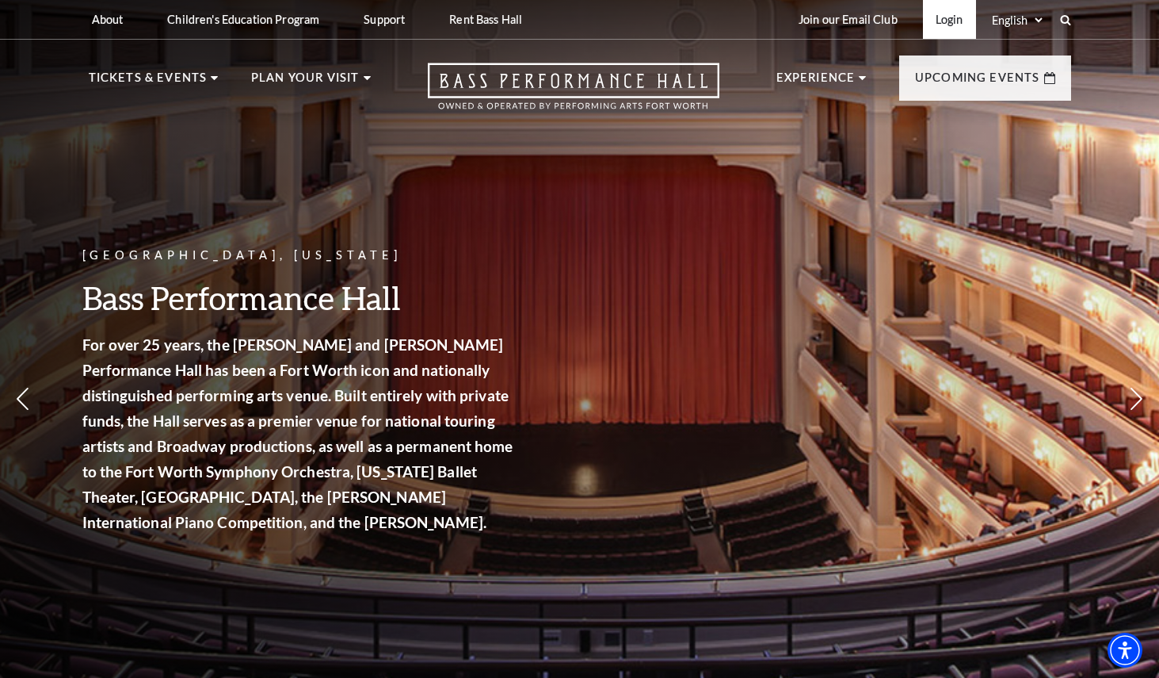
click at [953, 22] on link "Login" at bounding box center [949, 19] width 53 height 39
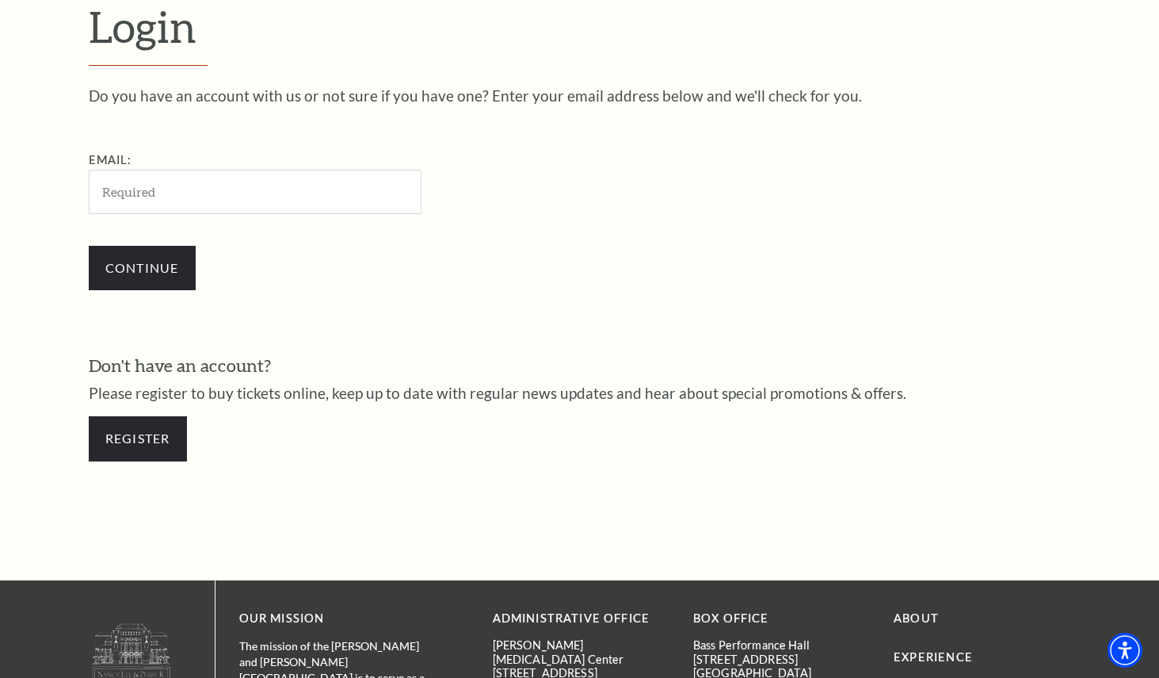
scroll to position [460, 0]
click at [0, 217] on nordpass-portal at bounding box center [0, 217] width 0 height 0
type input "[EMAIL_ADDRESS][DOMAIN_NAME]"
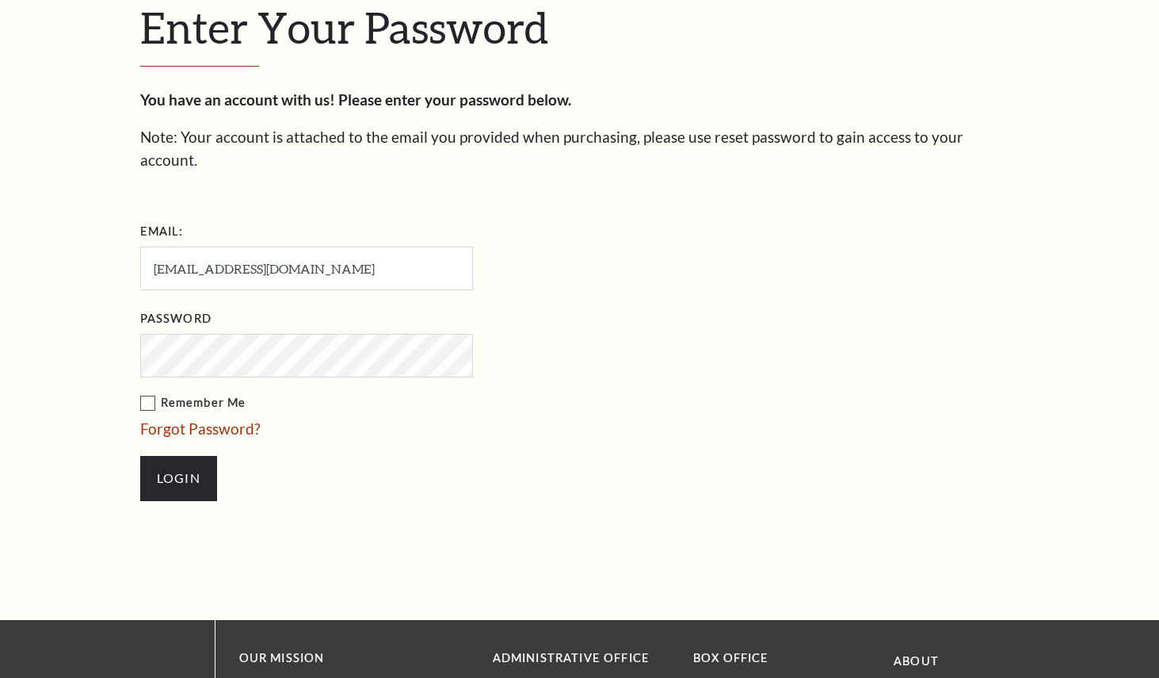
scroll to position [476, 0]
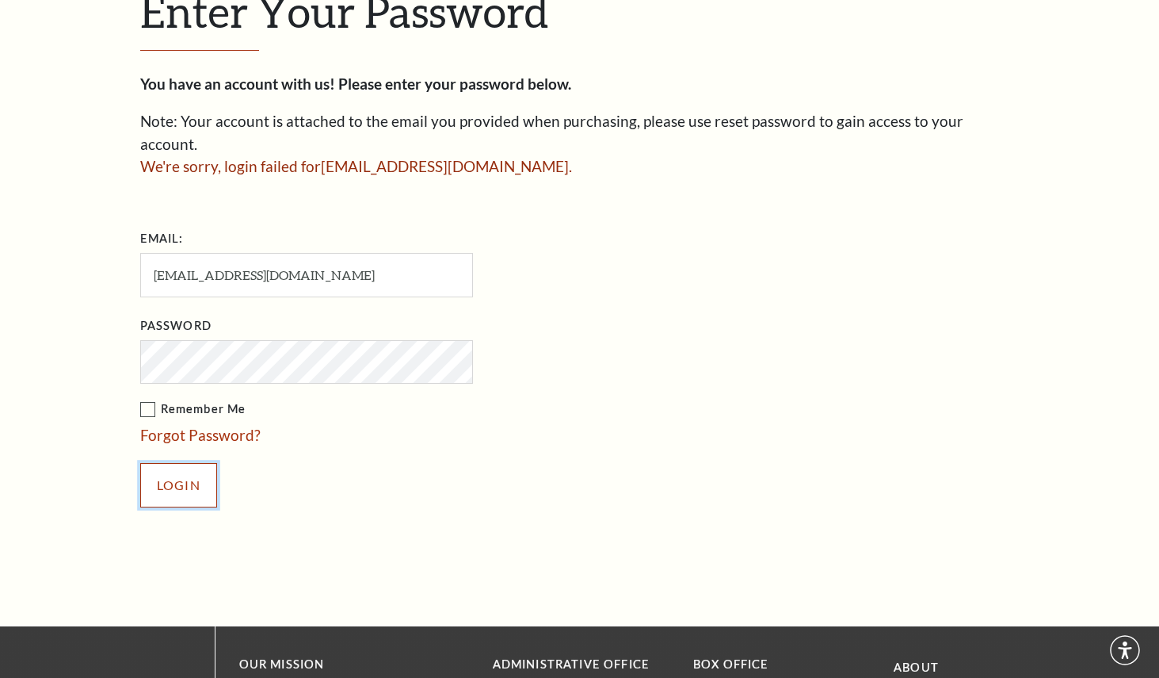
click at [193, 463] on input "Login" at bounding box center [178, 485] width 77 height 44
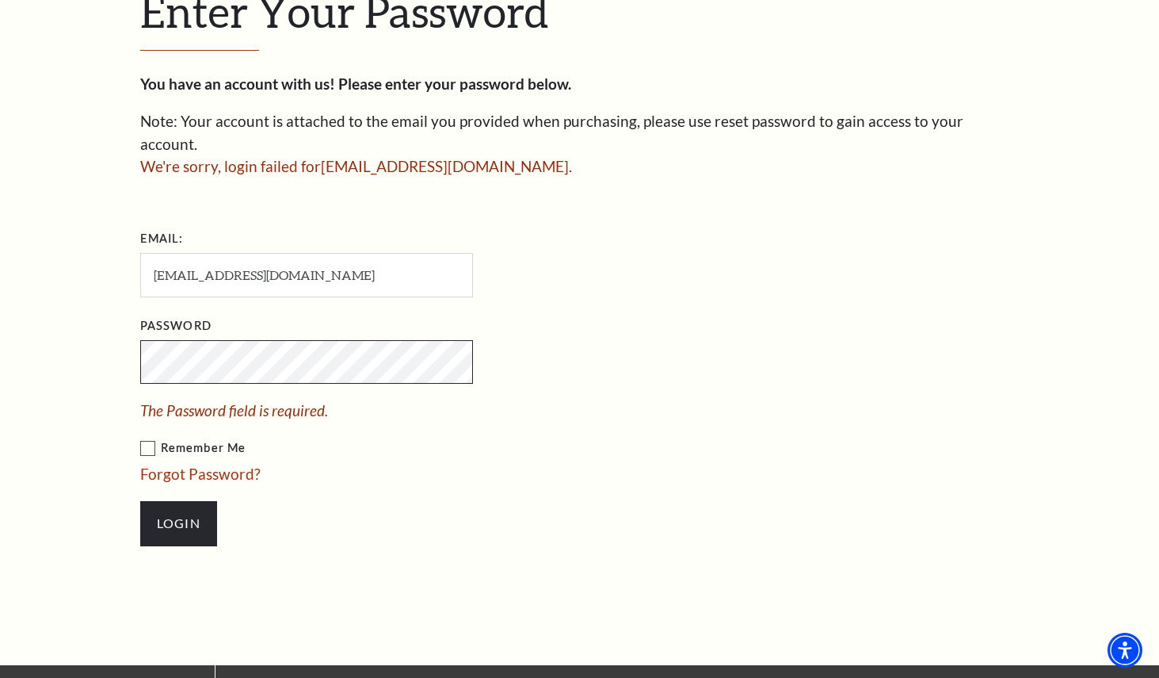
click at [451, 423] on ul "Email: gcmoran@yahoo.com Password The Password field is required. Remember Me F…" at bounding box center [397, 394] width 515 height 336
click at [140, 438] on nordpass-icon at bounding box center [140, 438] width 0 height 0
click at [440, 253] on input "[EMAIL_ADDRESS][DOMAIN_NAME]" at bounding box center [306, 275] width 333 height 44
click at [445, 263] on input "[EMAIL_ADDRESS][DOMAIN_NAME]" at bounding box center [306, 275] width 333 height 44
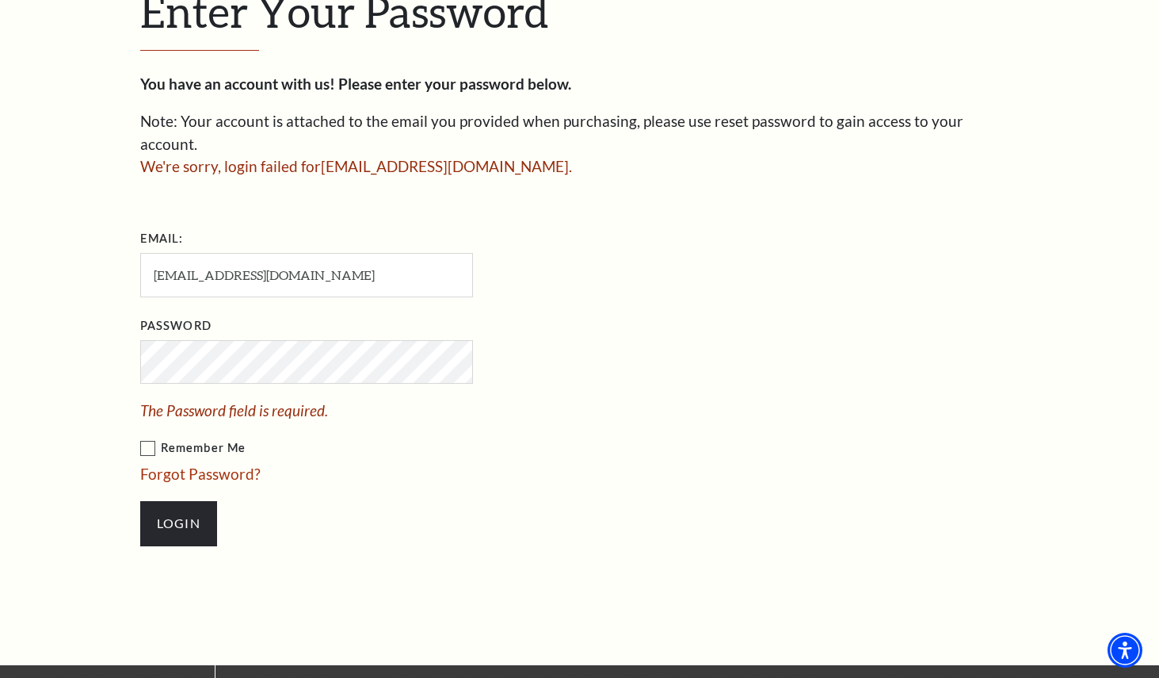
click at [140, 438] on nordpass-icon at bounding box center [140, 438] width 0 height 0
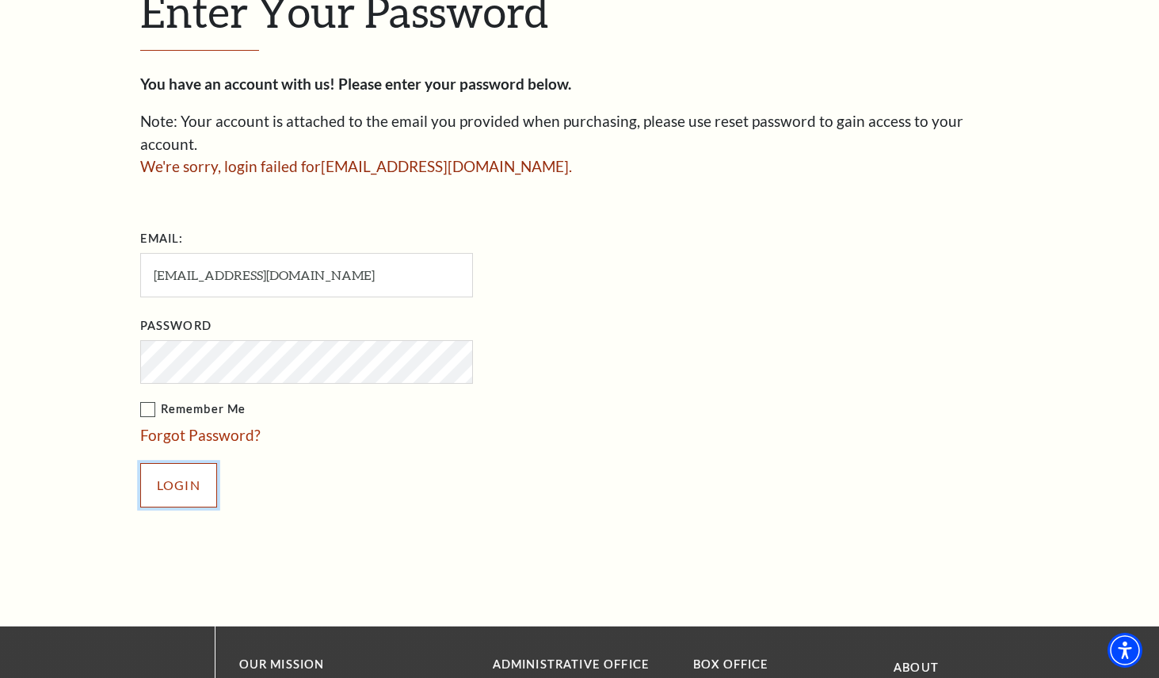
click at [204, 498] on li "Login" at bounding box center [385, 485] width 491 height 76
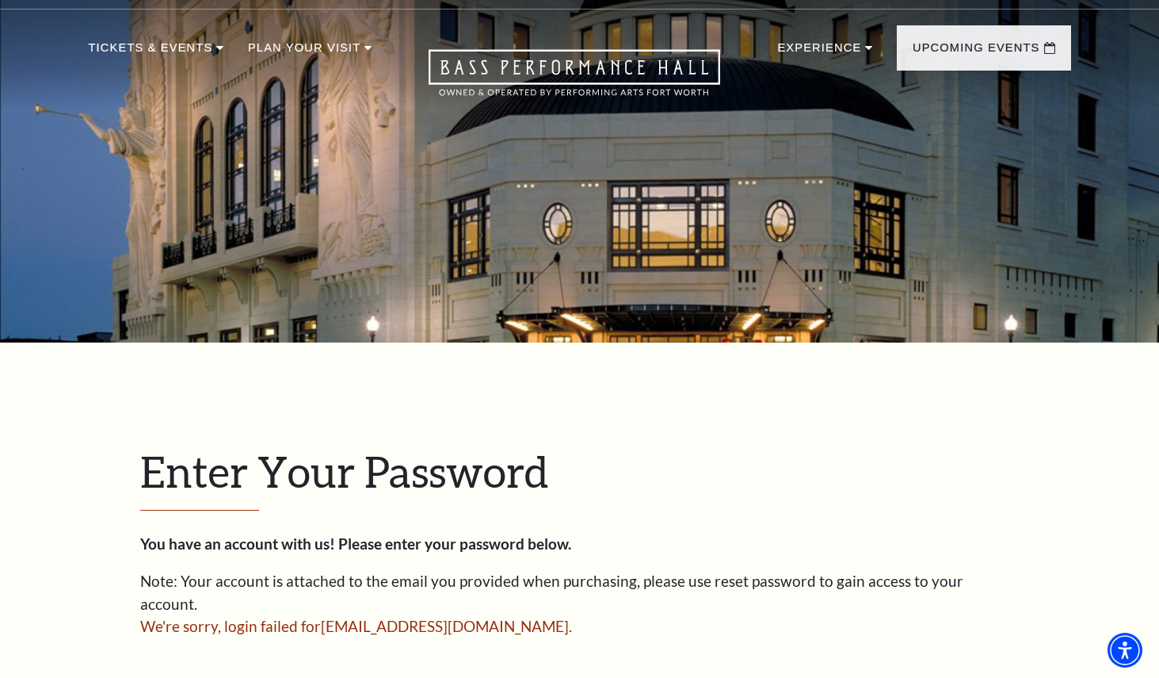
scroll to position [321, 0]
